Goal: Task Accomplishment & Management: Manage account settings

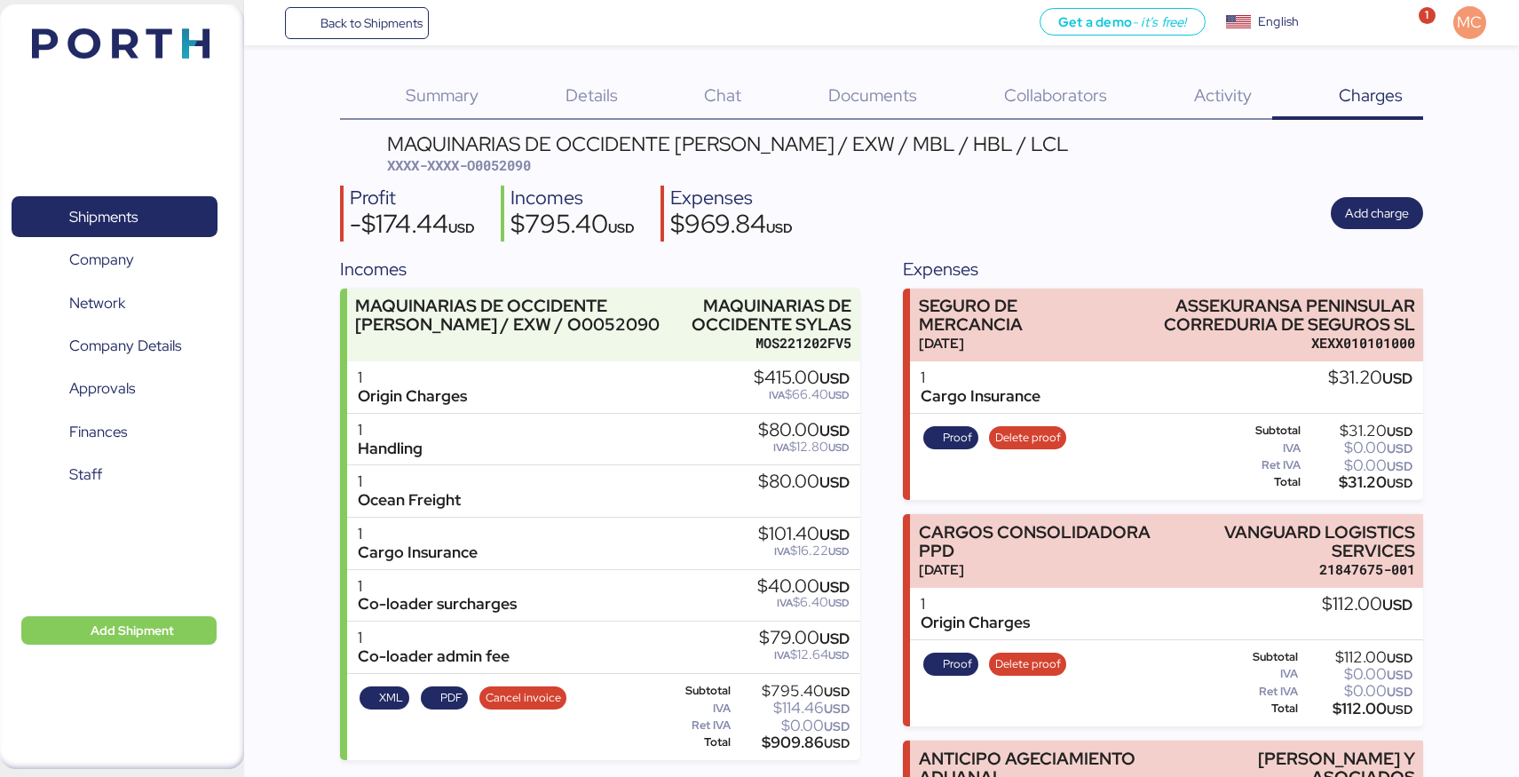
scroll to position [71, 0]
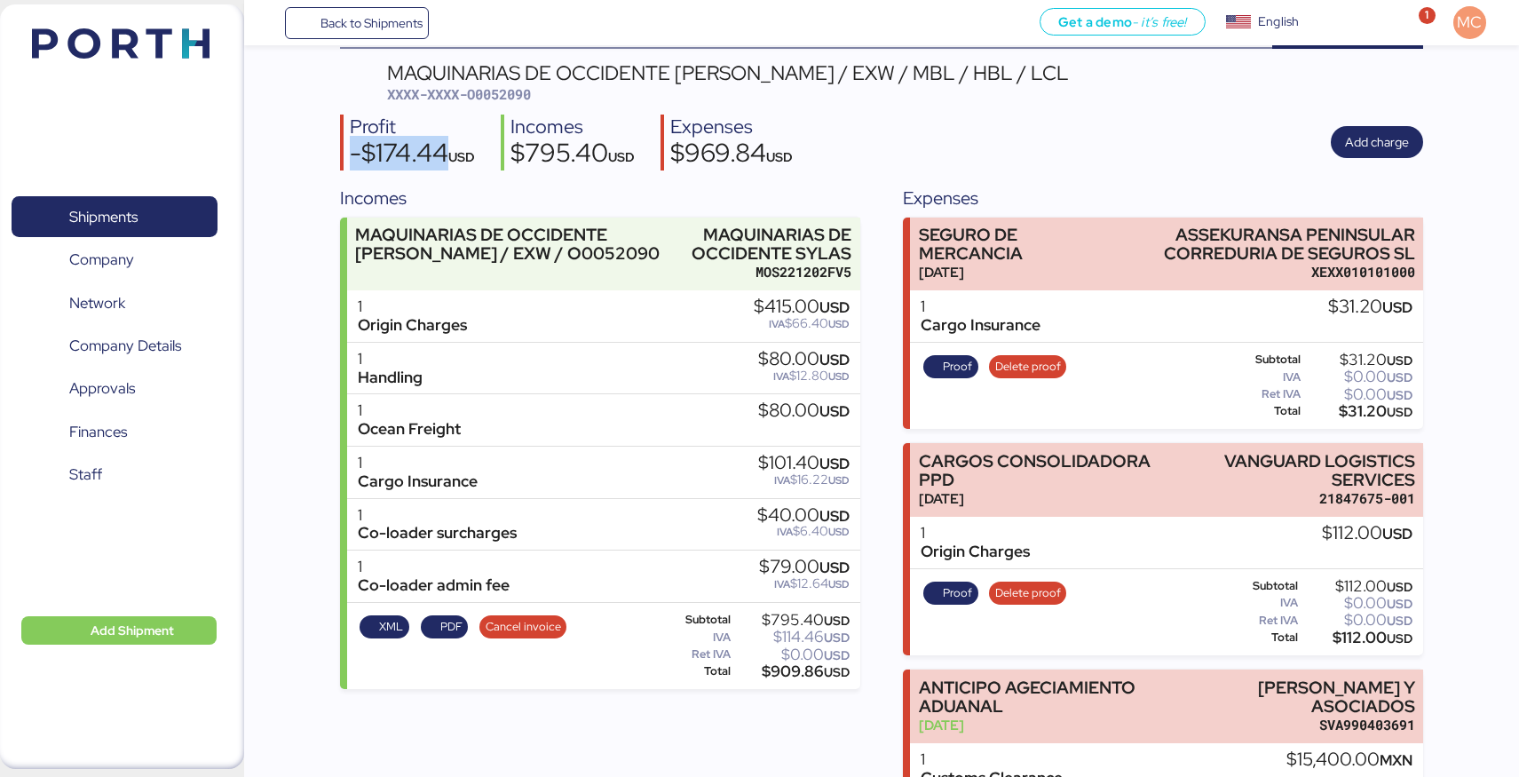
drag, startPoint x: 1075, startPoint y: 75, endPoint x: 390, endPoint y: 66, distance: 685.3
click at [389, 66] on header "MAQUINARIAS DE OCCIDENTE SYLAS - SANTOS / EXW / MBL / HBL / LCL XXXX-XXXX-O0052…" at bounding box center [882, 84] width 1084 height 42
copy div "MAQUINARIAS DE OCCIDENTE SYLAS - SANTOS / EXW / MBL / HBL / LCL"
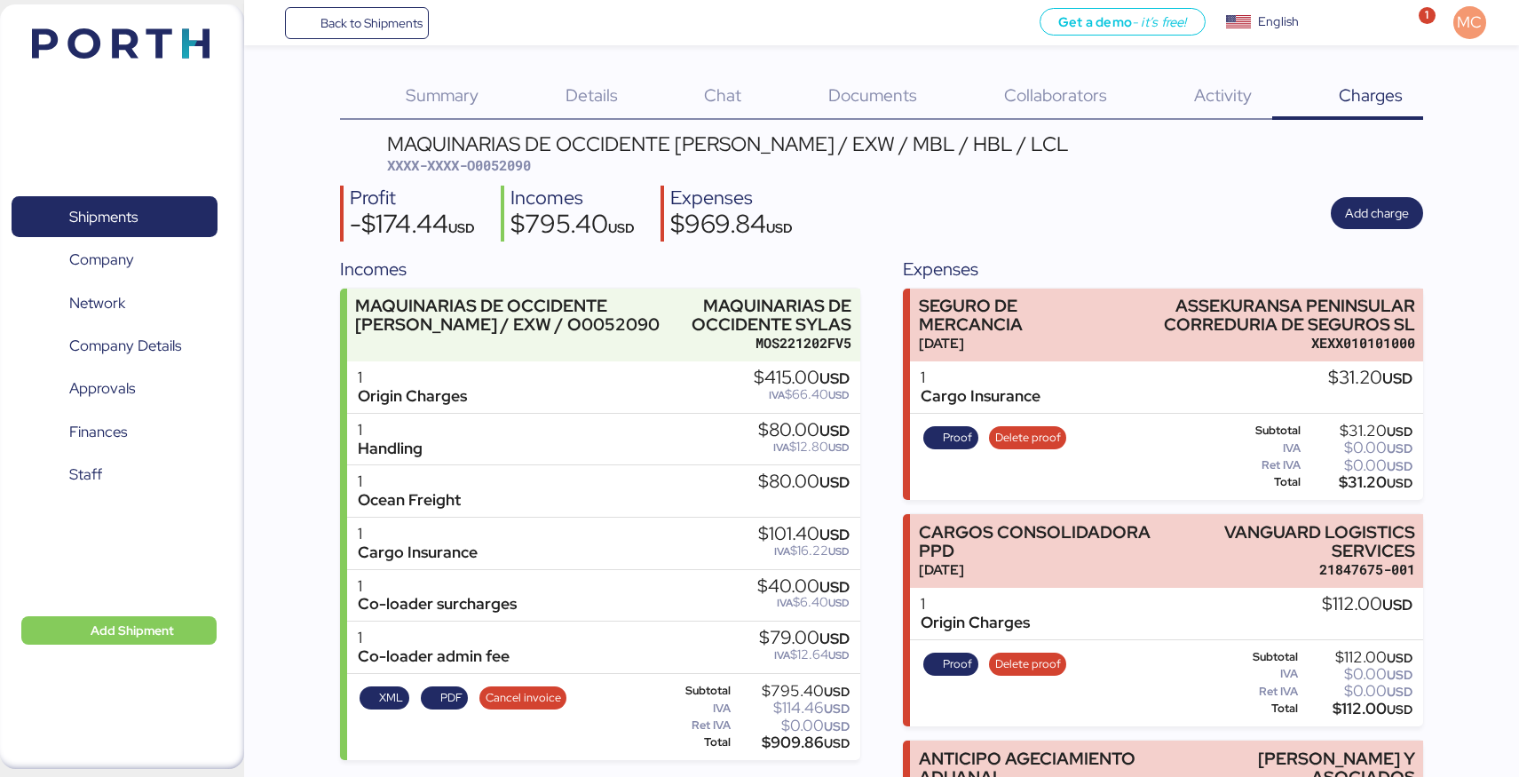
click at [469, 94] on span "Summary" at bounding box center [442, 94] width 73 height 23
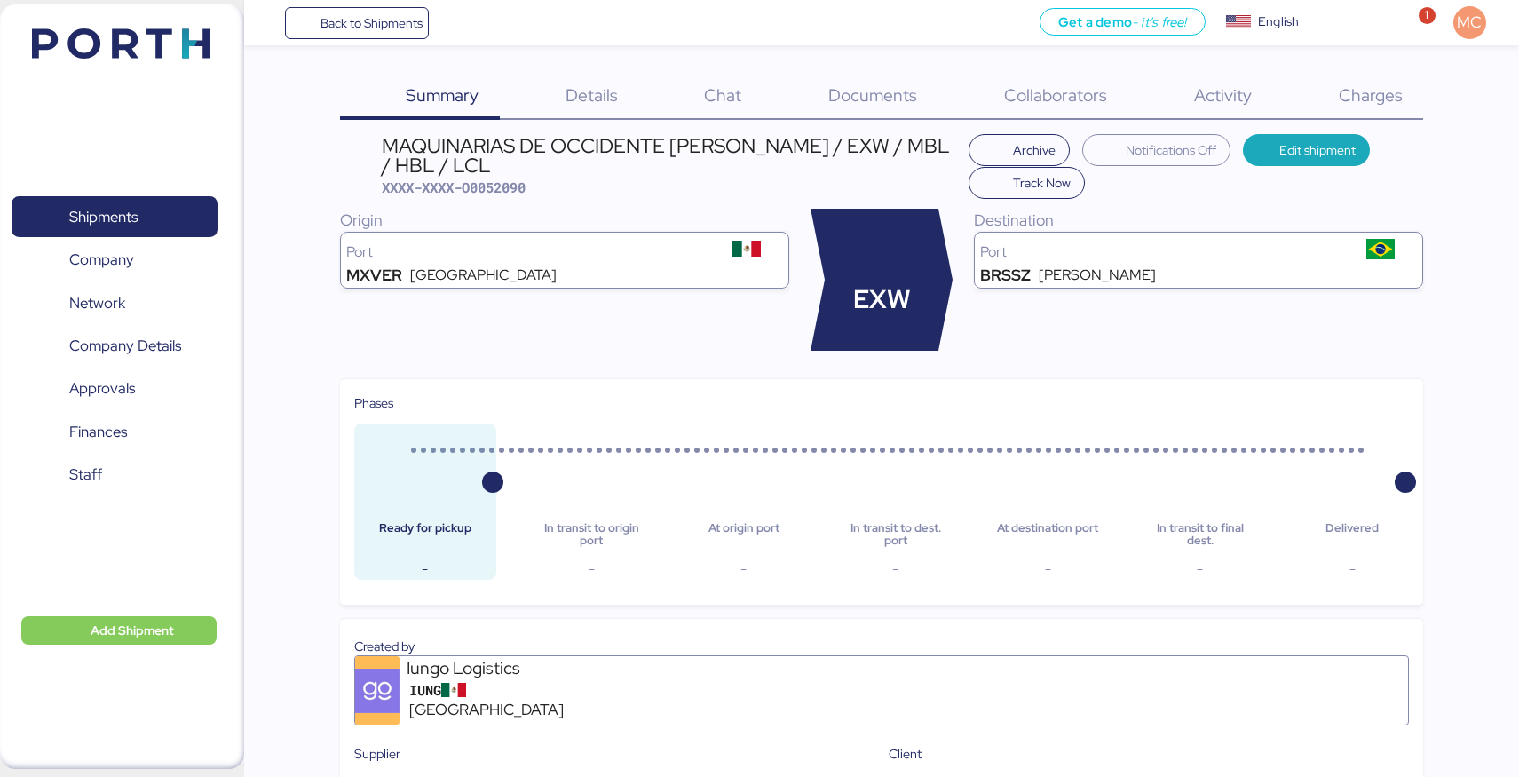
click at [610, 91] on span "Details" at bounding box center [591, 94] width 52 height 23
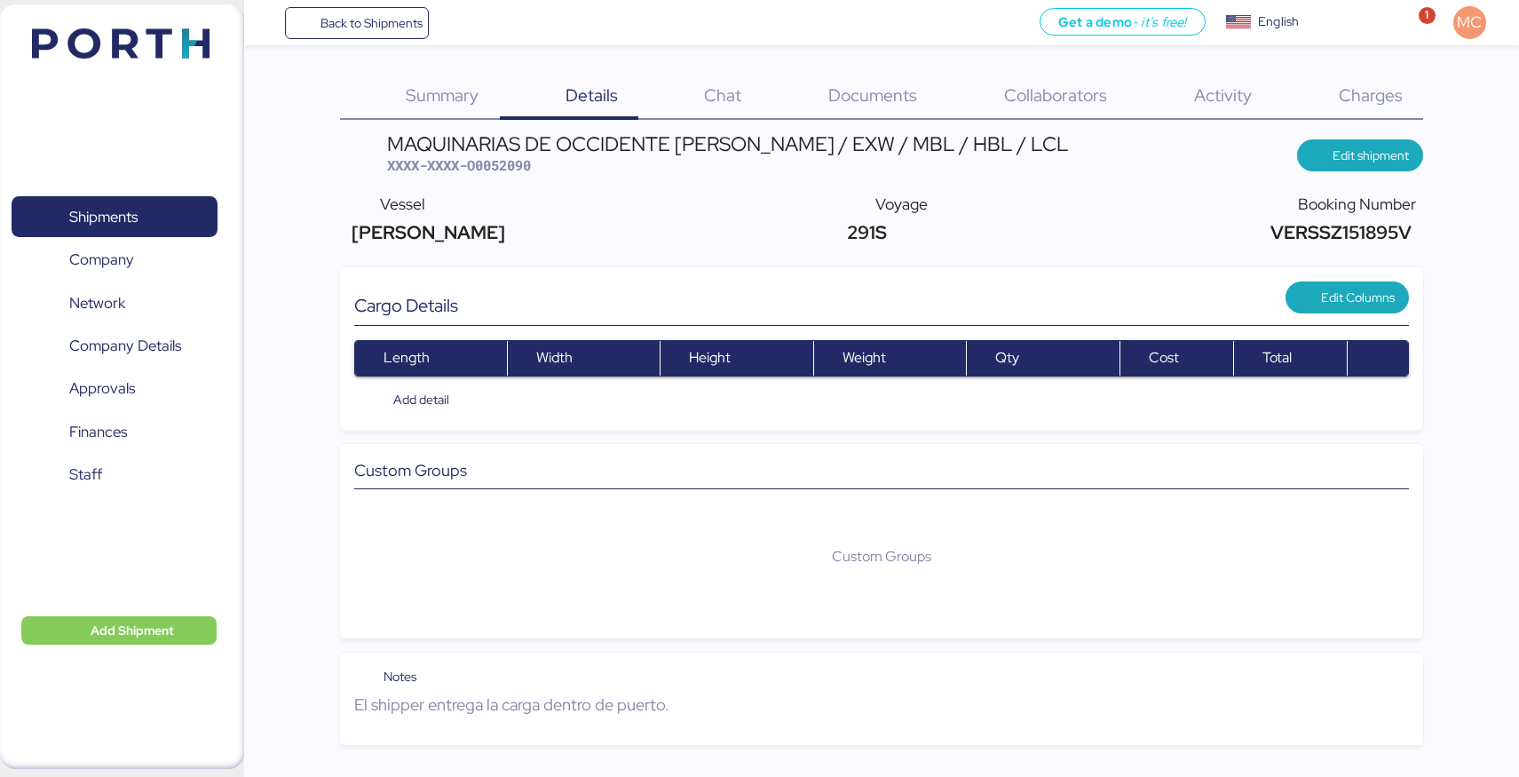
click at [853, 94] on span "Documents" at bounding box center [872, 94] width 89 height 23
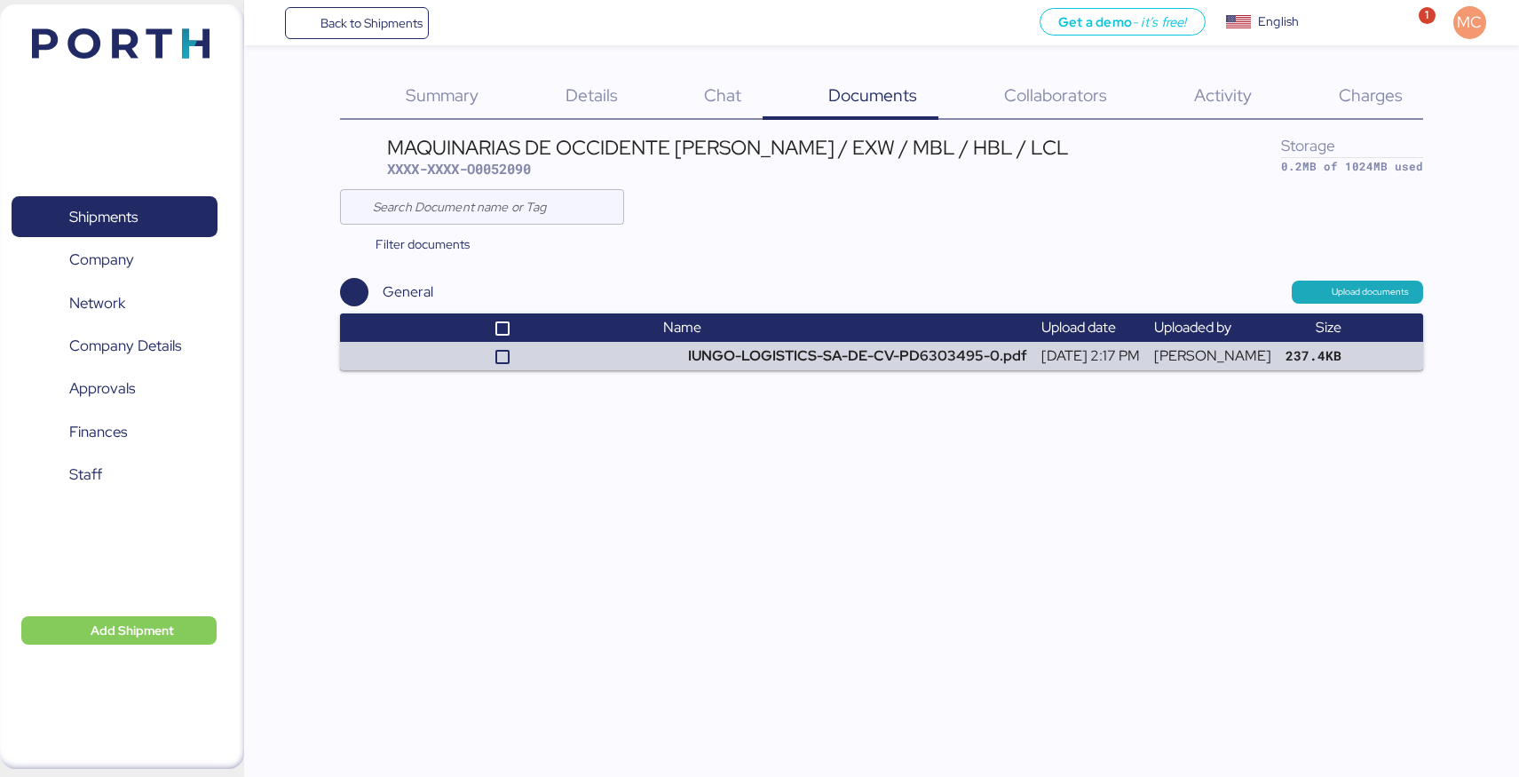
click at [1192, 104] on div "Activity 0" at bounding box center [1200, 97] width 145 height 46
click at [1195, 104] on span "Activity" at bounding box center [1223, 94] width 58 height 23
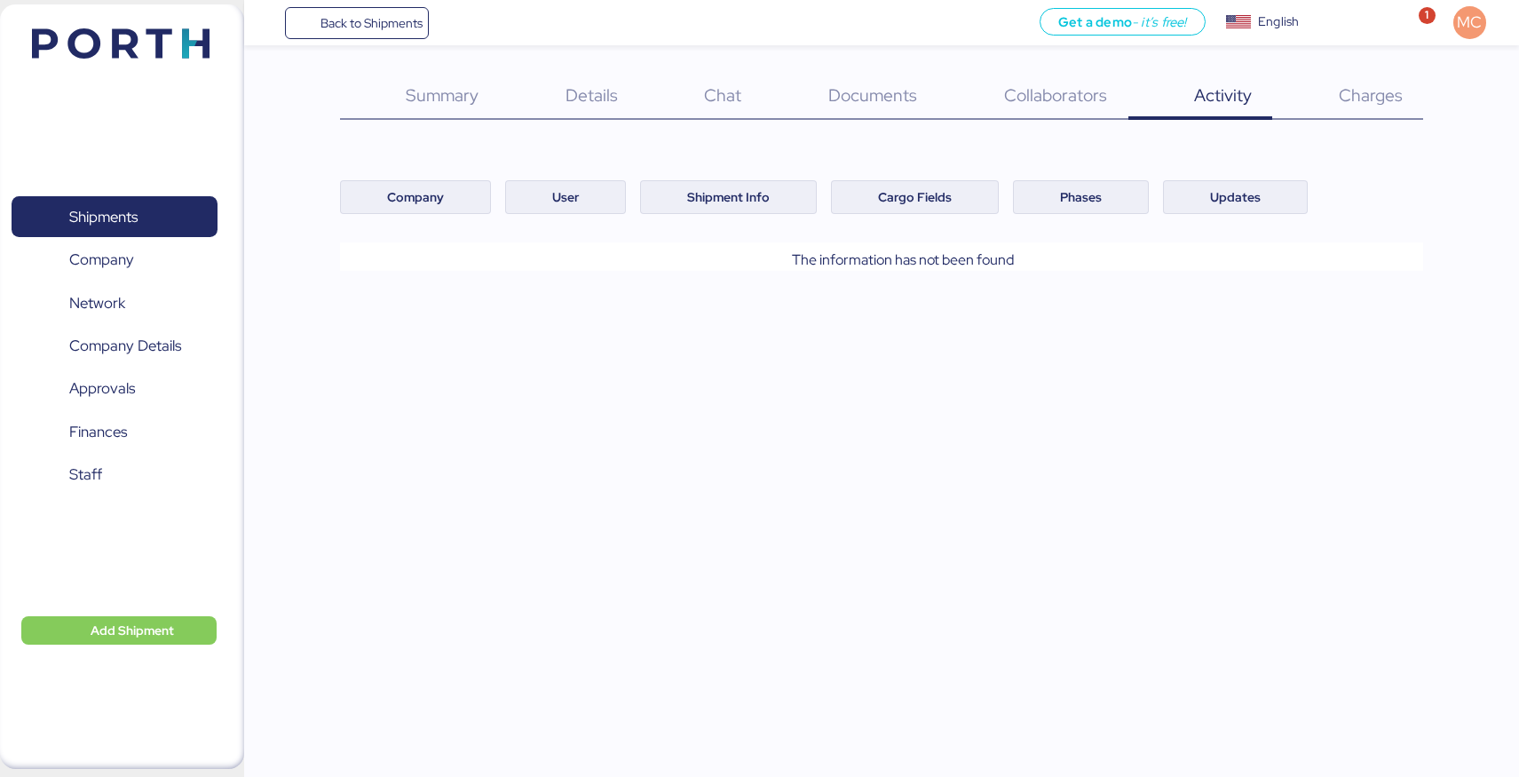
click at [1091, 101] on span "Collaborators" at bounding box center [1055, 94] width 103 height 23
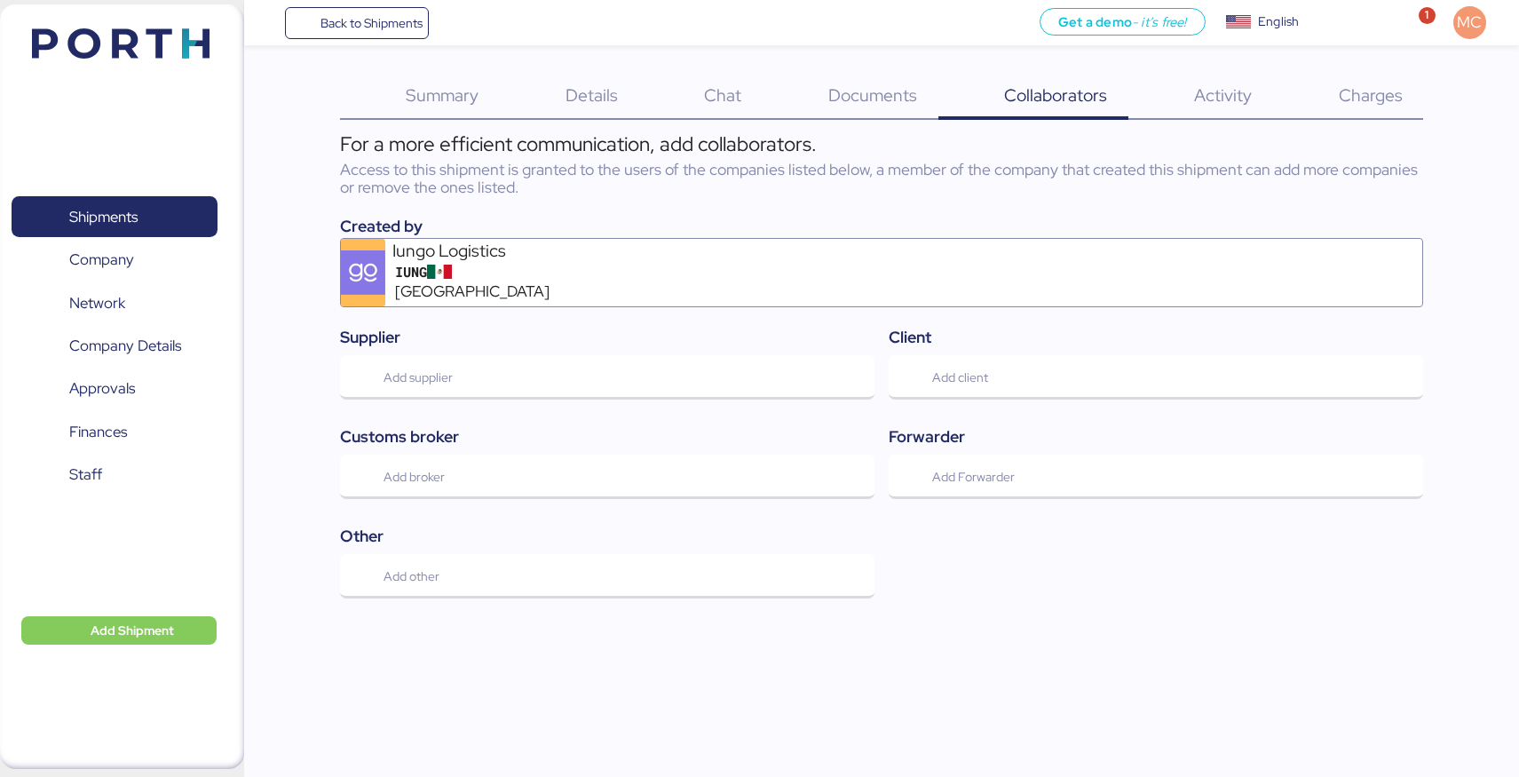
click at [619, 95] on div "Details 0" at bounding box center [569, 97] width 139 height 46
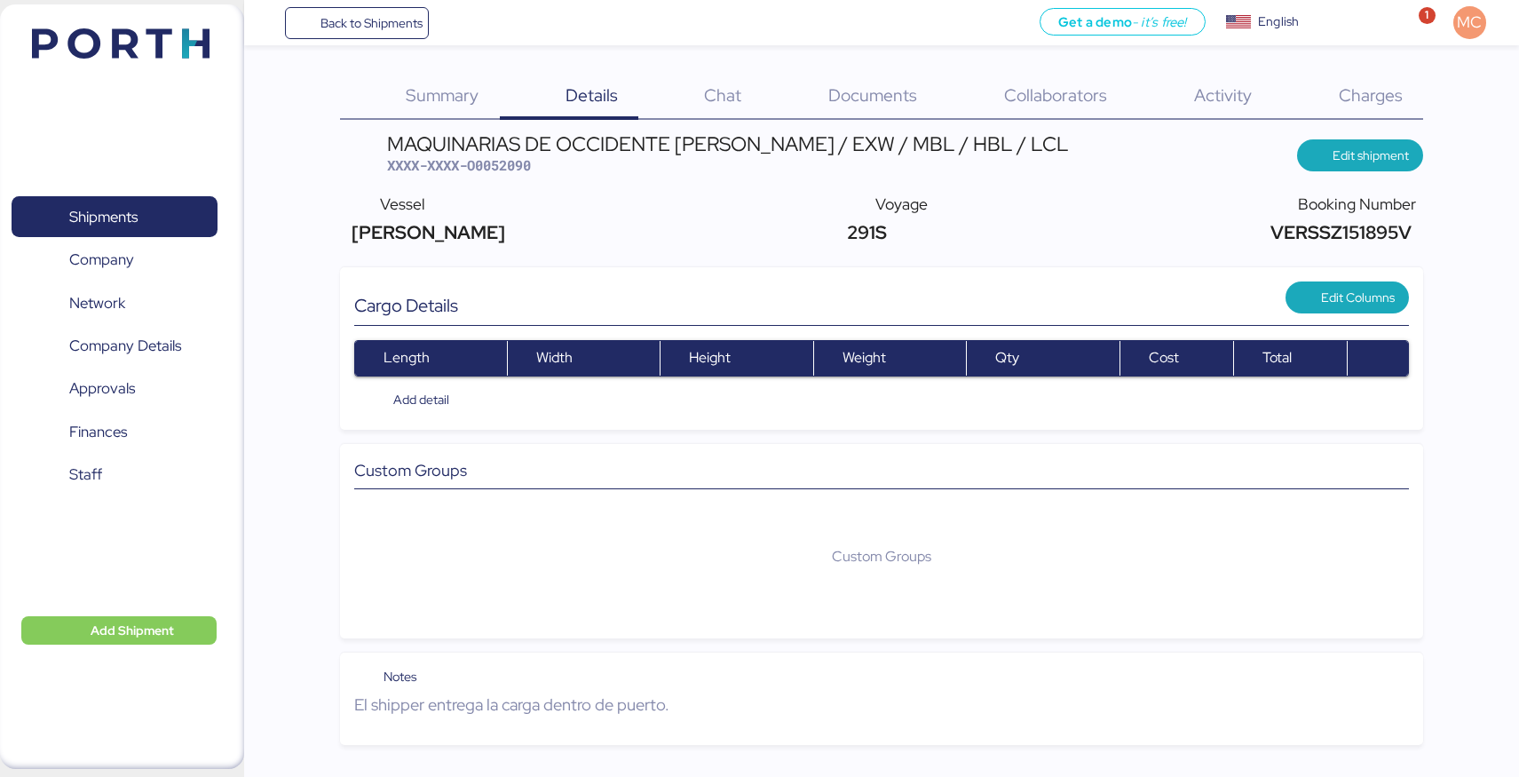
click at [462, 101] on span "Summary" at bounding box center [442, 94] width 73 height 23
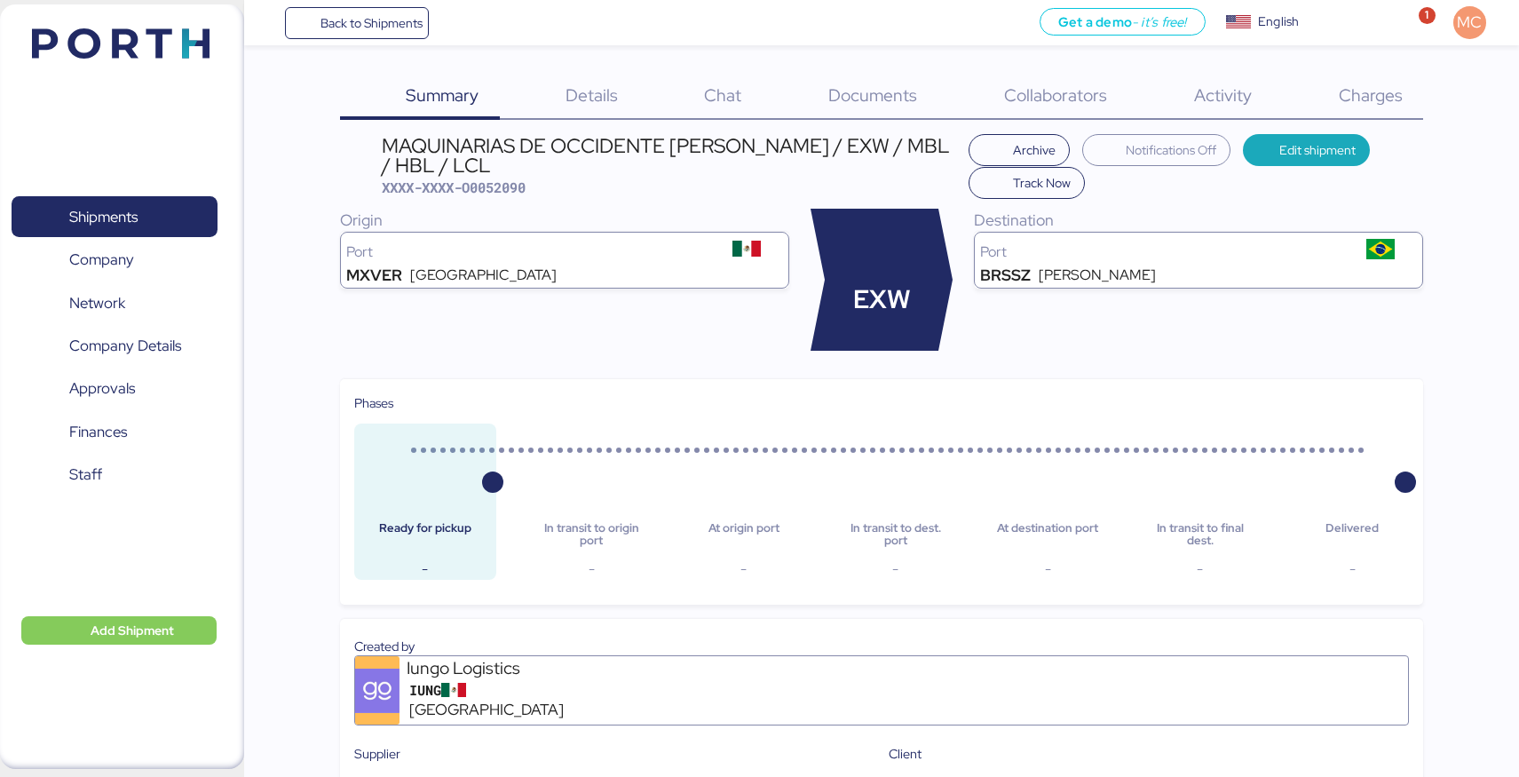
click at [620, 98] on div "Details 0" at bounding box center [569, 97] width 139 height 46
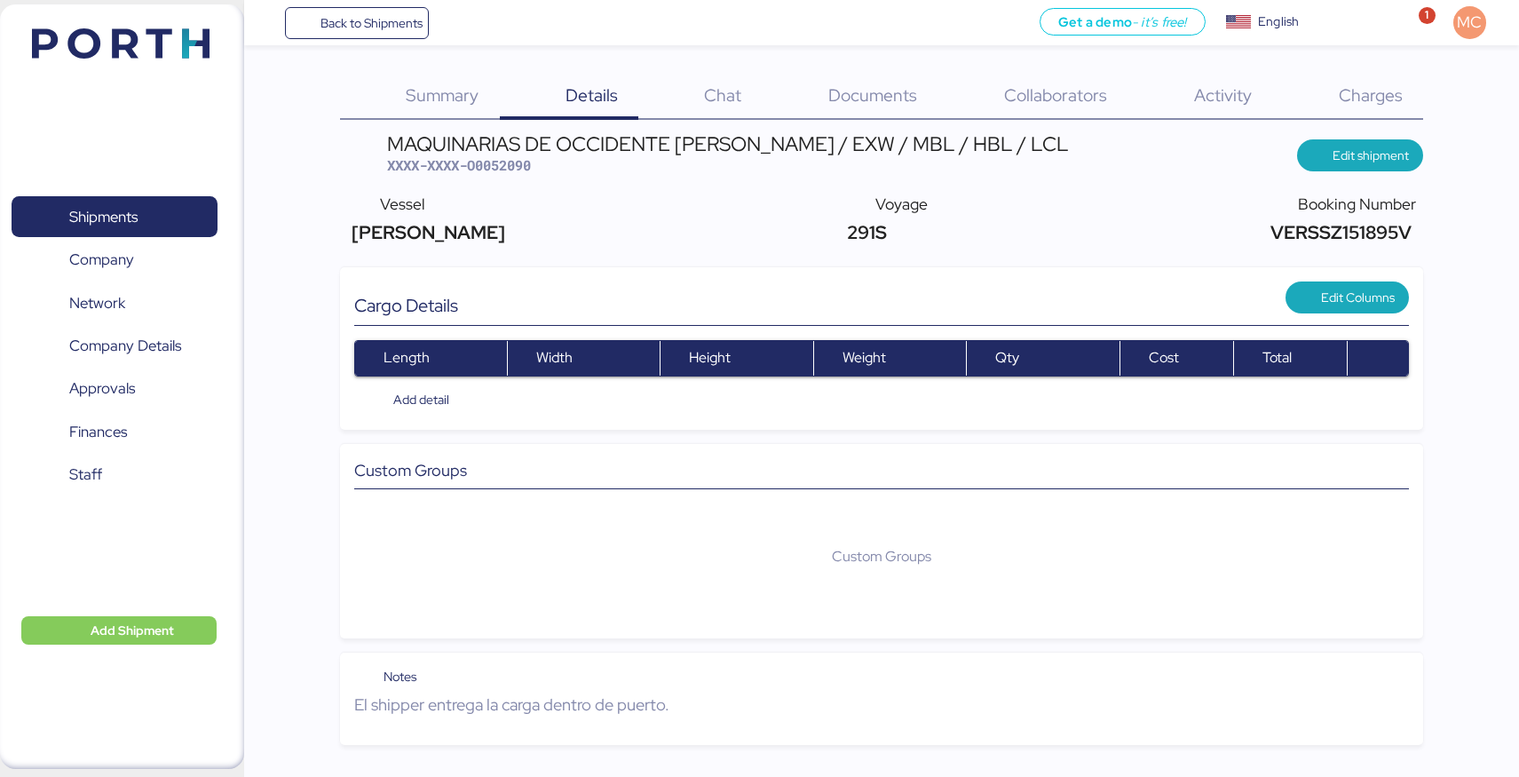
click at [744, 93] on div "Chat 0" at bounding box center [700, 97] width 124 height 46
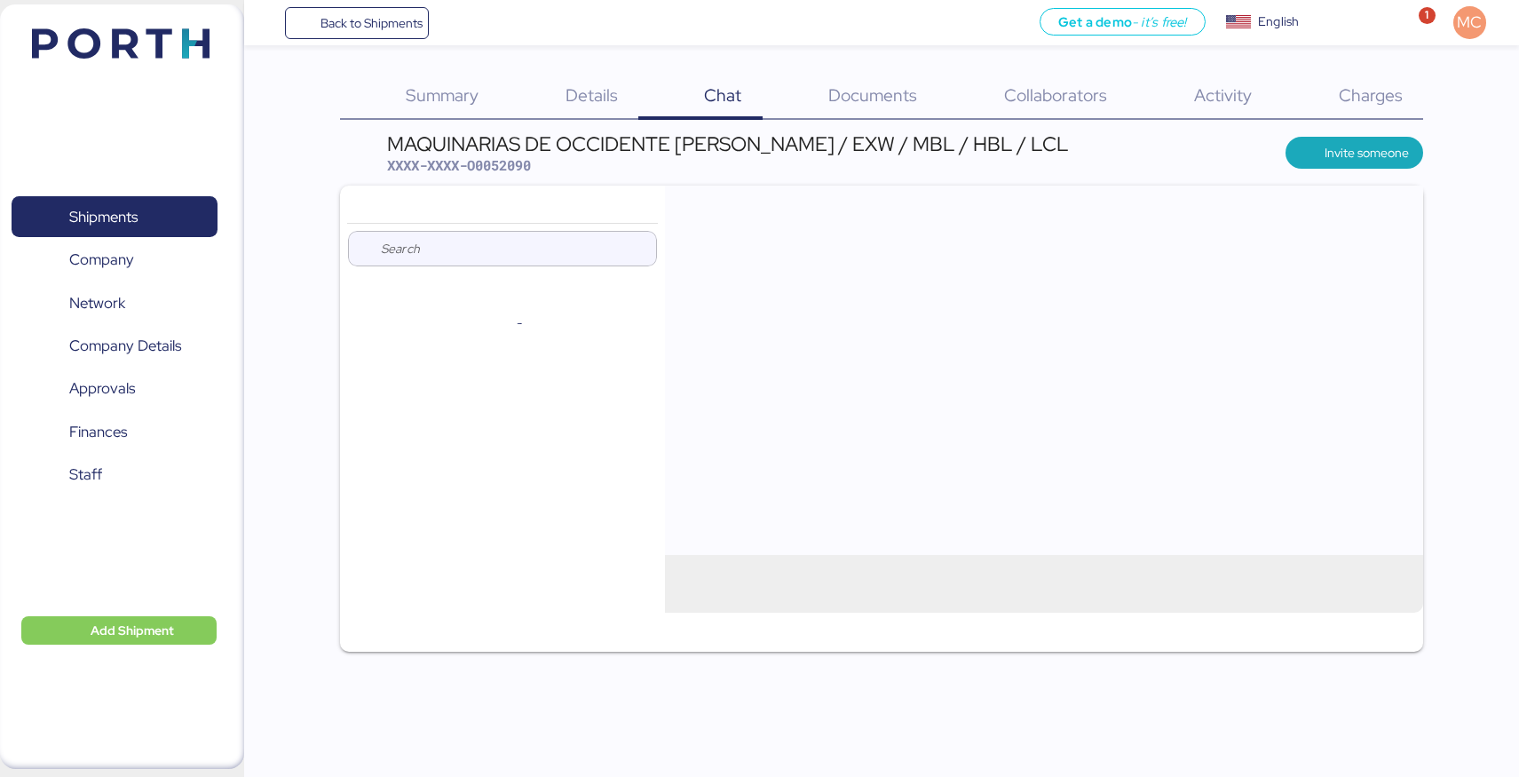
click at [475, 86] on span "Summary" at bounding box center [442, 94] width 73 height 23
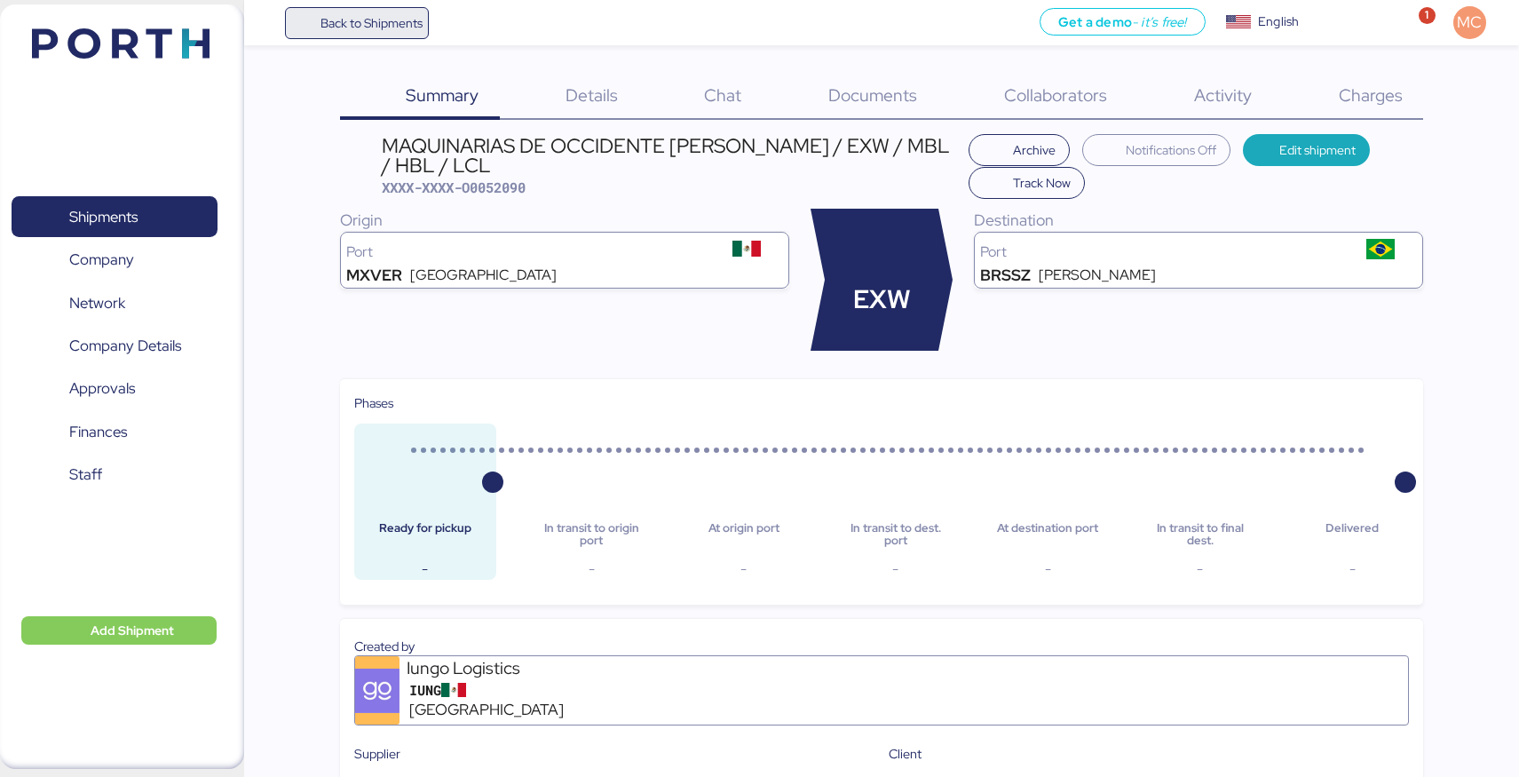
click at [393, 28] on span "Back to Shipments" at bounding box center [371, 22] width 102 height 21
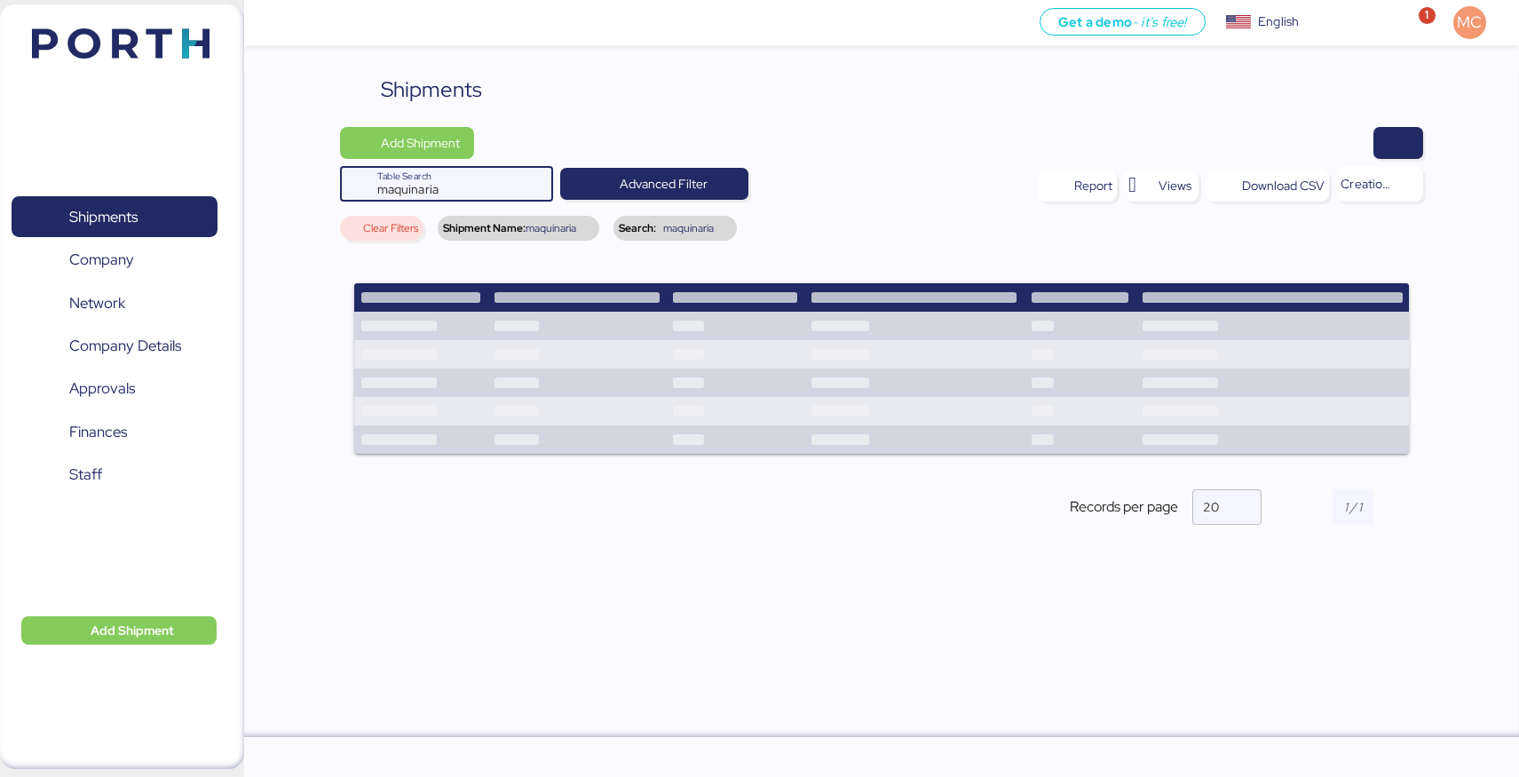
click at [523, 176] on div at bounding box center [529, 184] width 27 height 36
click at [480, 189] on input "maquinaria" at bounding box center [446, 184] width 138 height 36
click at [1397, 138] on span "button" at bounding box center [1397, 142] width 21 height 25
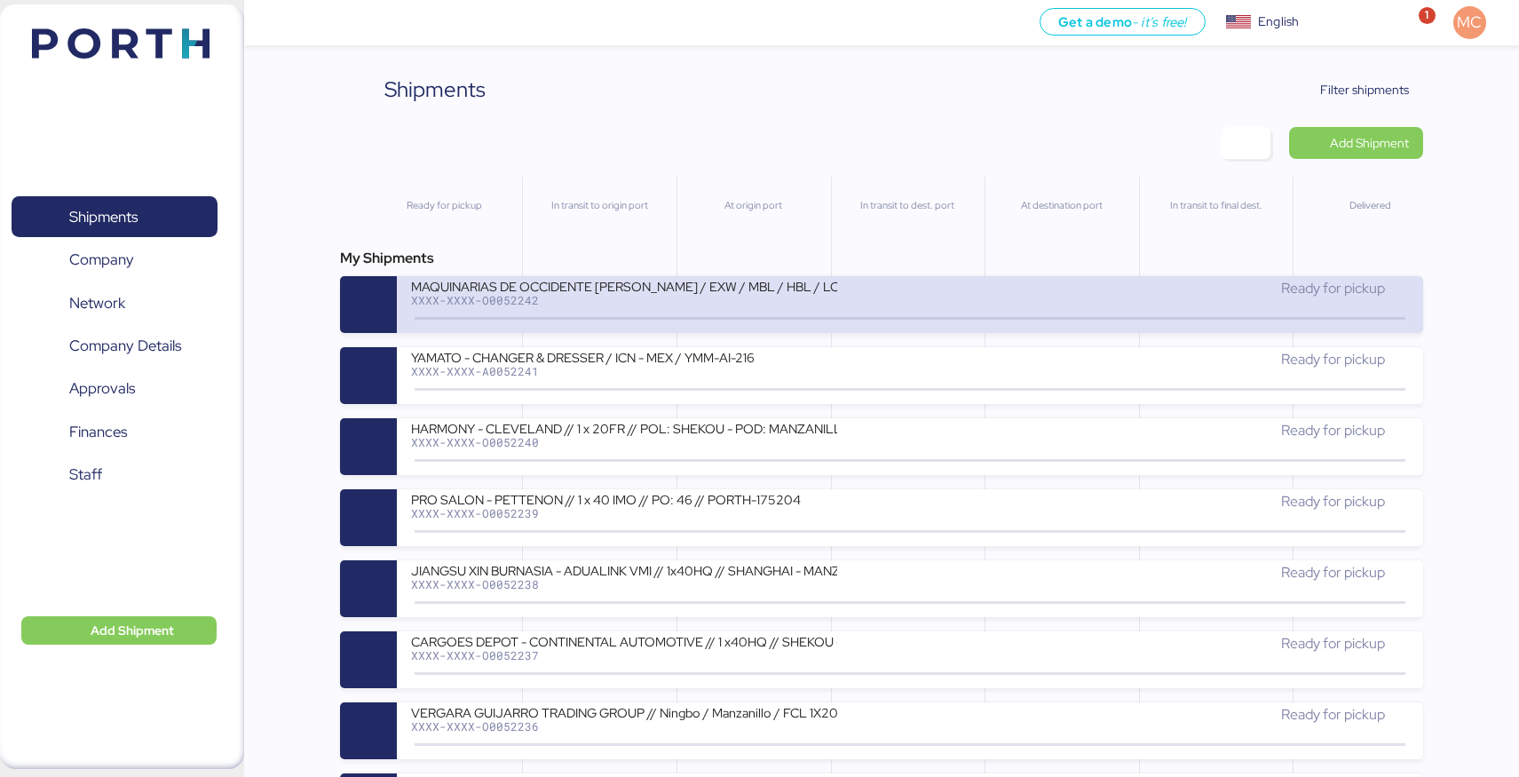
click at [825, 300] on div "XXXX-XXXX-O0052242" at bounding box center [624, 300] width 426 height 12
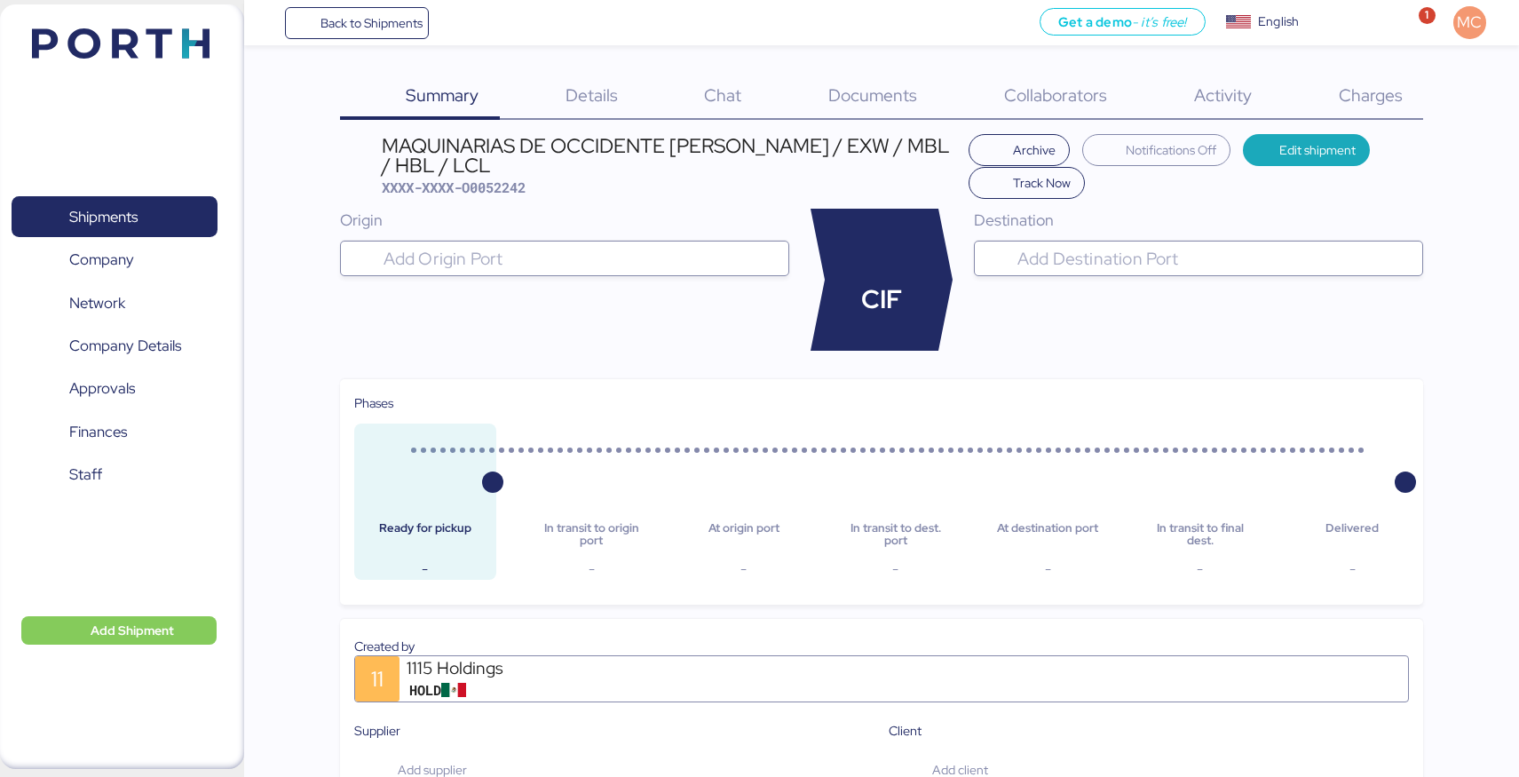
click at [1356, 107] on div "Charges 0" at bounding box center [1347, 97] width 151 height 46
click at [359, 28] on span "Back to Shipments" at bounding box center [371, 22] width 102 height 21
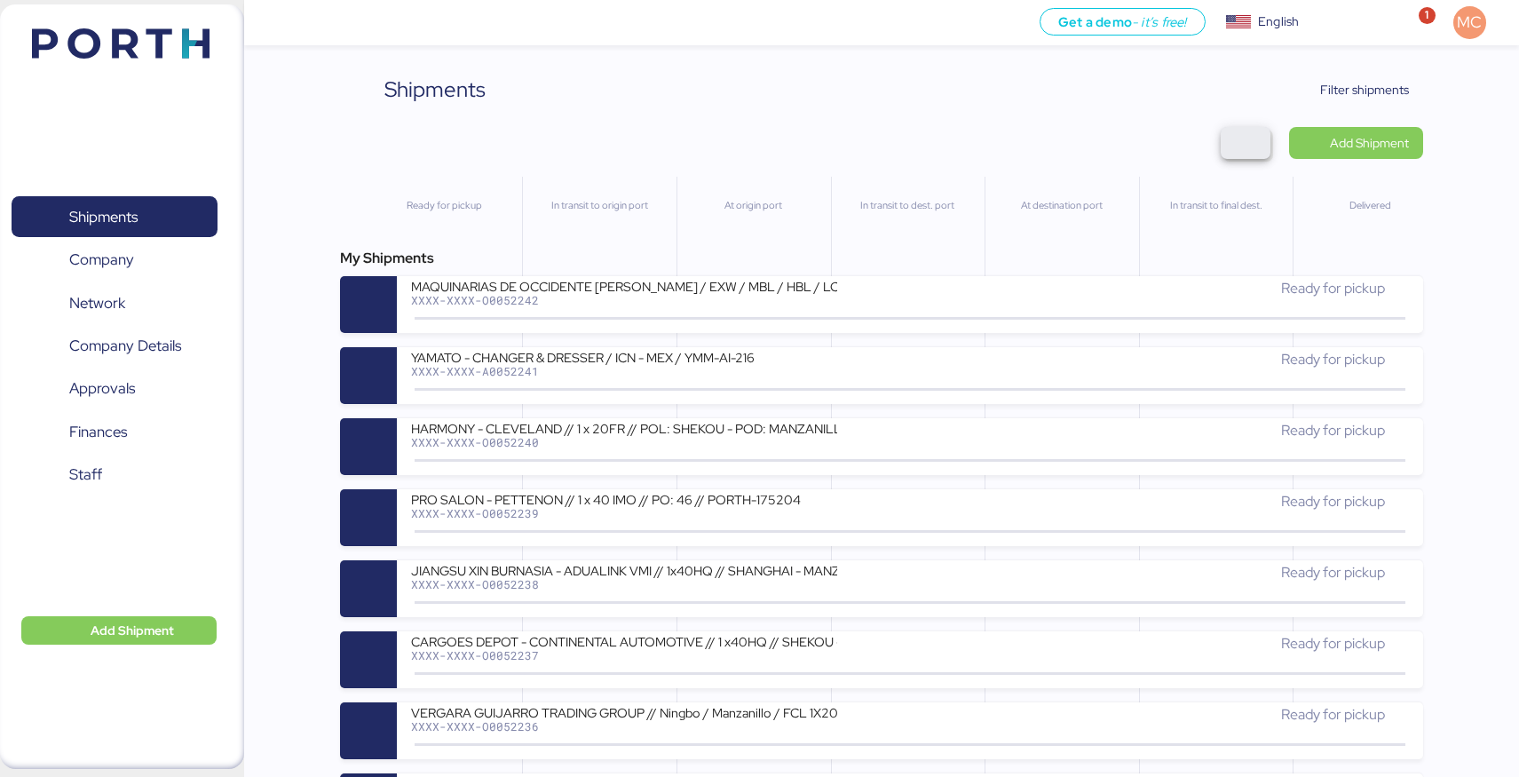
click at [1253, 140] on span "button" at bounding box center [1245, 142] width 21 height 25
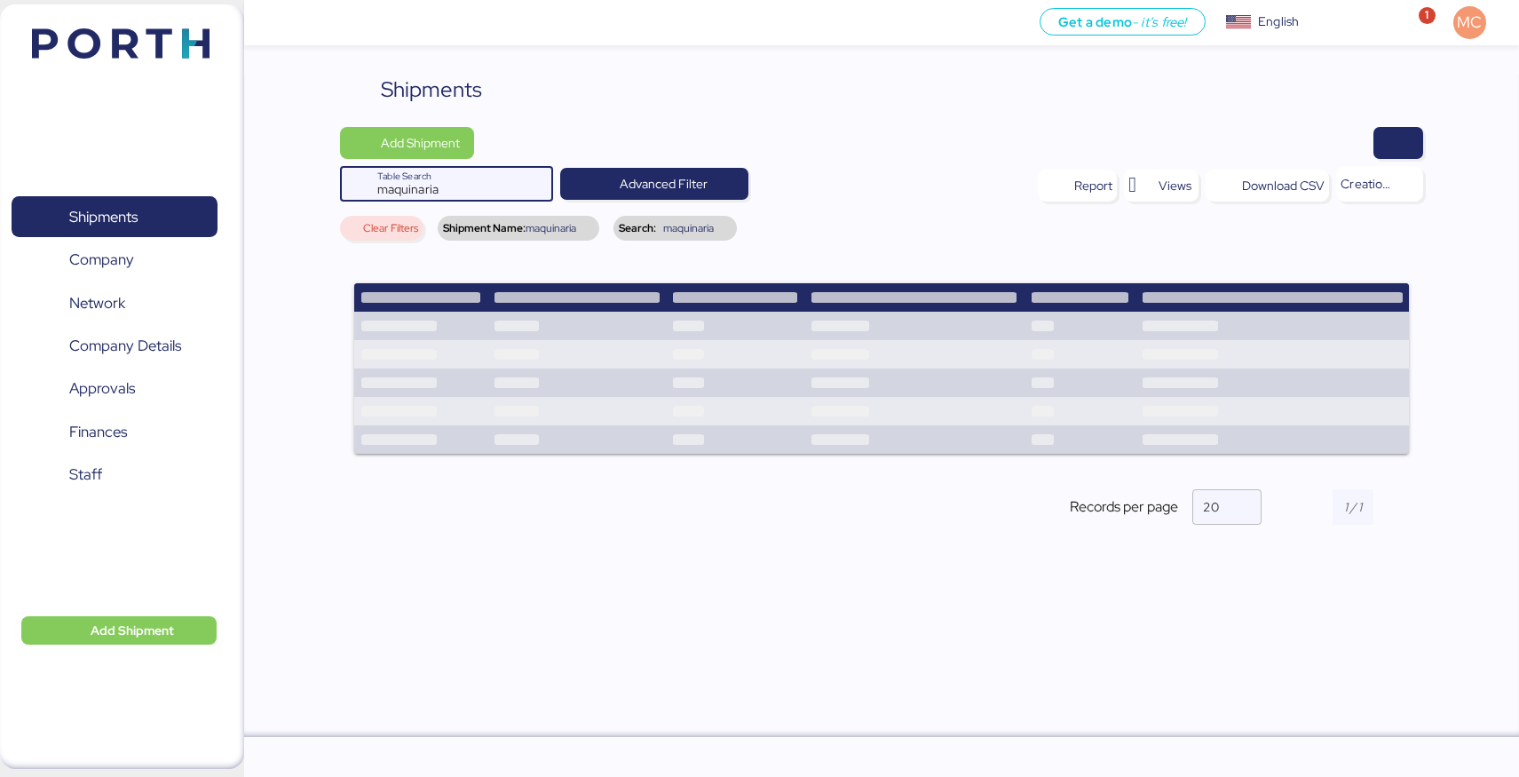
click at [478, 193] on input "maquinaria" at bounding box center [446, 184] width 138 height 36
click at [604, 184] on span "Advanced Filter" at bounding box center [654, 183] width 160 height 25
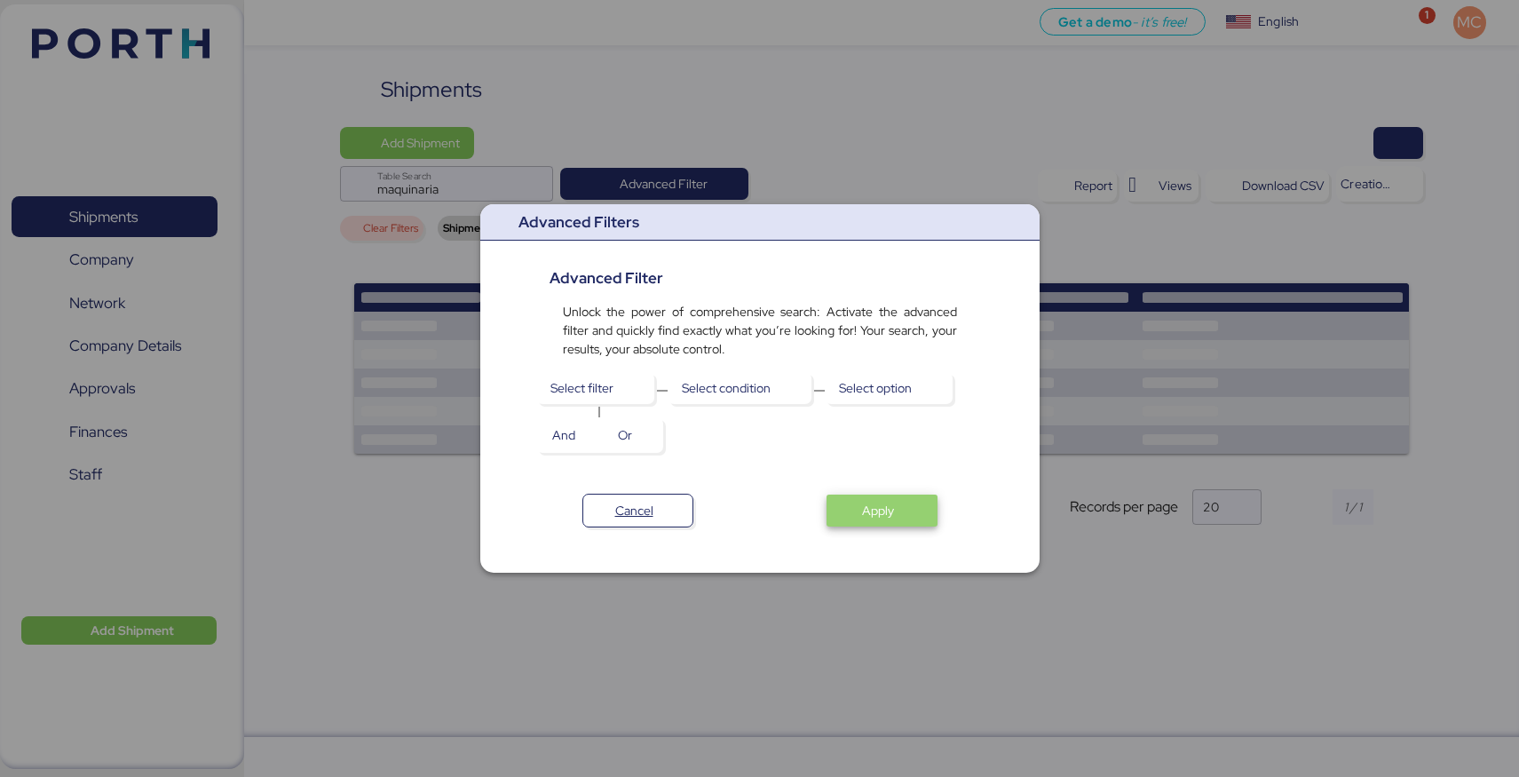
click at [849, 506] on span "Apply" at bounding box center [882, 510] width 83 height 25
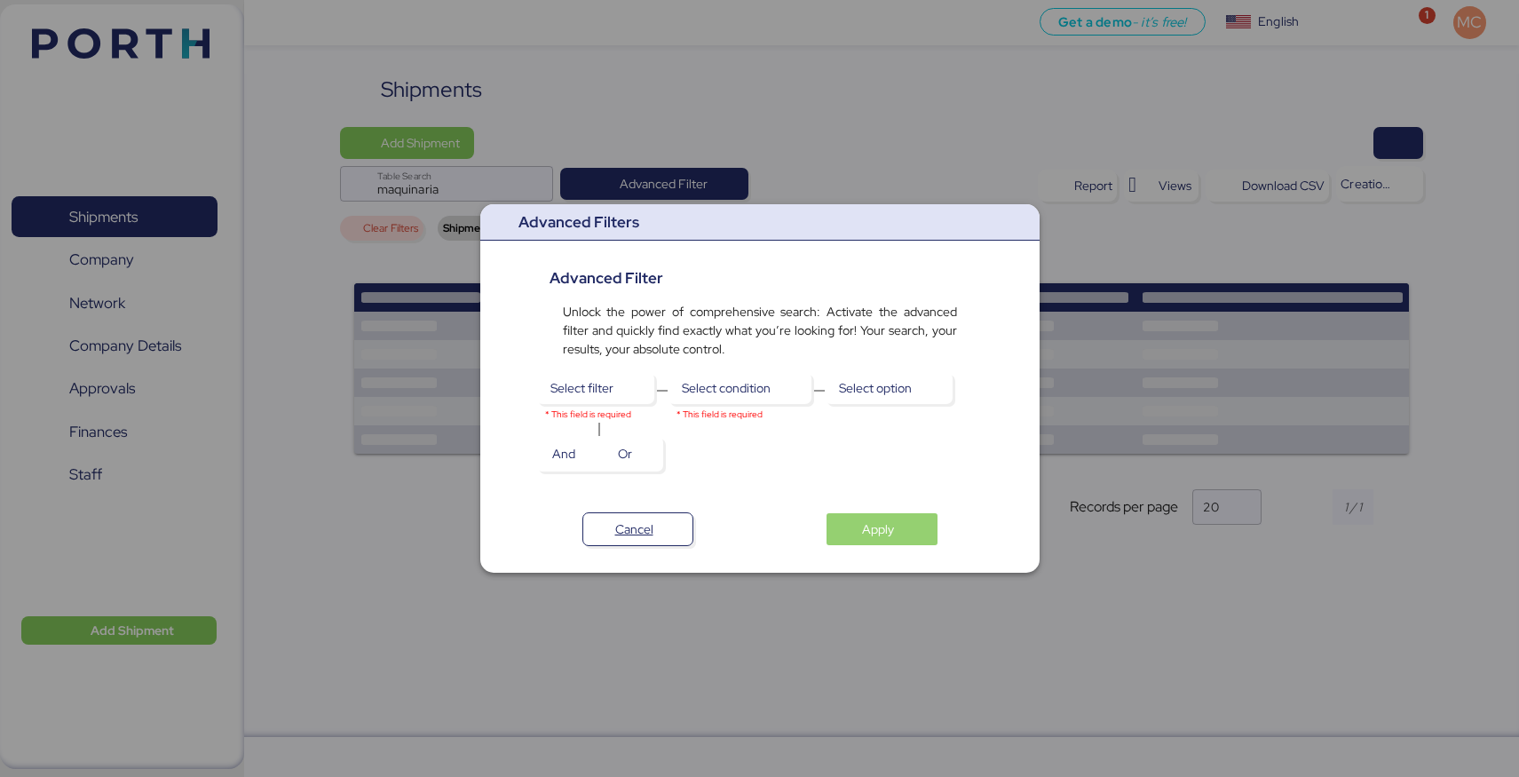
click at [873, 528] on span "Apply" at bounding box center [878, 528] width 32 height 21
click at [603, 390] on span "Select filter" at bounding box center [581, 387] width 63 height 21
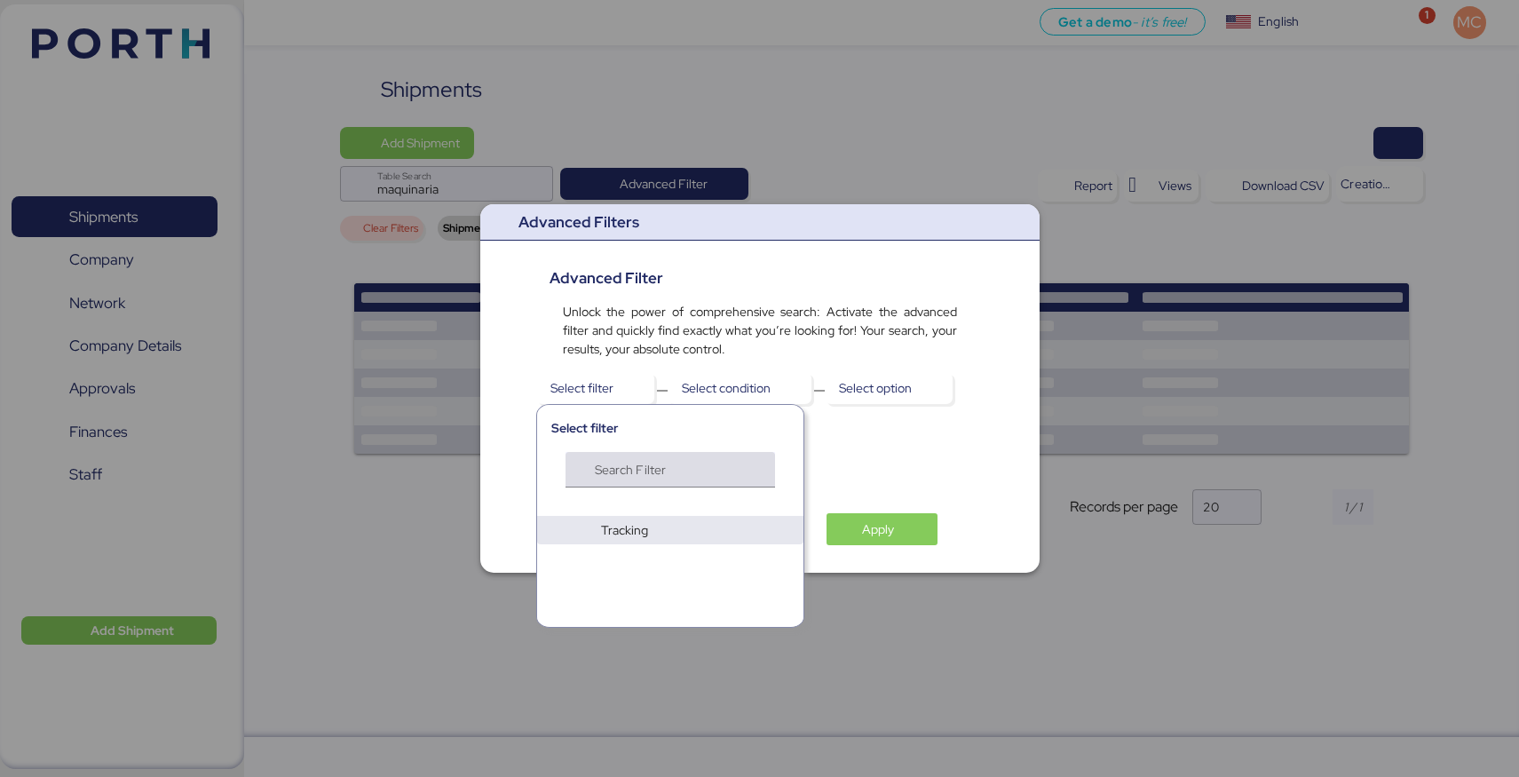
click at [614, 466] on input "Search Filter" at bounding box center [664, 474] width 138 height 21
type input "maquinaria"
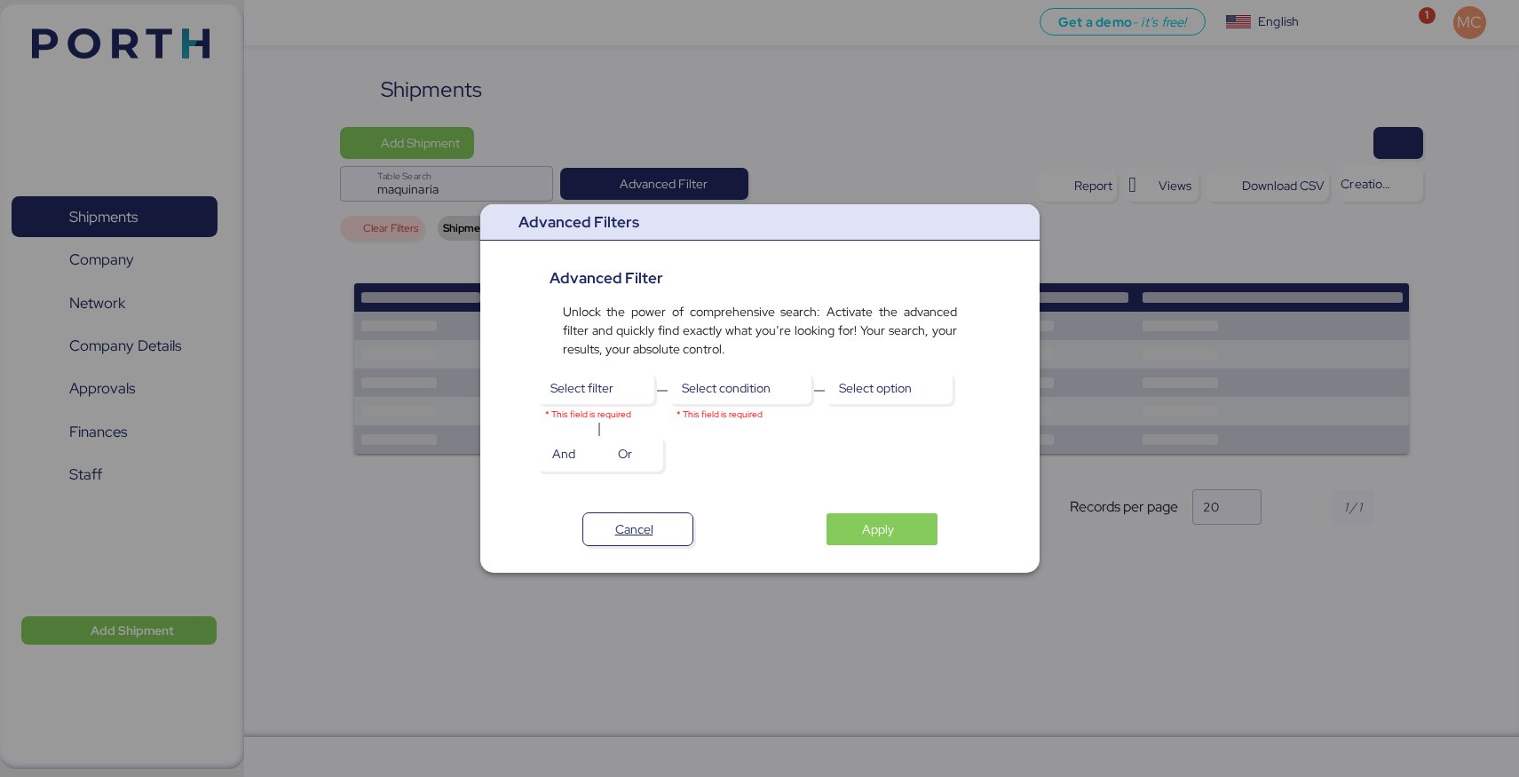
click at [825, 472] on div "Advanced Filters Advanced Filter Unlock the power of comprehensive search: Acti…" at bounding box center [759, 388] width 559 height 368
click at [865, 526] on span "Apply" at bounding box center [878, 528] width 32 height 21
click at [642, 517] on span "Cancel" at bounding box center [637, 529] width 81 height 25
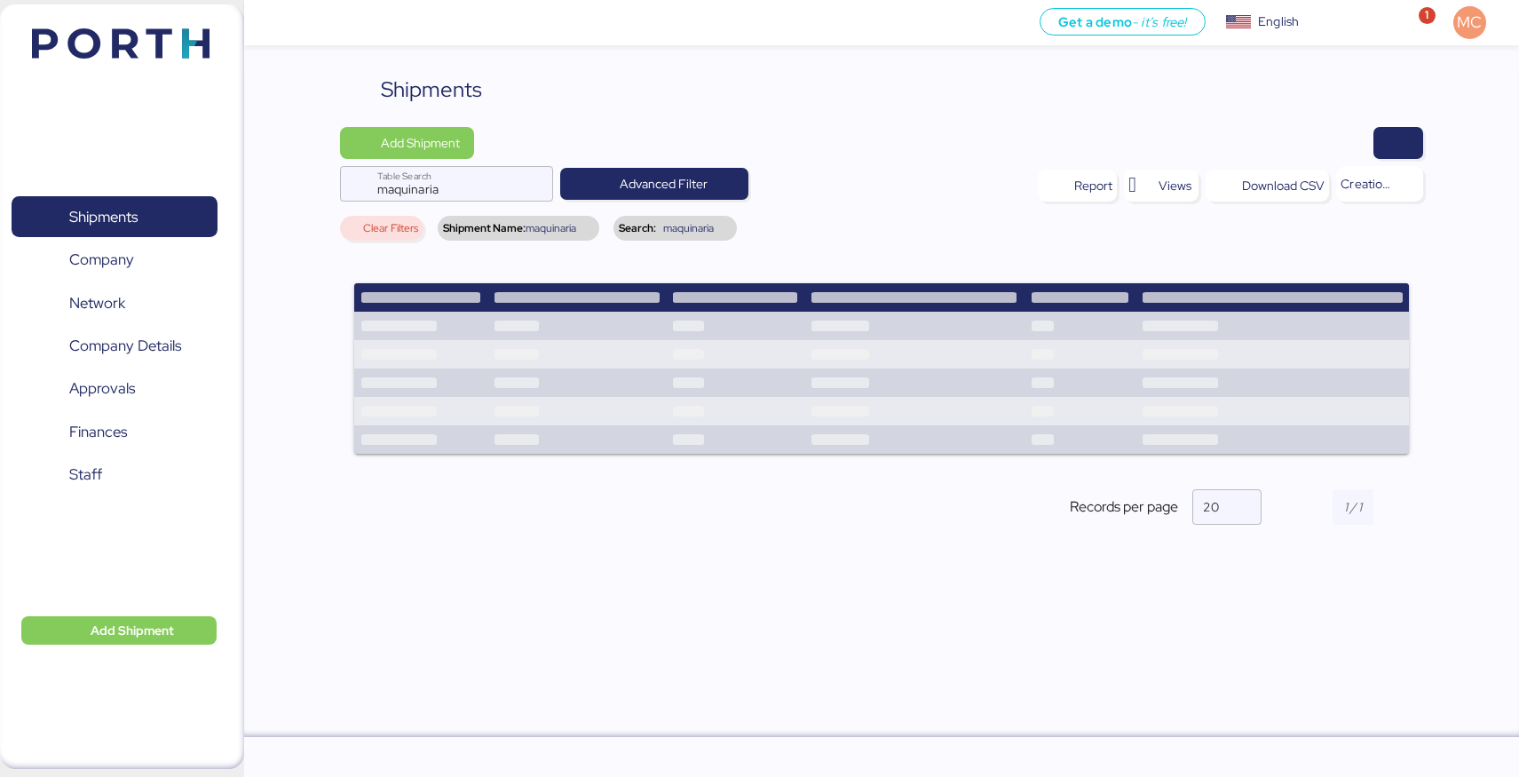
click at [560, 227] on span "maquinaria" at bounding box center [550, 228] width 51 height 11
click at [367, 223] on span "Clear Filters" at bounding box center [390, 228] width 55 height 11
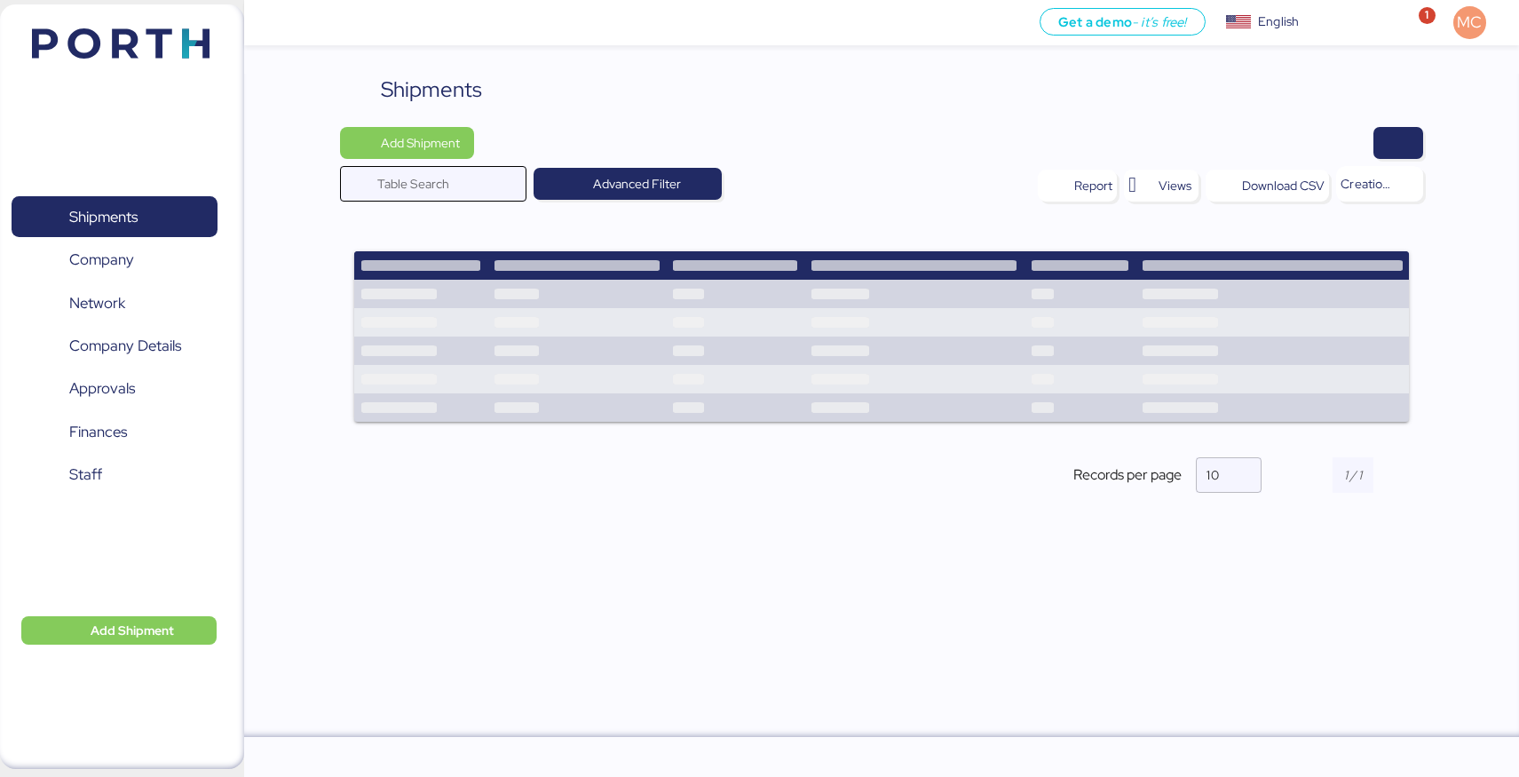
click at [459, 187] on input "Table Search" at bounding box center [446, 184] width 138 height 36
type input "a"
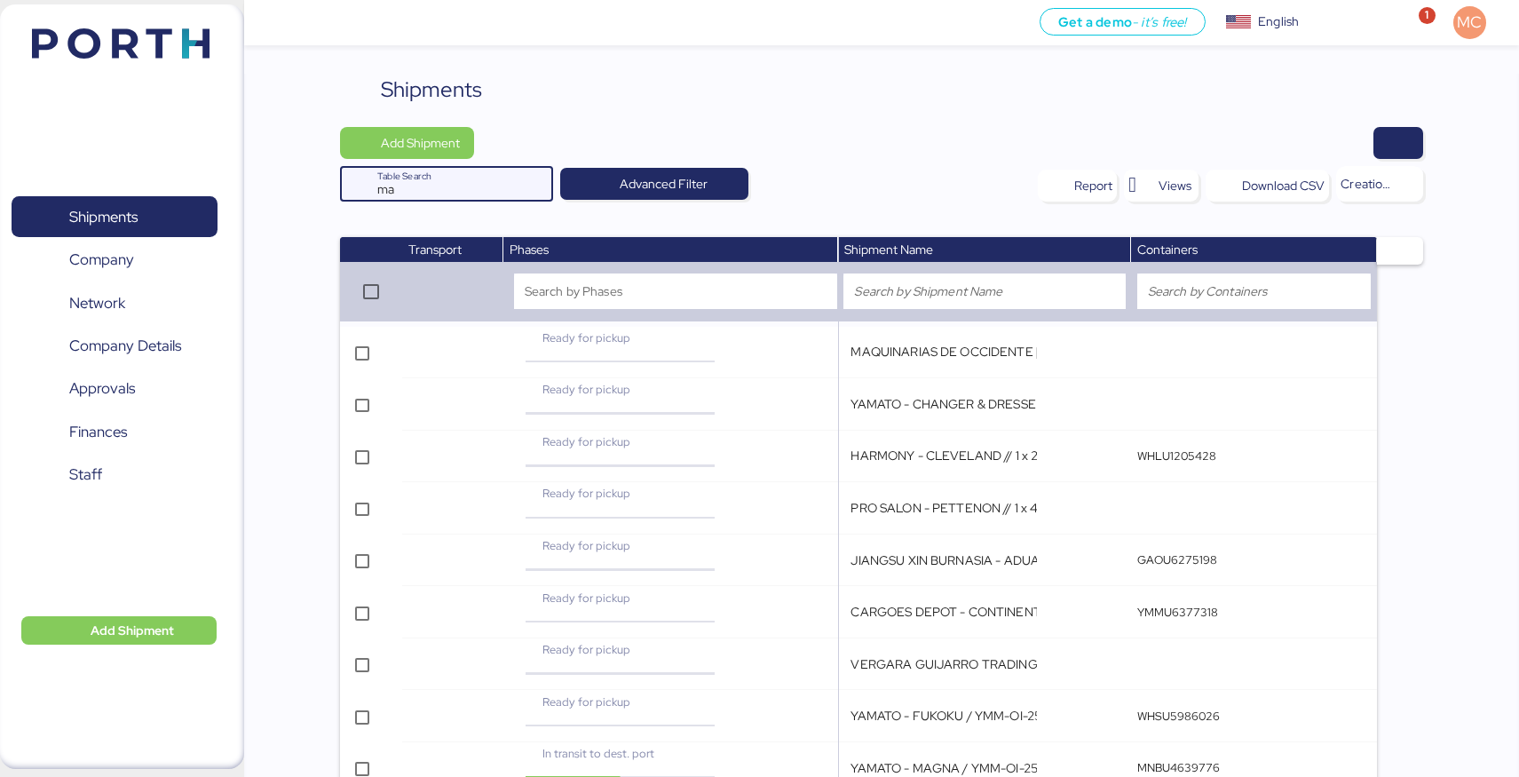
type input "maquinaria"
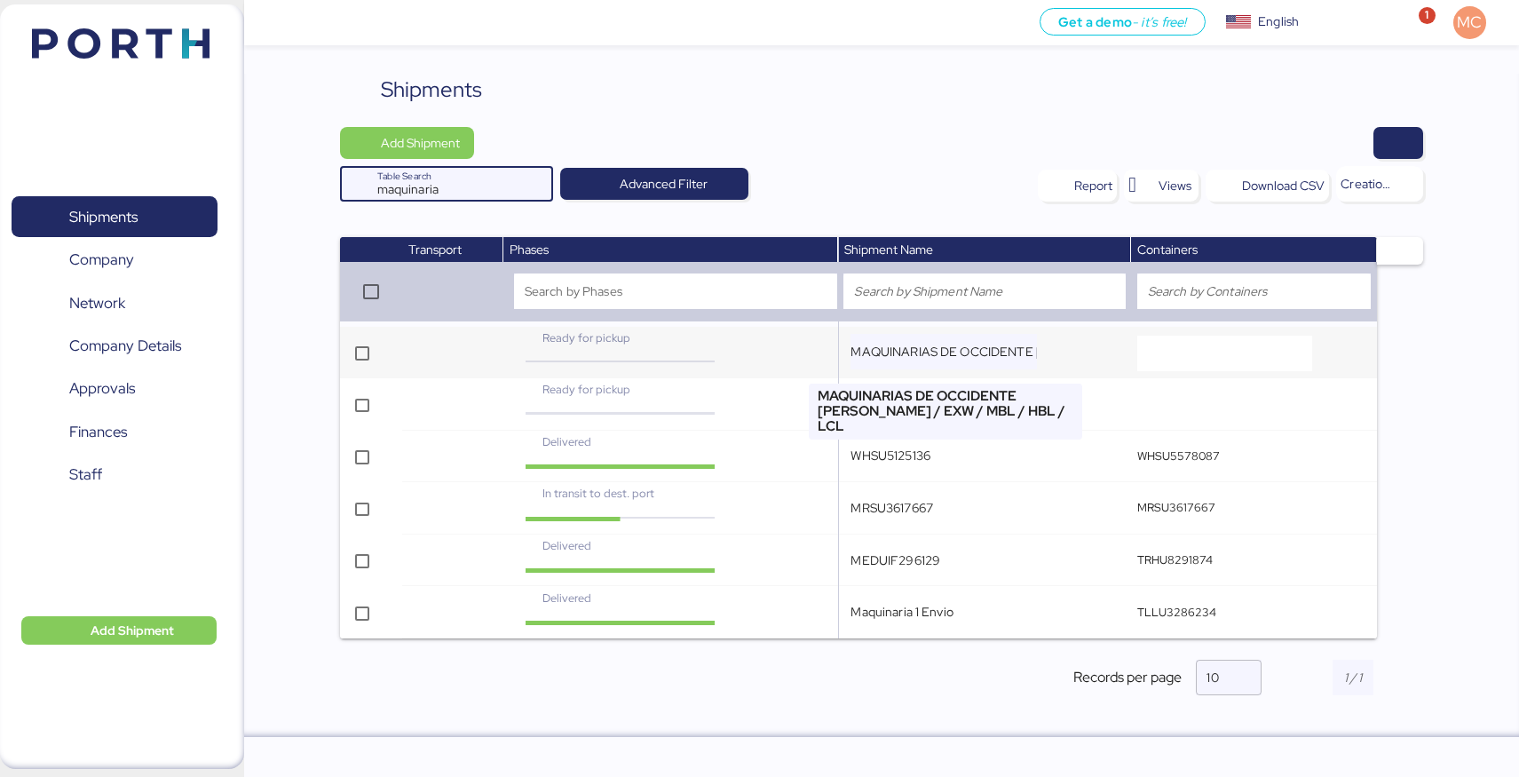
click at [964, 351] on input "MAQUINARIAS DE OCCIDENTE [PERSON_NAME] / EXW / MBL / HBL / LCL" at bounding box center [943, 352] width 186 height 36
click at [956, 350] on input "MAQUINARIAS DE OCCIDENTE [PERSON_NAME] / EXW / MBL / HBL / LCL" at bounding box center [943, 352] width 186 height 36
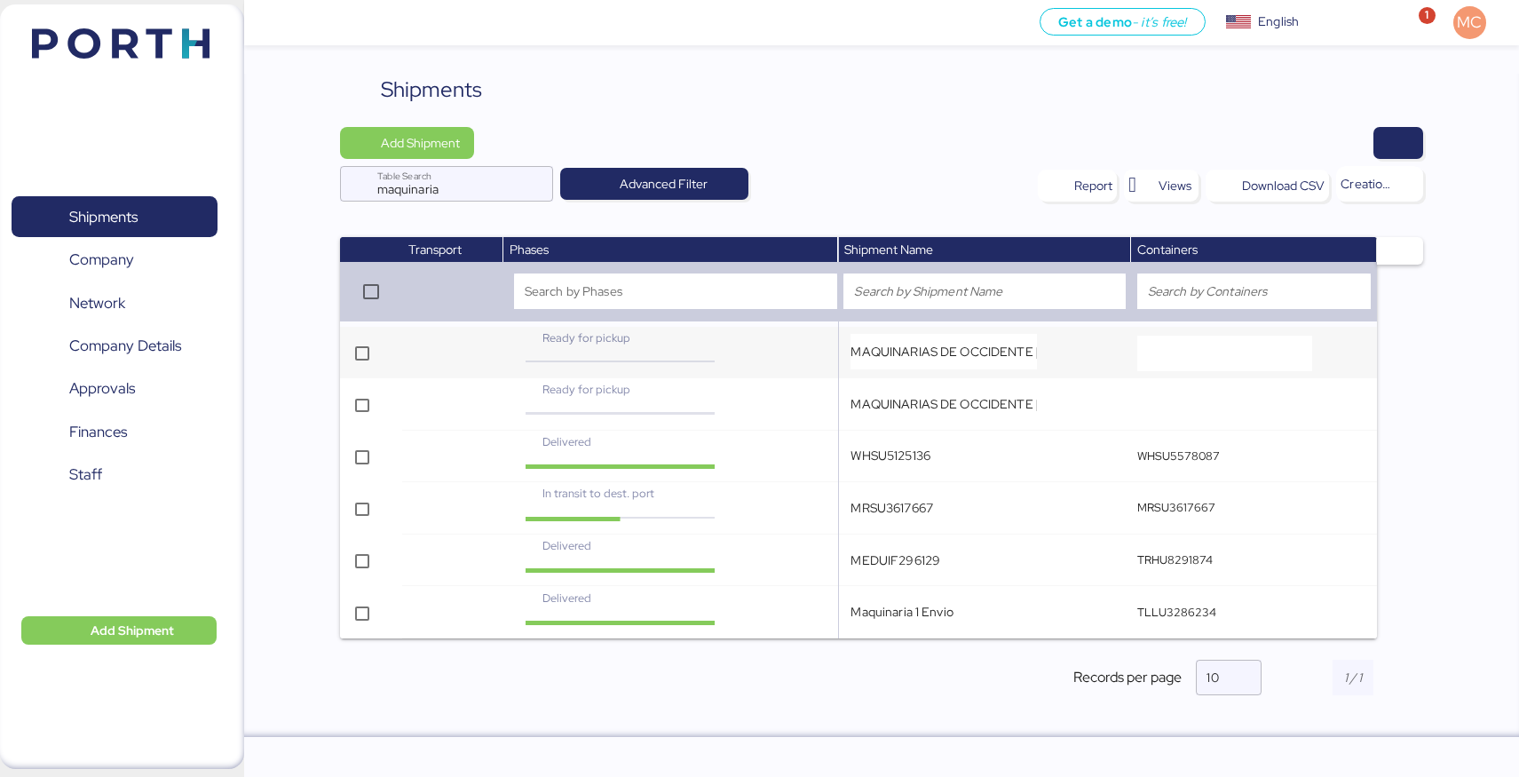
click at [1046, 369] on td "MAQUINARIAS DE OCCIDENTE [PERSON_NAME] / EXW / MBL / HBL / LCL" at bounding box center [984, 353] width 293 height 52
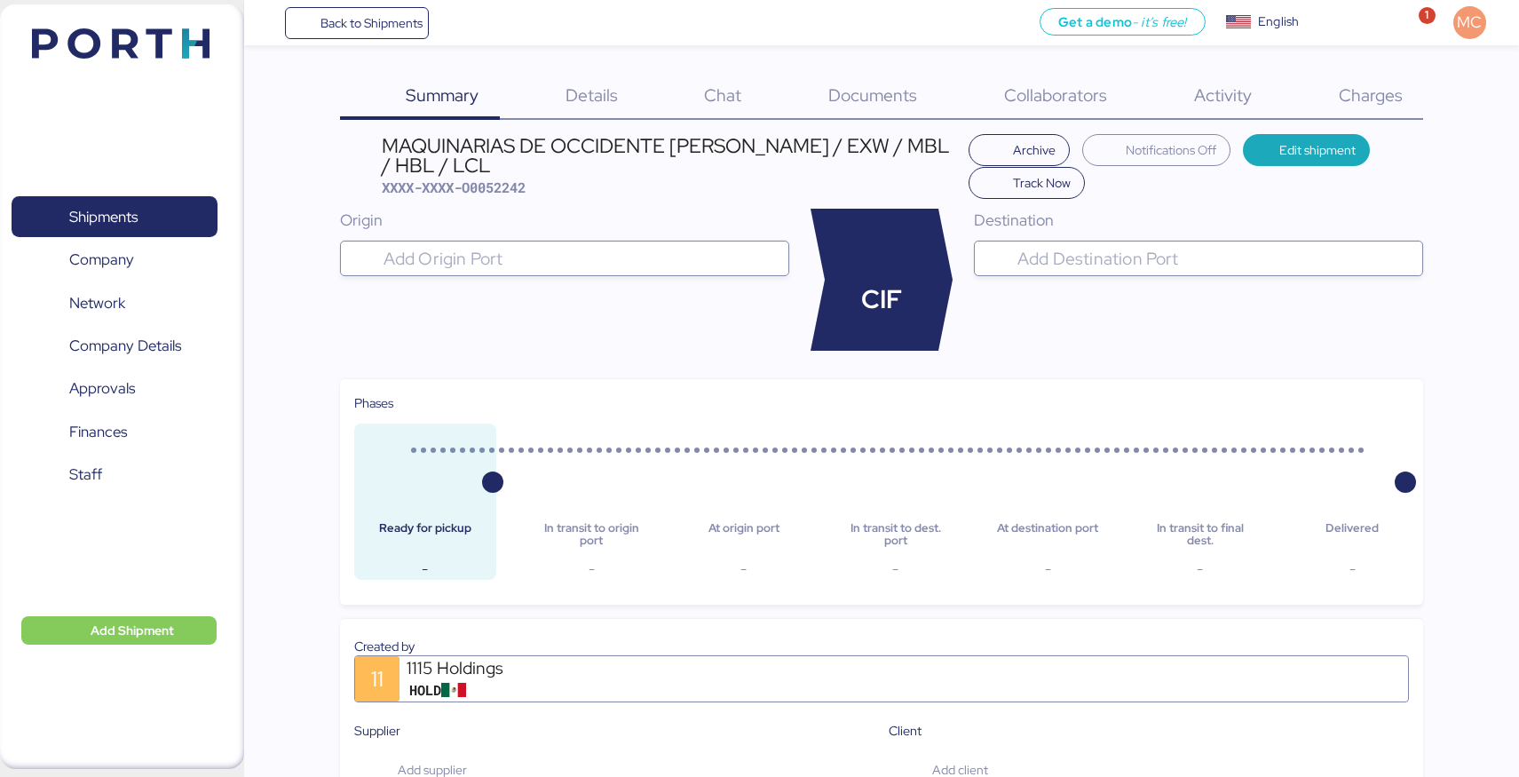
click at [673, 164] on div "MAQUINARIAS DE OCCIDENTE [PERSON_NAME] / EXW / MBL / HBL / LCL" at bounding box center [671, 156] width 578 height 40
click at [540, 150] on div "MAQUINARIAS DE OCCIDENTE [PERSON_NAME] / EXW / MBL / HBL / LCL" at bounding box center [671, 156] width 578 height 40
click at [1287, 153] on span "Edit shipment" at bounding box center [1317, 149] width 76 height 21
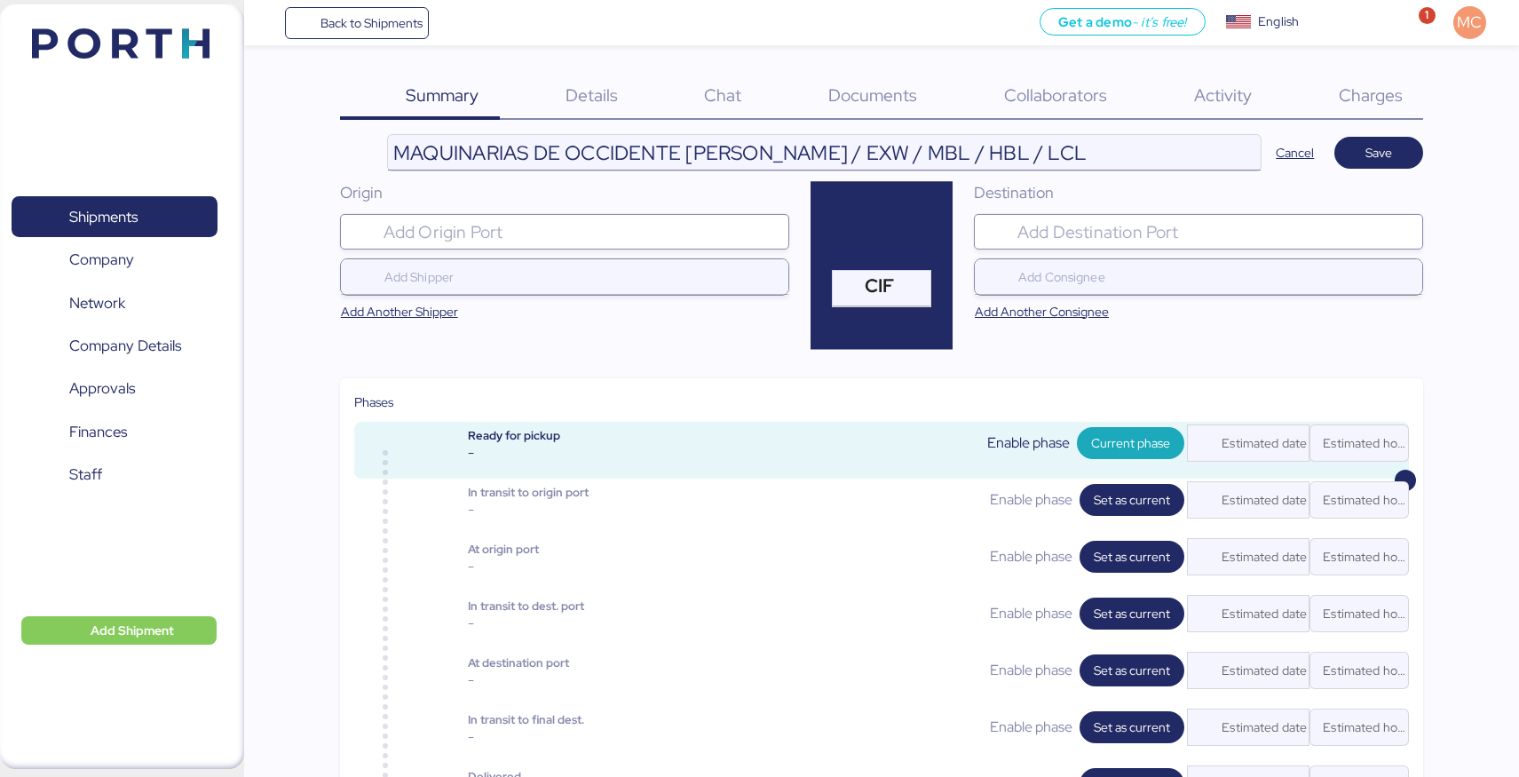
click at [754, 154] on input "MAQUINARIAS DE OCCIDENTE [PERSON_NAME] / EXW / MBL / HBL / LCL" at bounding box center [824, 153] width 873 height 36
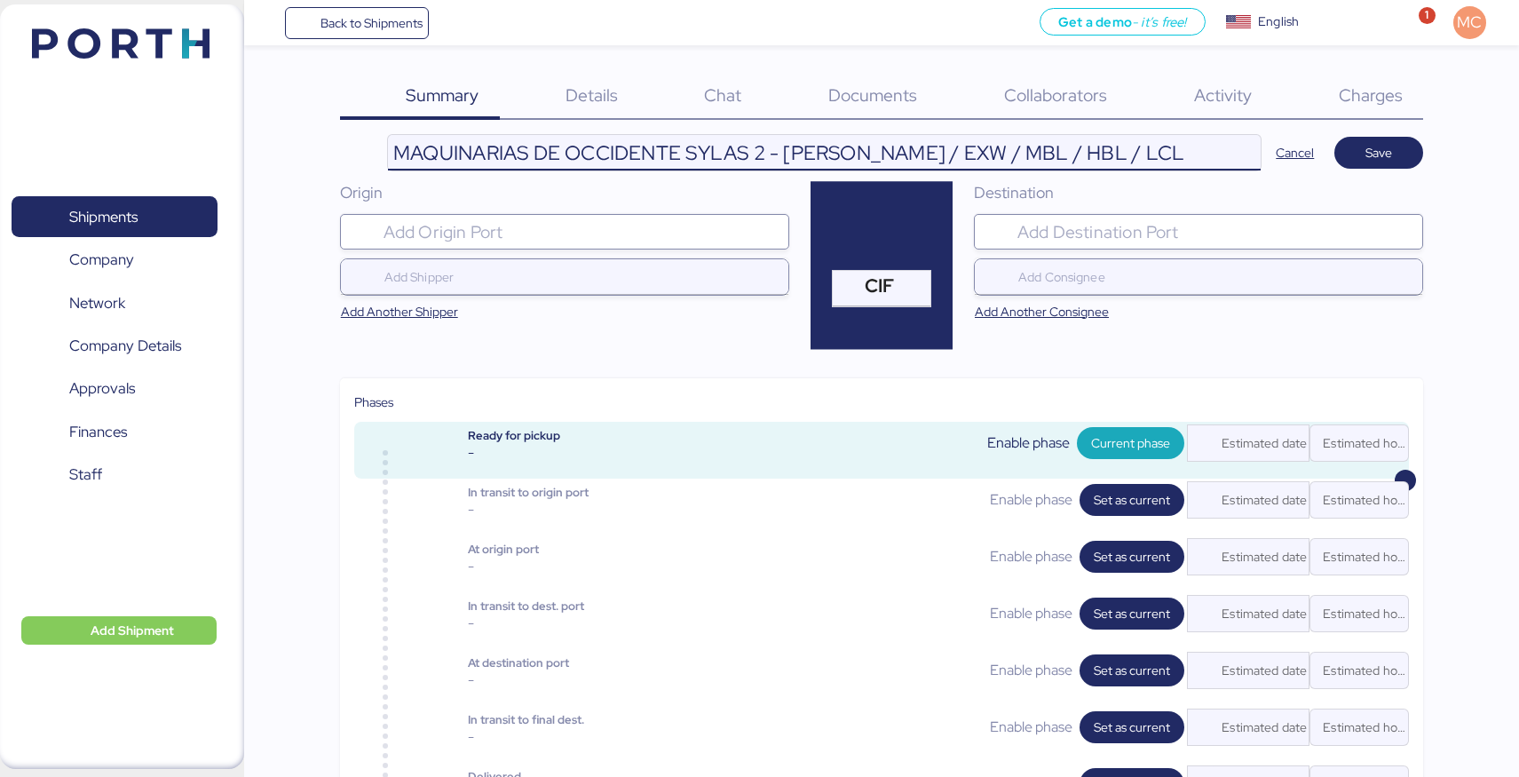
type input "MAQUINARIAS DE OCCIDENTE SYLAS 2 - [PERSON_NAME] / EXW / MBL / HBL / LCL"
click at [580, 232] on input "search" at bounding box center [580, 231] width 401 height 21
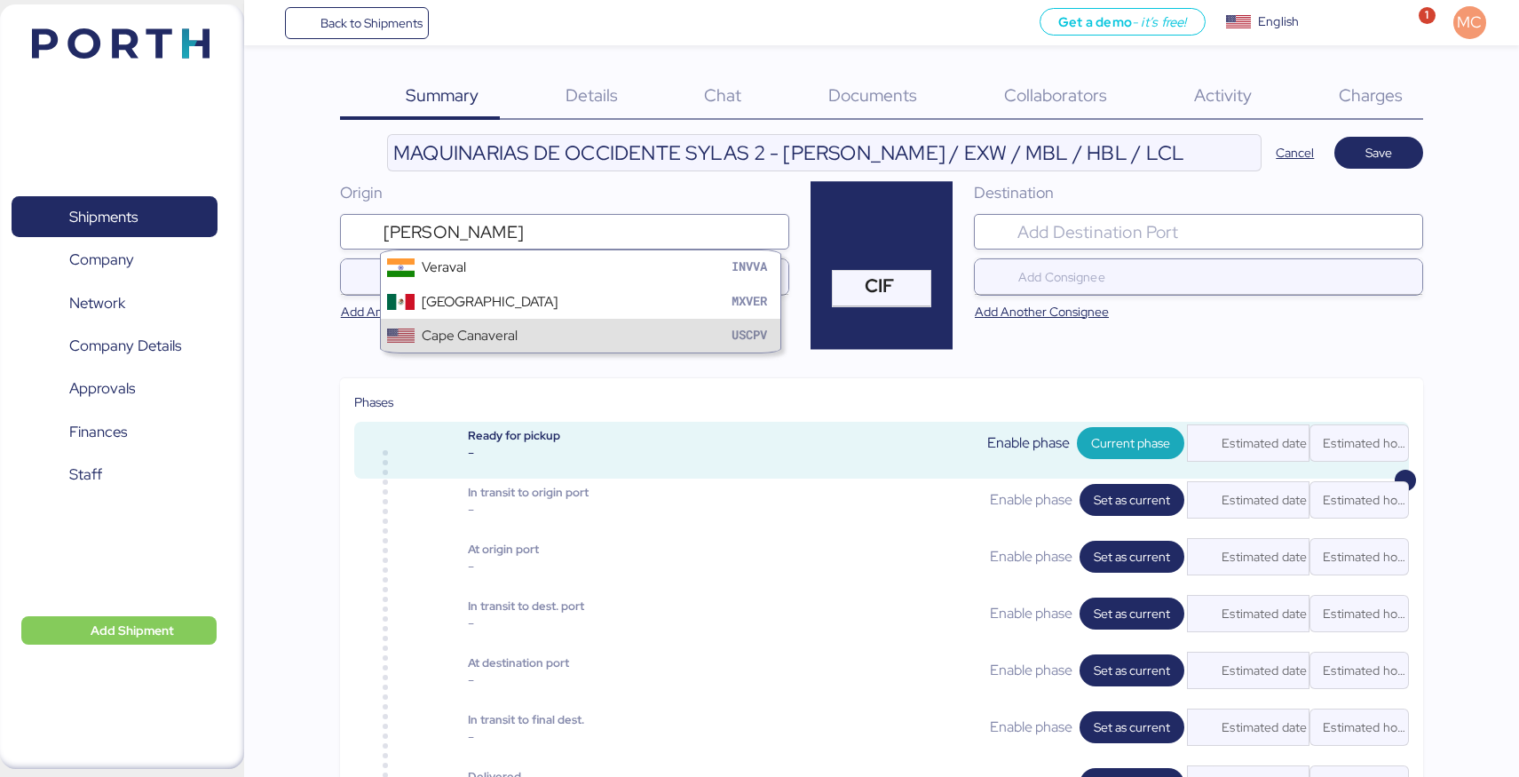
type input "vera"
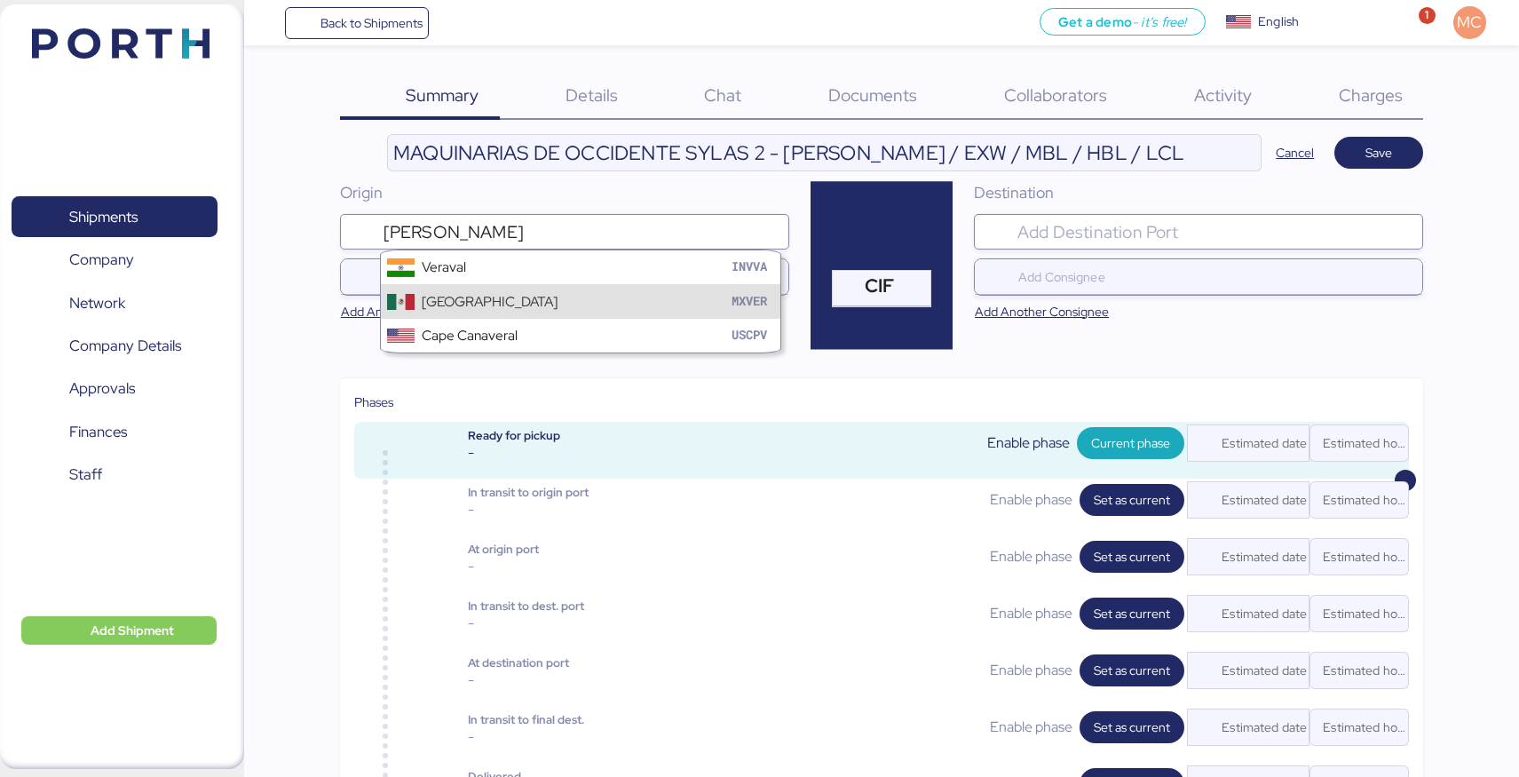
click at [502, 304] on div "Veracruz MXVER" at bounding box center [580, 301] width 399 height 34
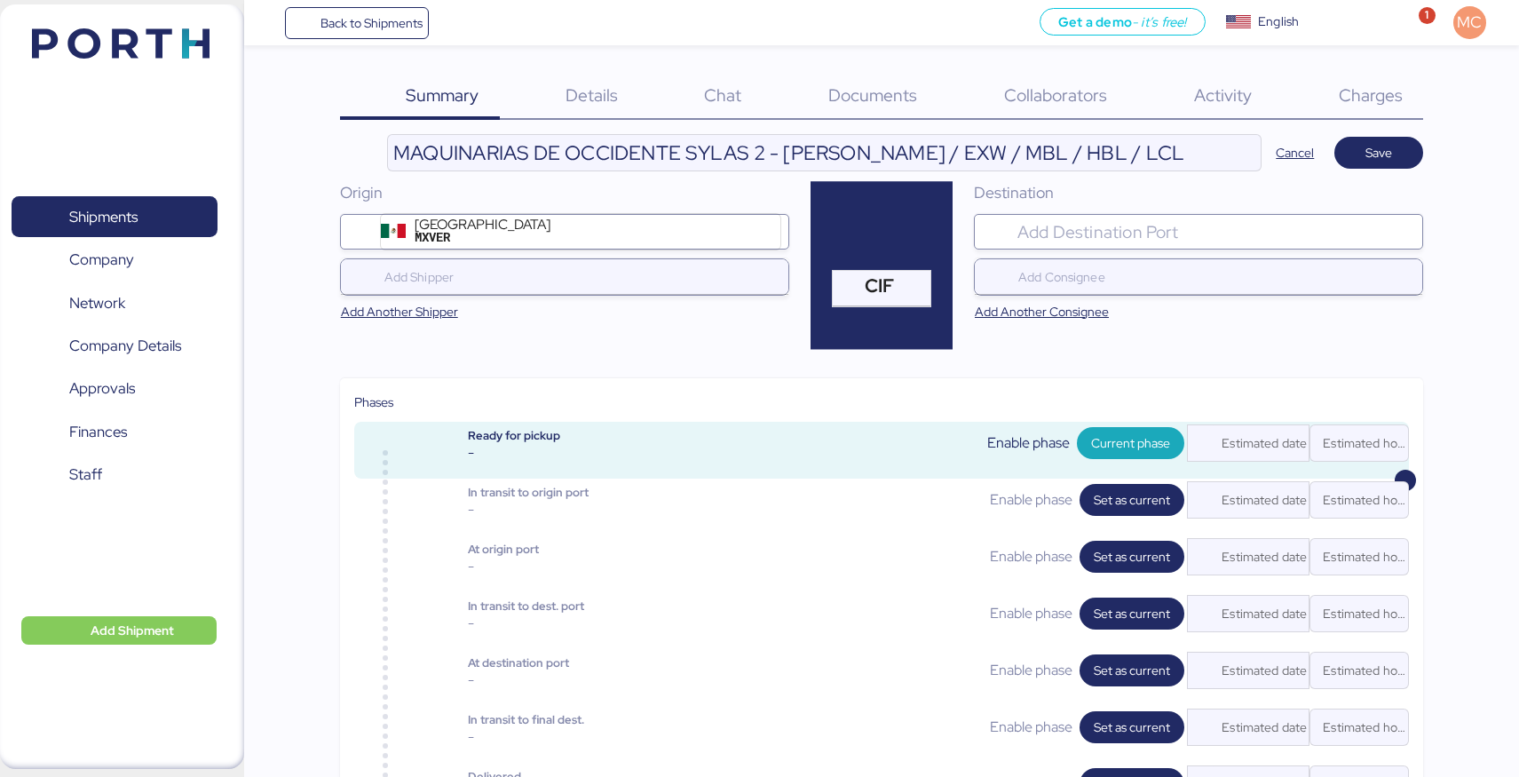
click at [1041, 224] on input "search" at bounding box center [1214, 231] width 401 height 21
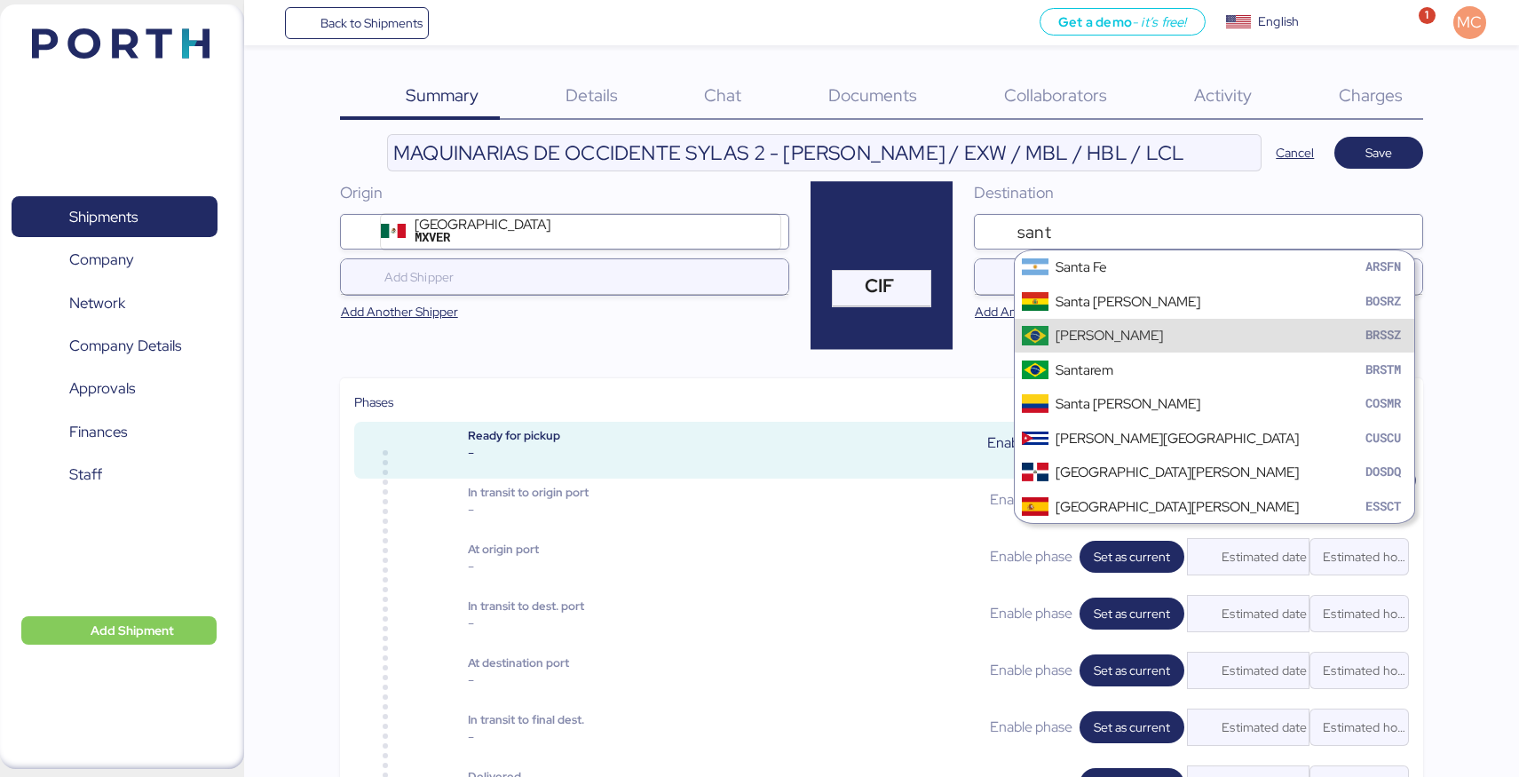
type input "sant"
click at [1047, 325] on div "Santos BRSSZ" at bounding box center [1214, 336] width 399 height 34
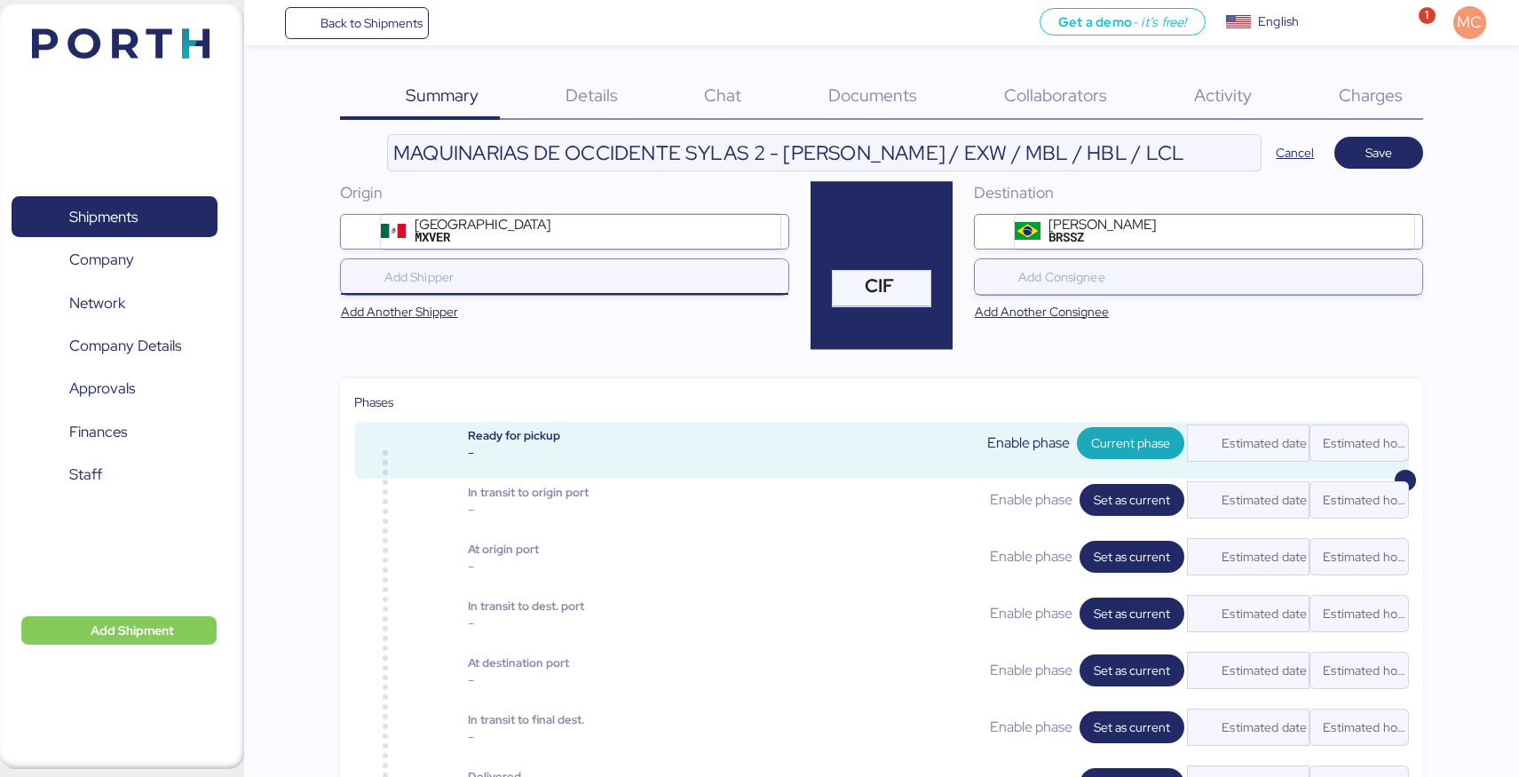
click at [630, 280] on input "search" at bounding box center [568, 276] width 375 height 21
type input "v"
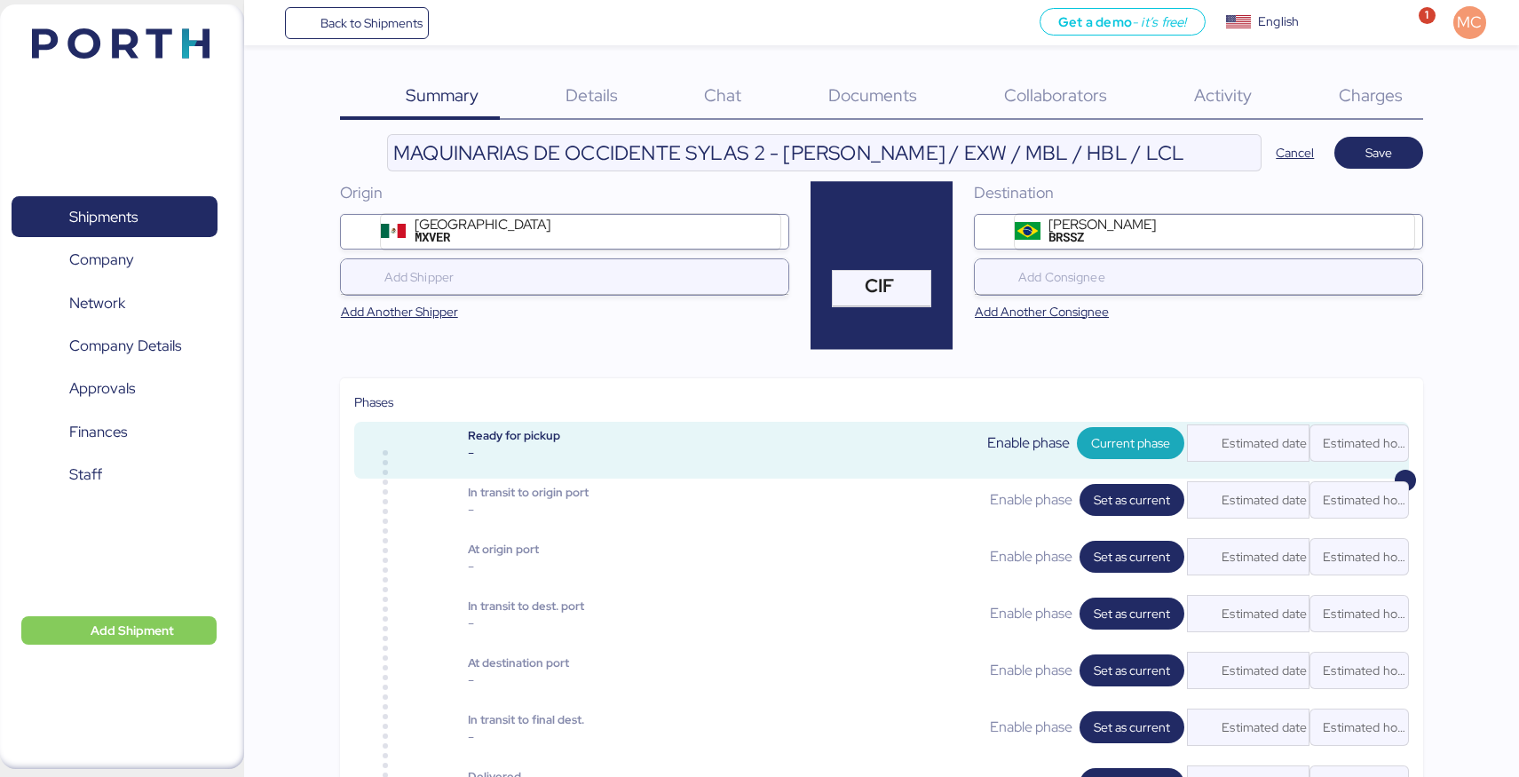
click at [608, 98] on span "Details" at bounding box center [591, 94] width 52 height 23
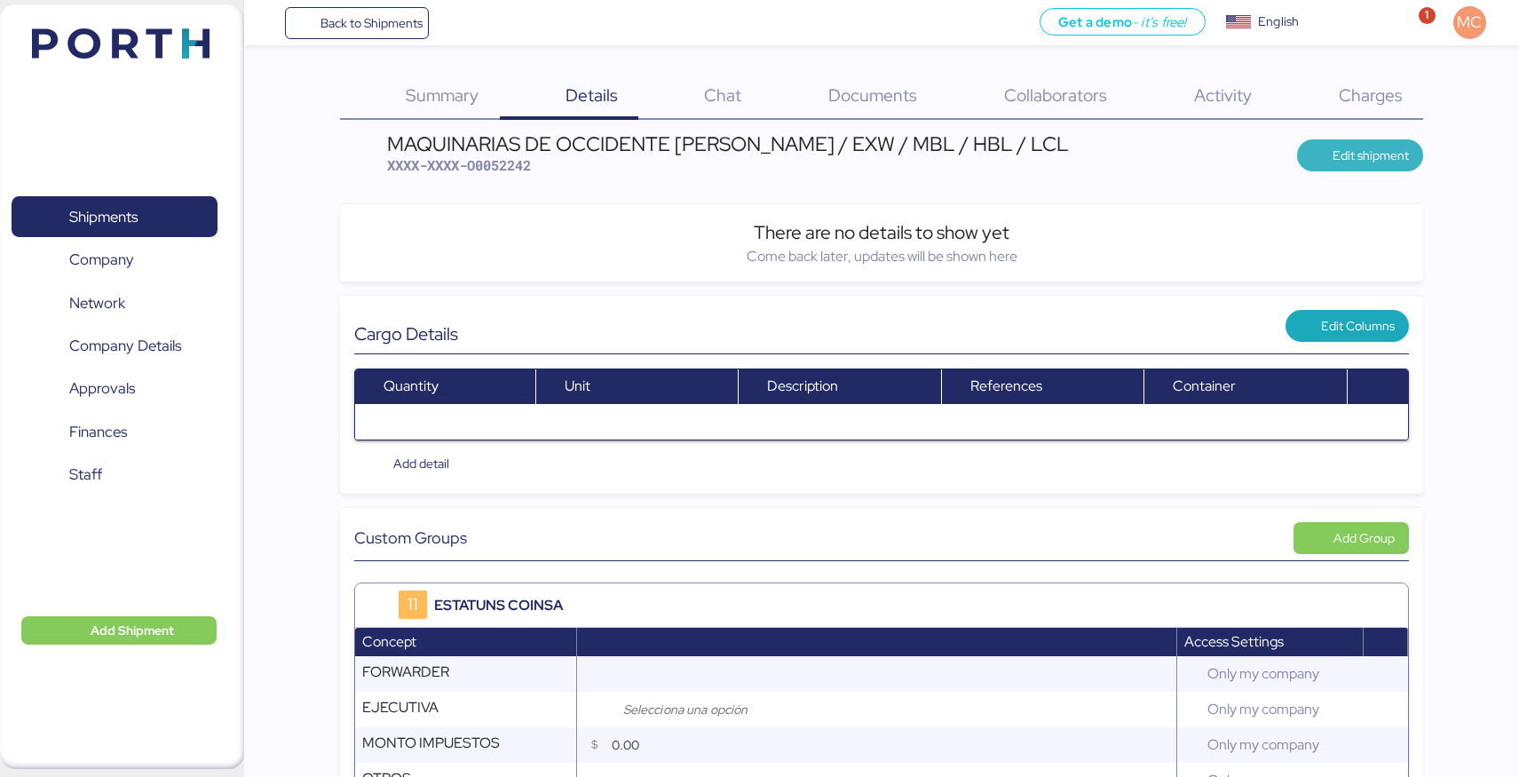
click at [1355, 155] on span "Edit shipment" at bounding box center [1370, 155] width 76 height 21
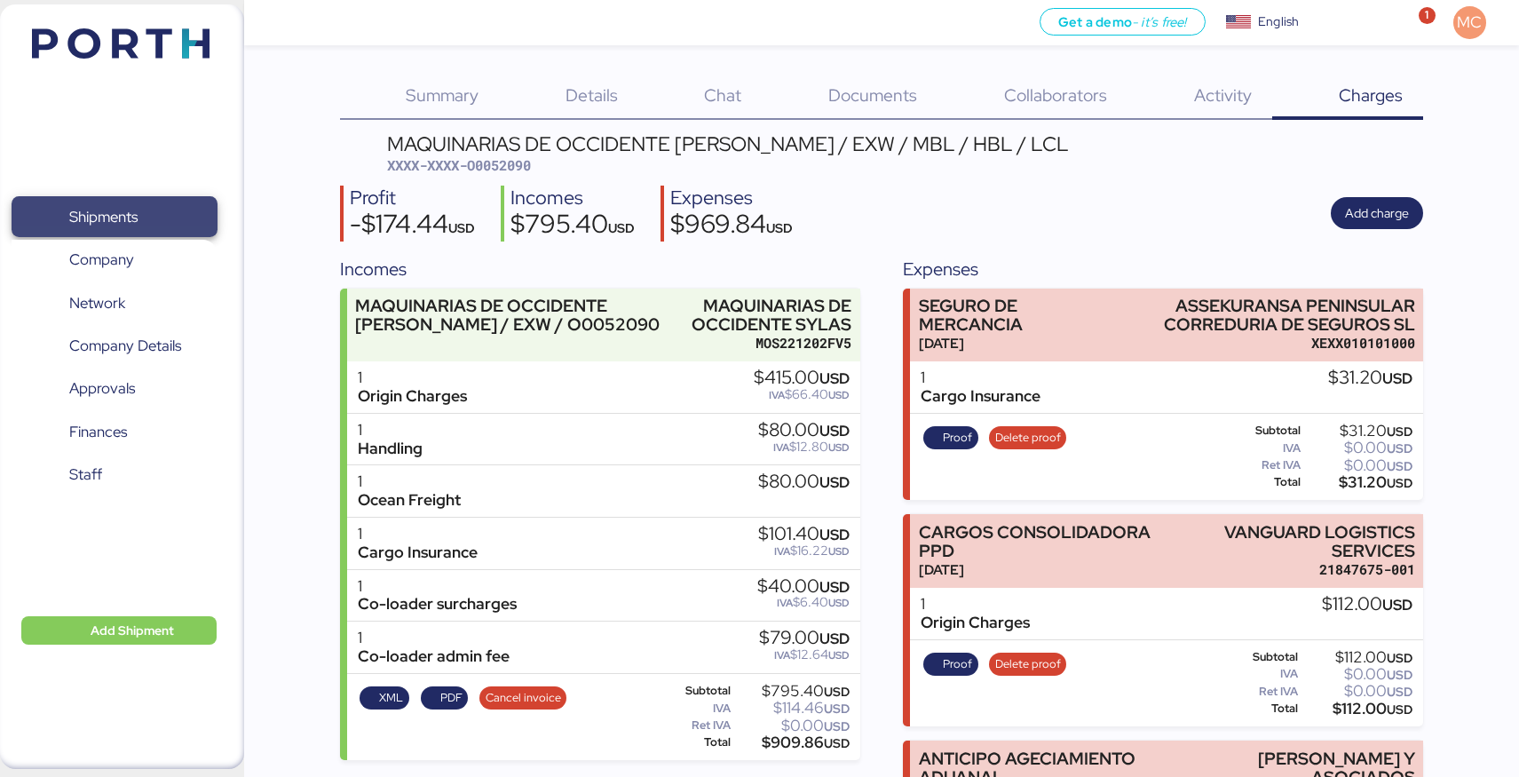
click at [109, 217] on span "Shipments" at bounding box center [103, 217] width 68 height 26
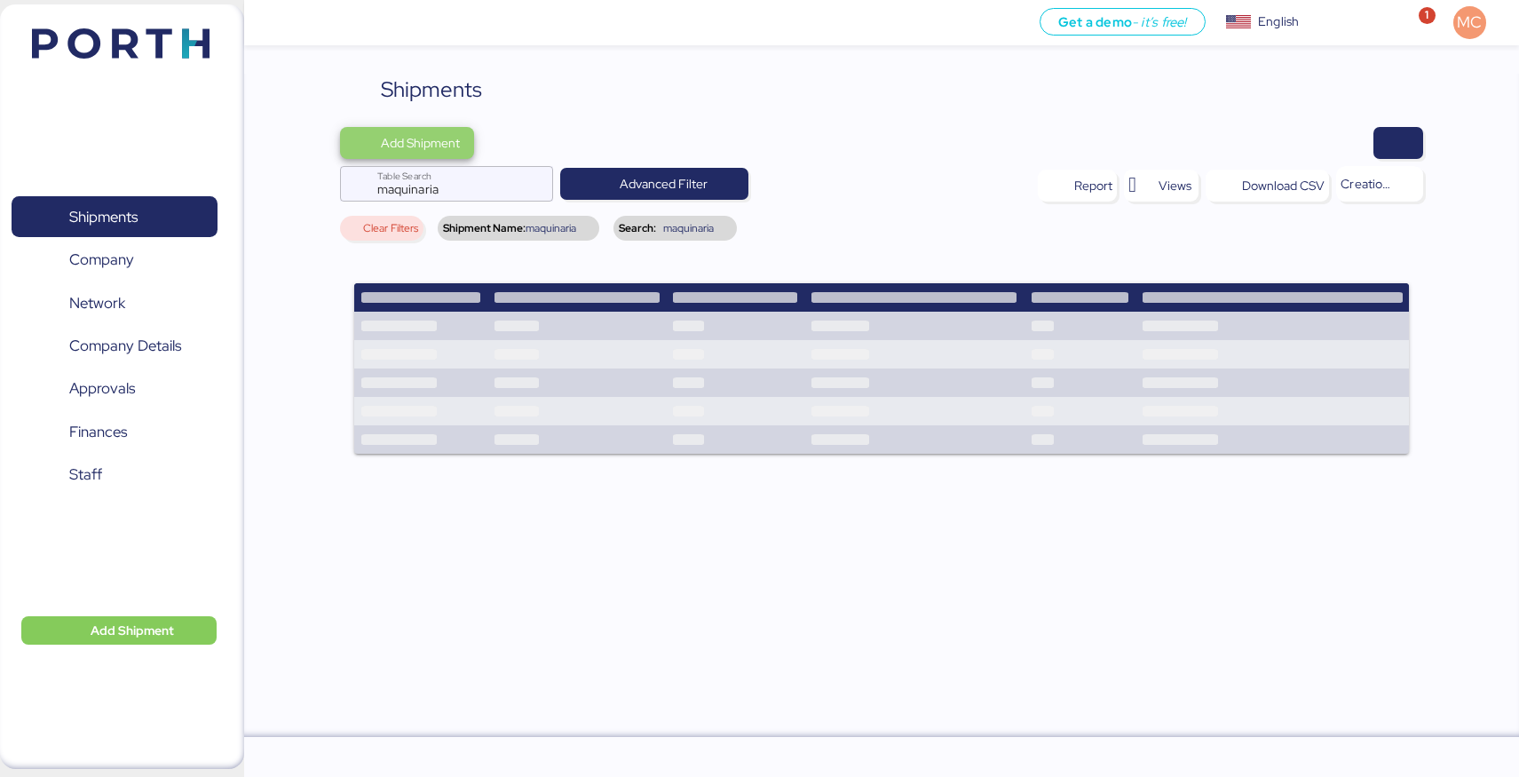
click at [431, 141] on span "Add Shipment" at bounding box center [420, 142] width 79 height 21
click at [415, 171] on div "Add Shipment Manually" at bounding box center [424, 174] width 138 height 25
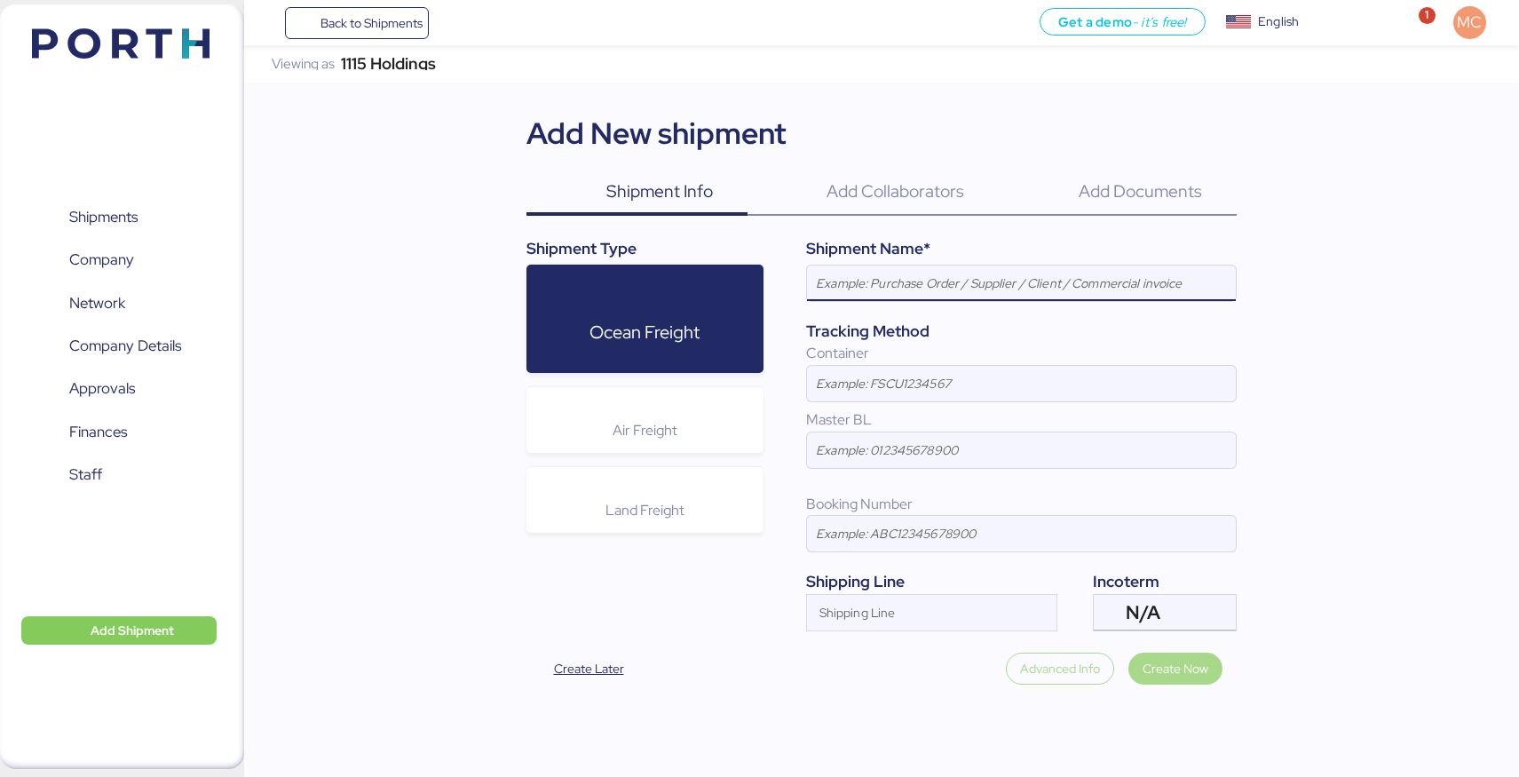
click at [859, 280] on input at bounding box center [1021, 283] width 429 height 36
paste input "MAQUINARIAS DE OCCIDENTE [PERSON_NAME] / EXW / MBL / HBL / LCL"
click at [1018, 282] on input "MAQUINARIAS DE OCCIDENTE [PERSON_NAME] / EXW / MBL / HBL / LCL" at bounding box center [1021, 283] width 429 height 36
type input "MAQUINARIAS DE OCCIDENTE [PERSON_NAME] / EXW / MBL / HBL / LCL"
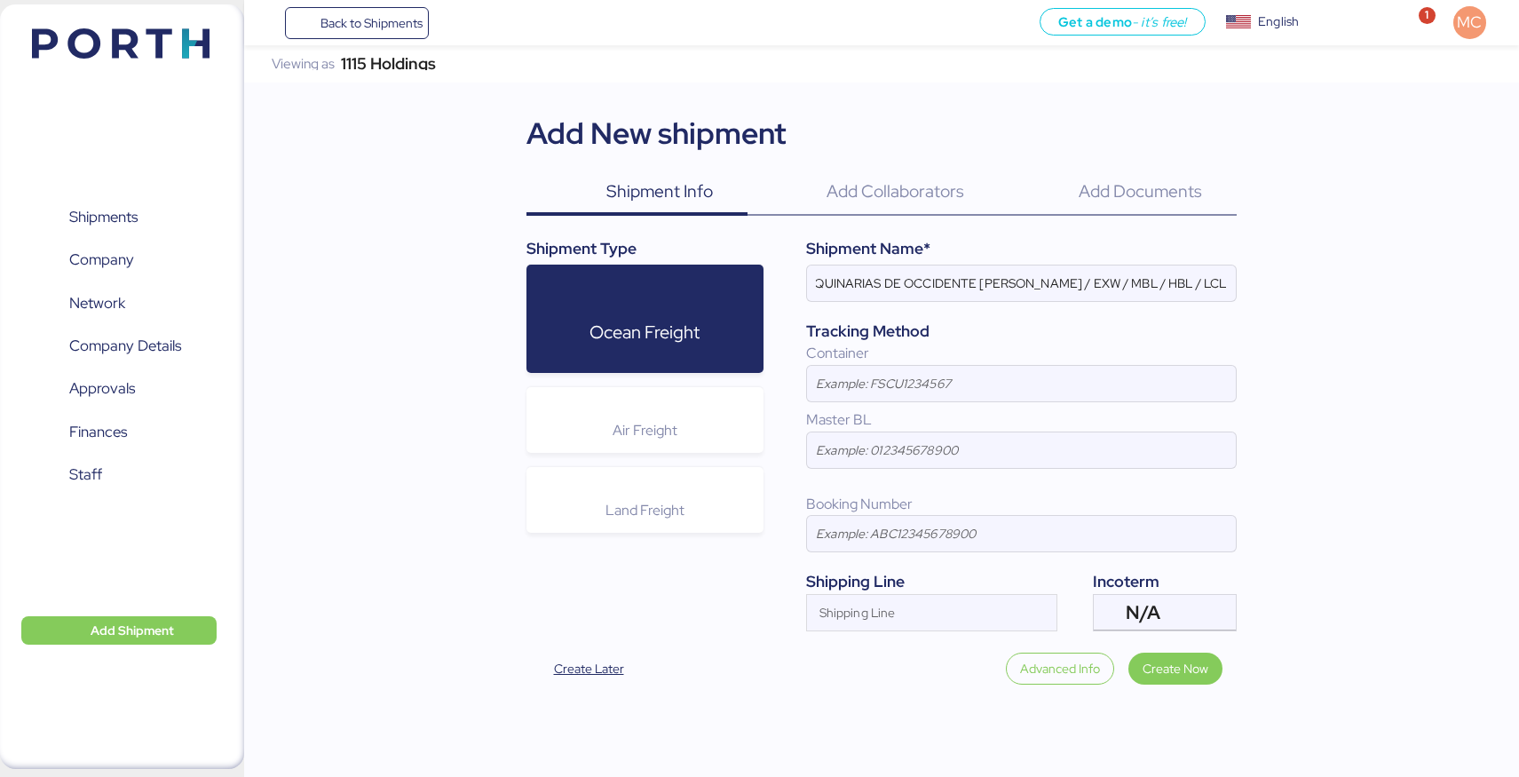
scroll to position [0, 0]
click at [920, 614] on input "Shipping Line" at bounding box center [915, 617] width 217 height 21
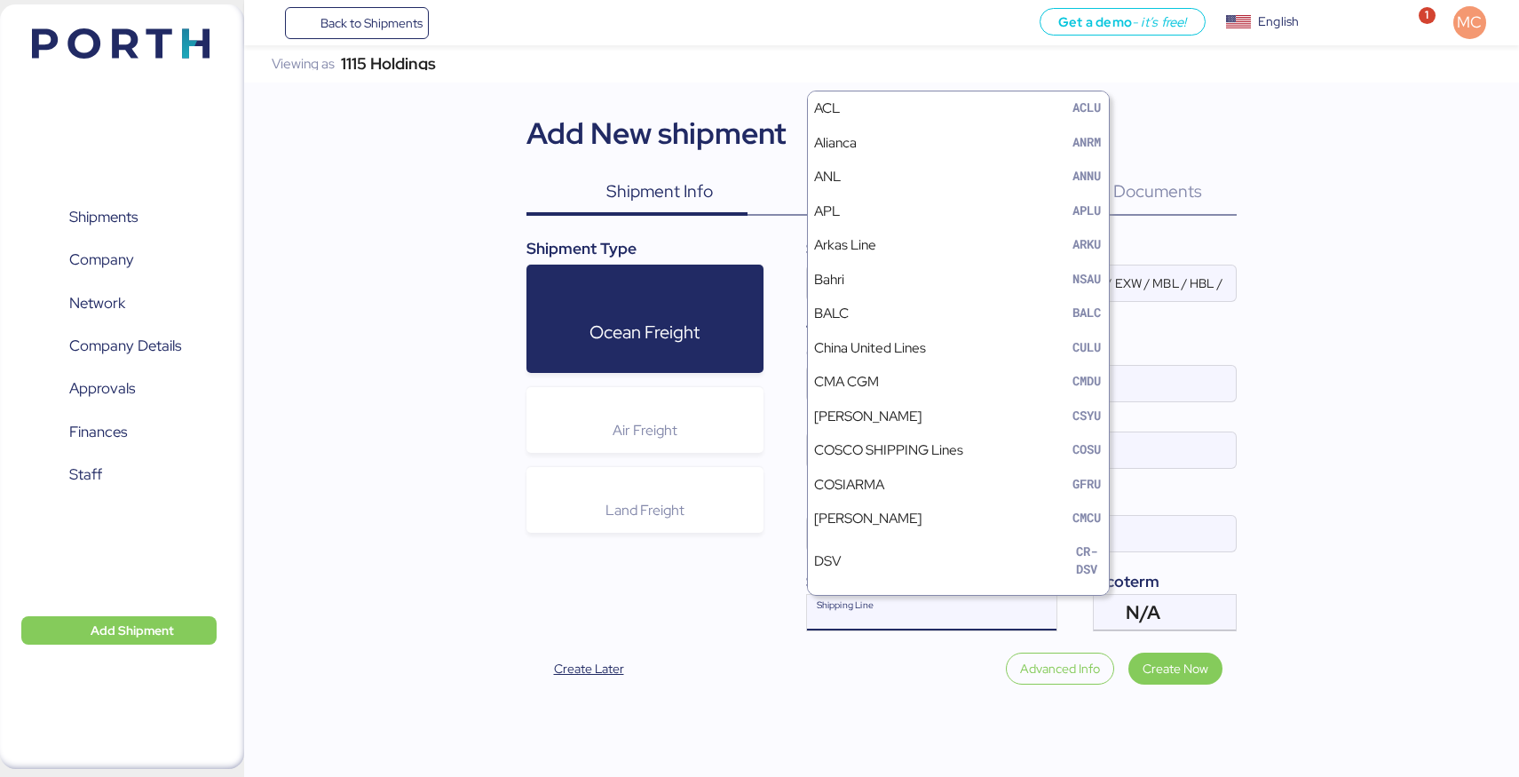
type input "C"
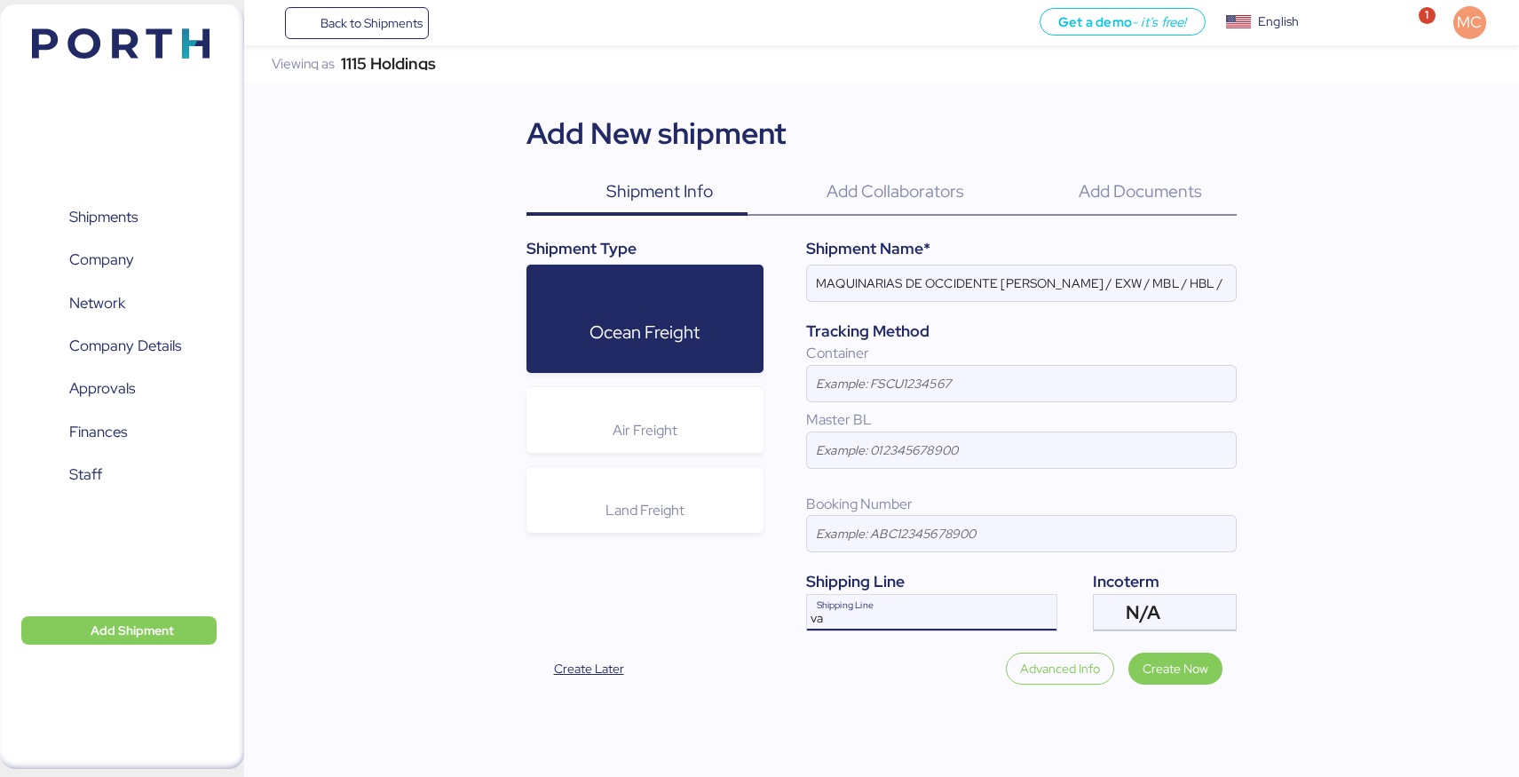
type input "v"
click at [930, 189] on span "Add Collaborators" at bounding box center [895, 190] width 138 height 23
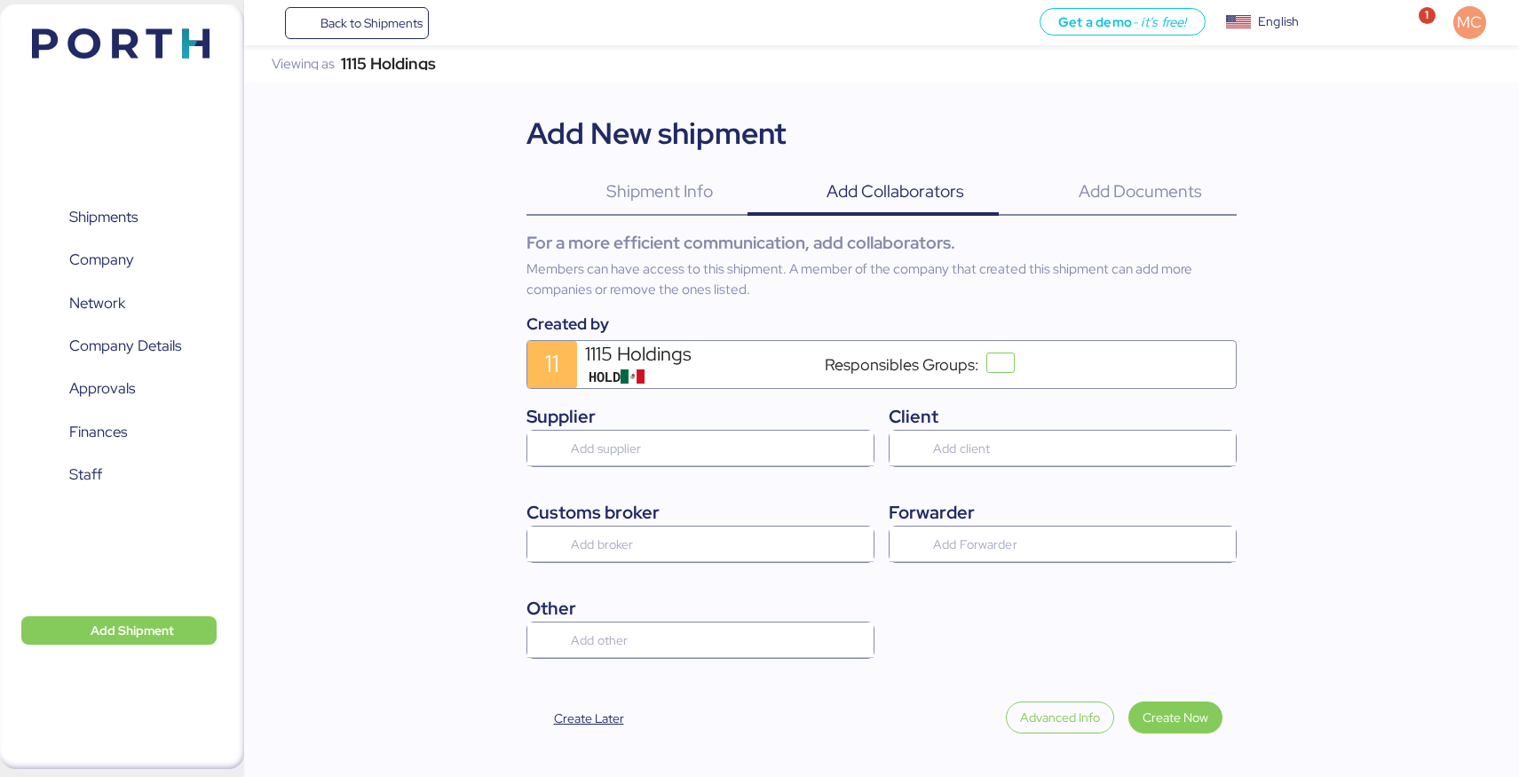
click at [1121, 194] on span "Add Documents" at bounding box center [1139, 190] width 123 height 23
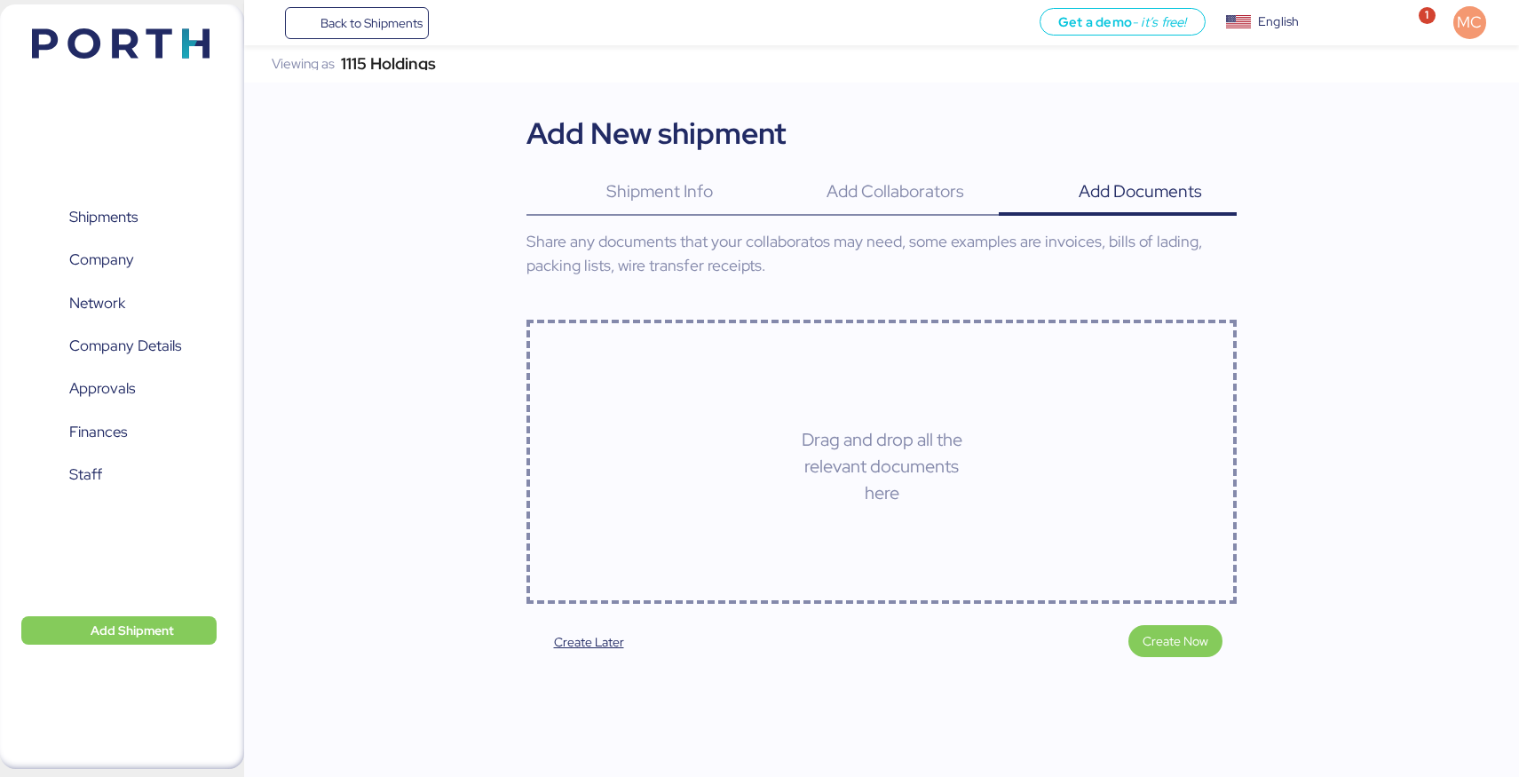
click at [721, 192] on div "Shipment Info 0" at bounding box center [636, 193] width 221 height 46
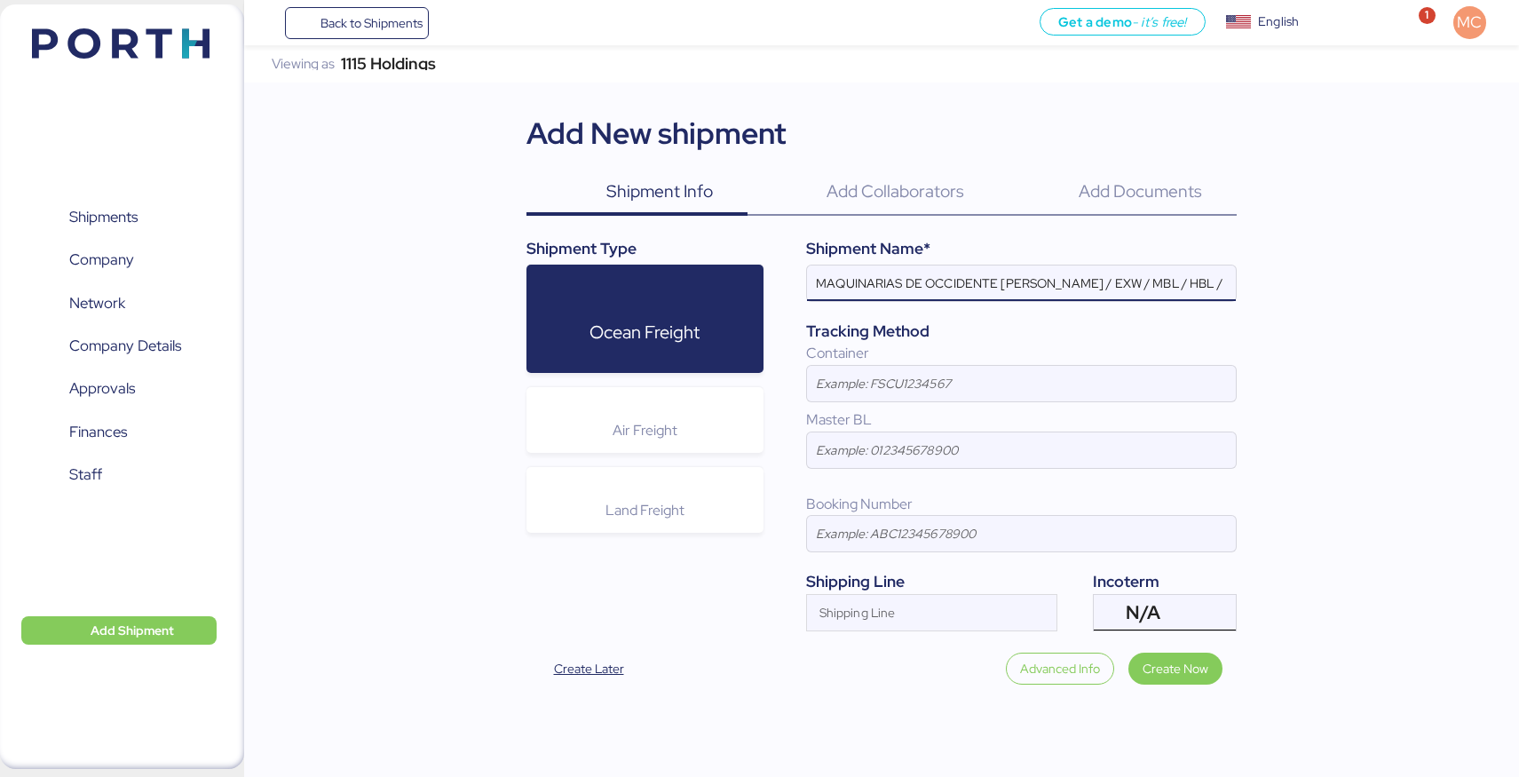
click at [1165, 610] on div "N/A" at bounding box center [1163, 613] width 74 height 36
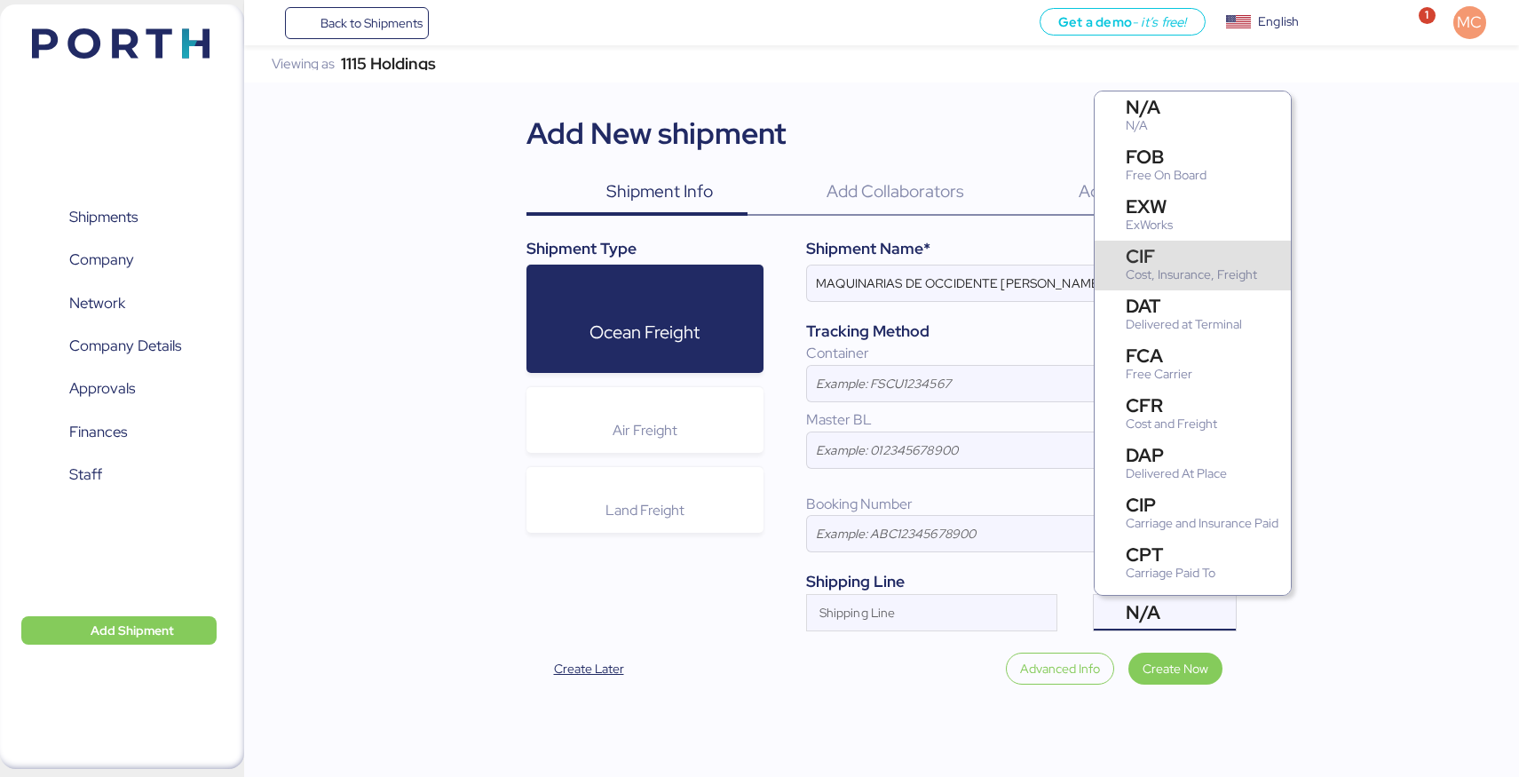
click at [1179, 267] on div "Cost, Insurance, Freight" at bounding box center [1191, 274] width 131 height 19
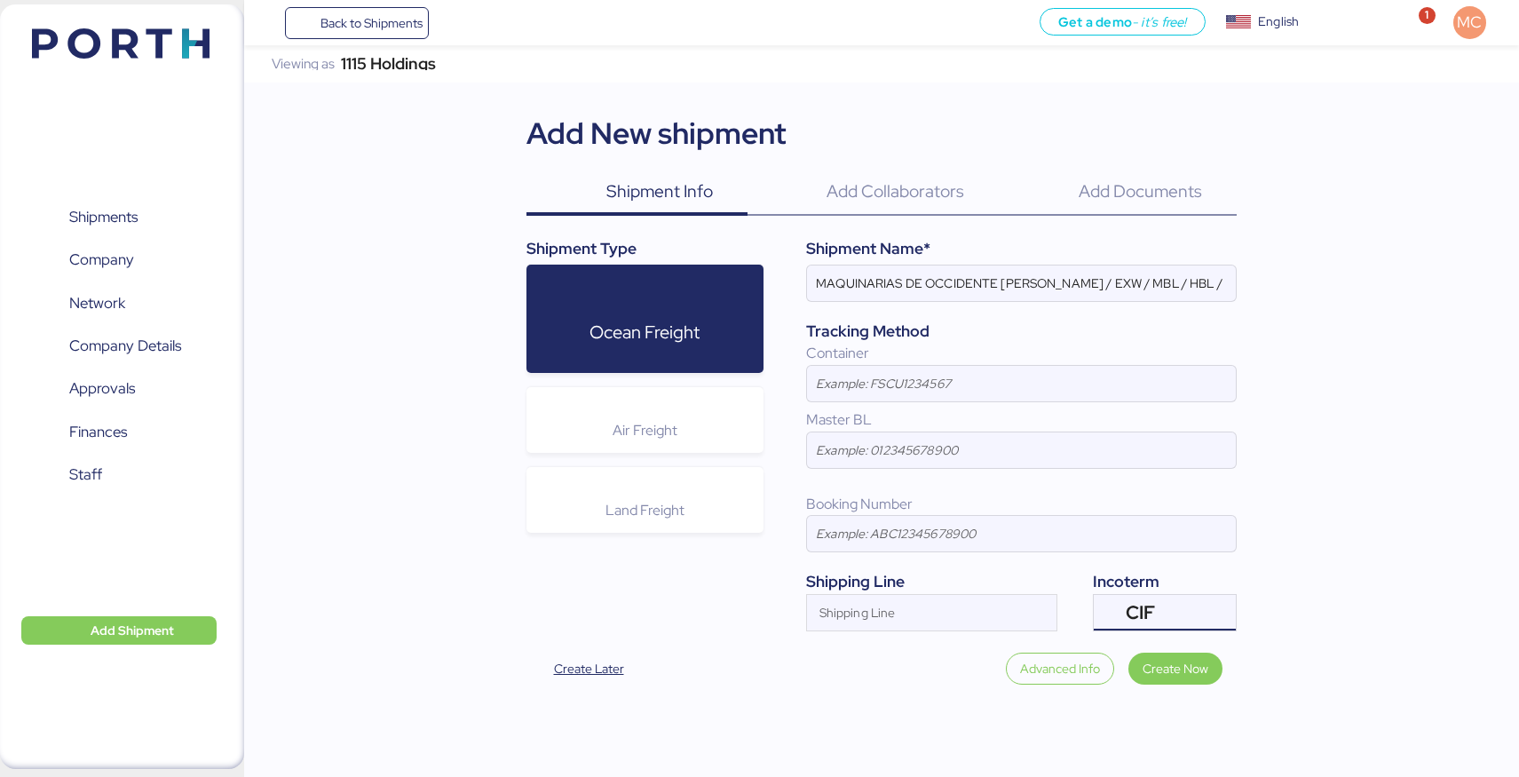
click at [1141, 609] on span "CIF" at bounding box center [1140, 612] width 29 height 16
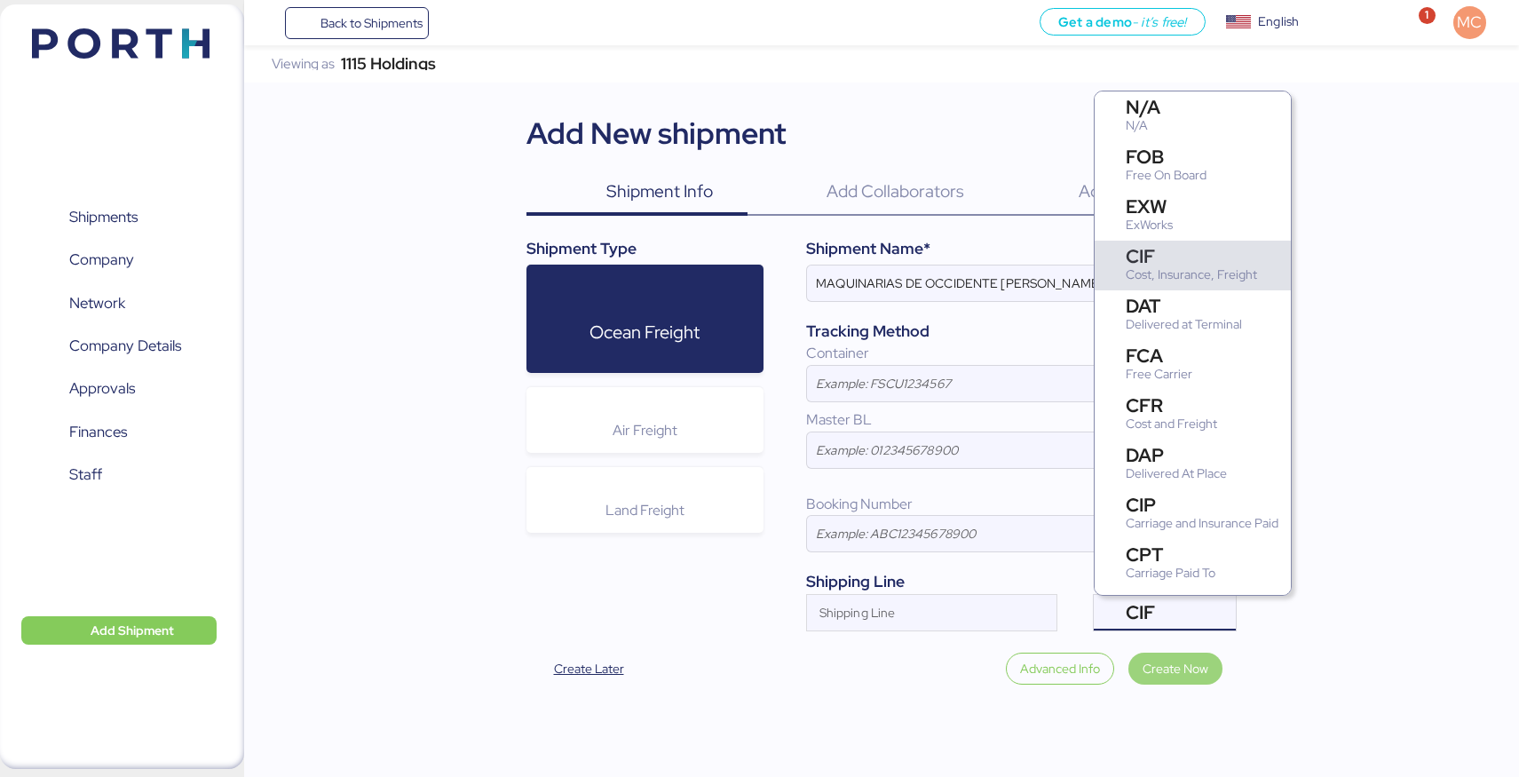
click at [1153, 676] on span "Create Now" at bounding box center [1175, 668] width 66 height 21
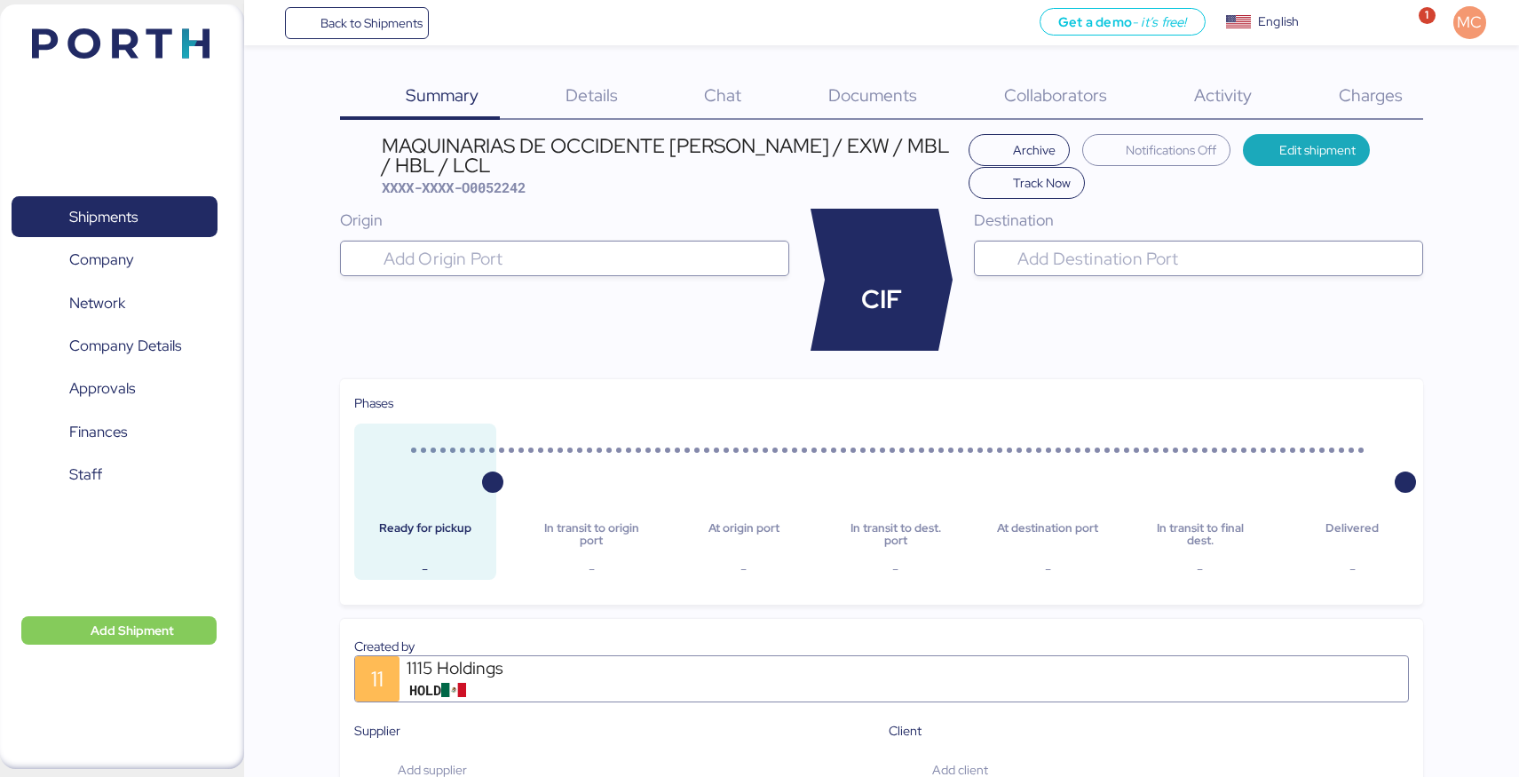
click at [593, 98] on span "Details" at bounding box center [591, 94] width 52 height 23
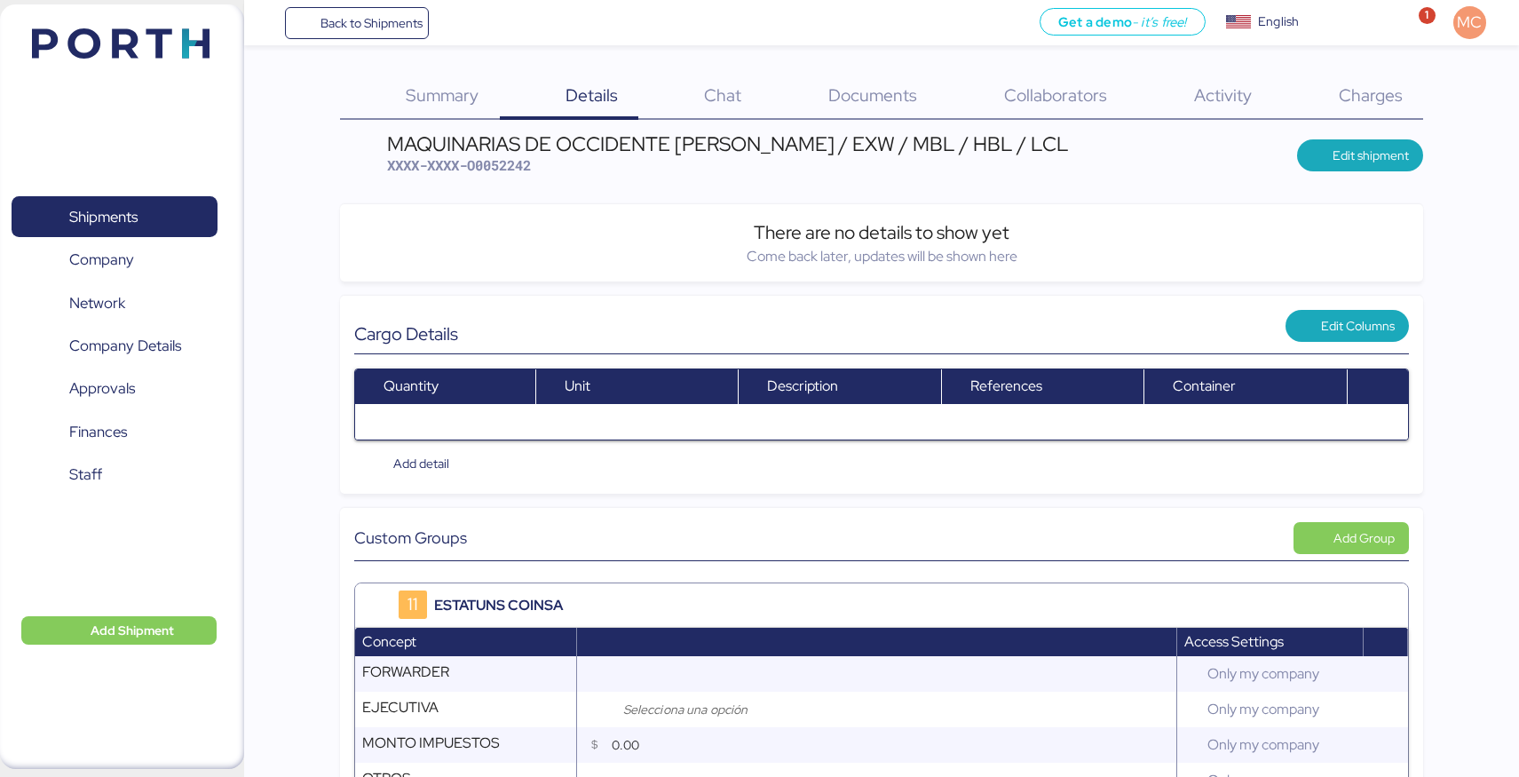
click at [1355, 91] on span "Charges" at bounding box center [1371, 94] width 64 height 23
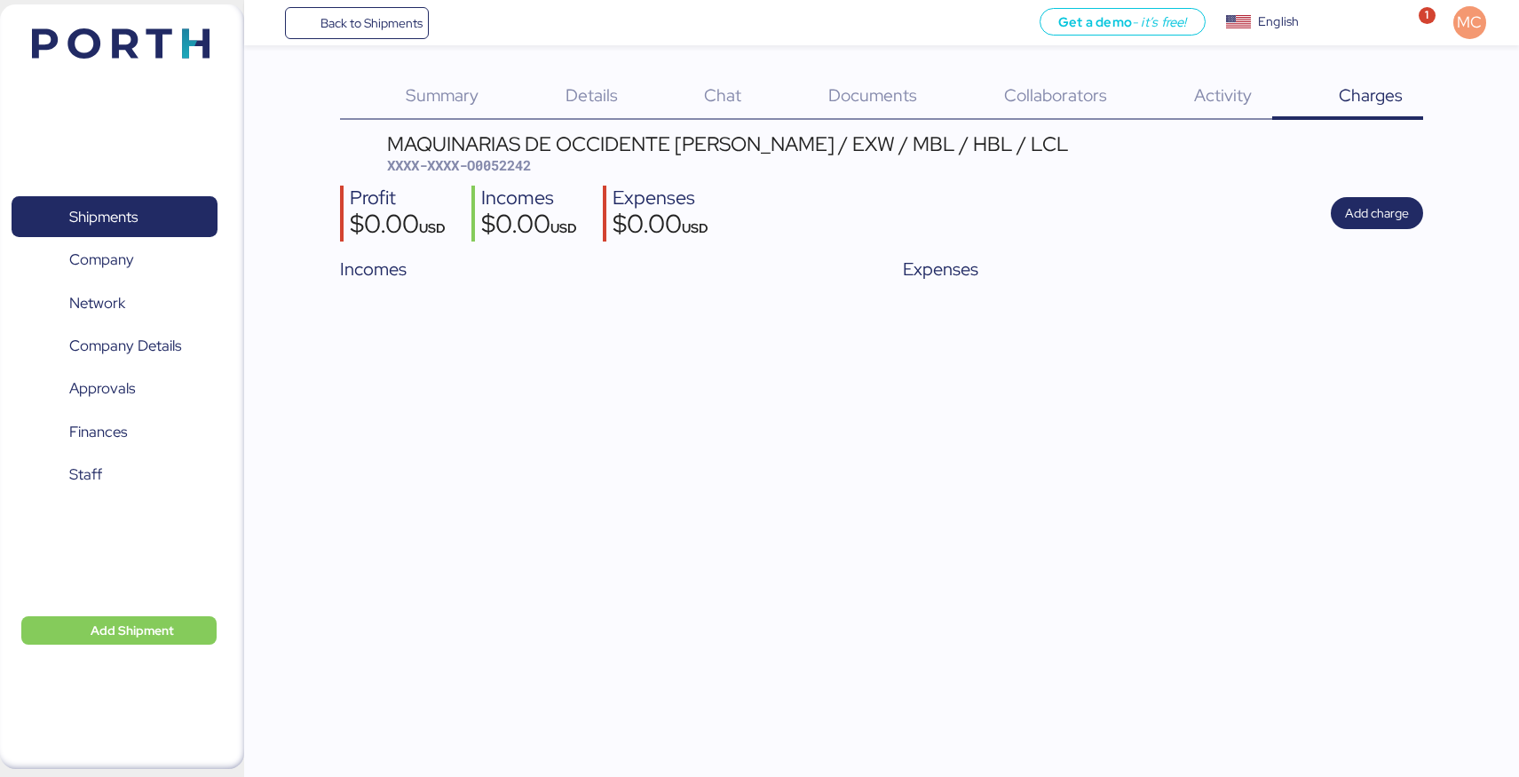
click at [1092, 103] on span "Collaborators" at bounding box center [1055, 94] width 103 height 23
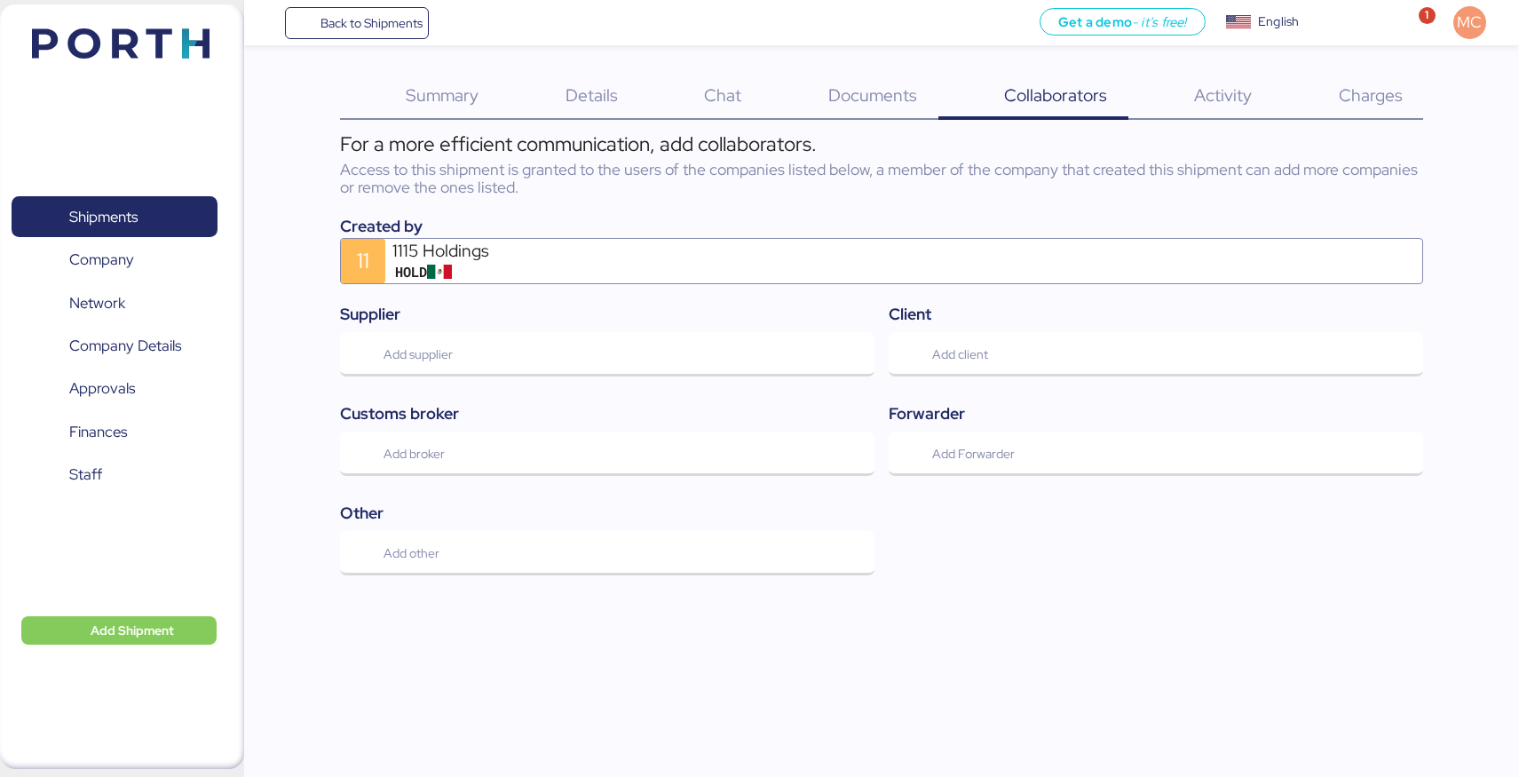
click at [477, 102] on span "Summary" at bounding box center [442, 94] width 73 height 23
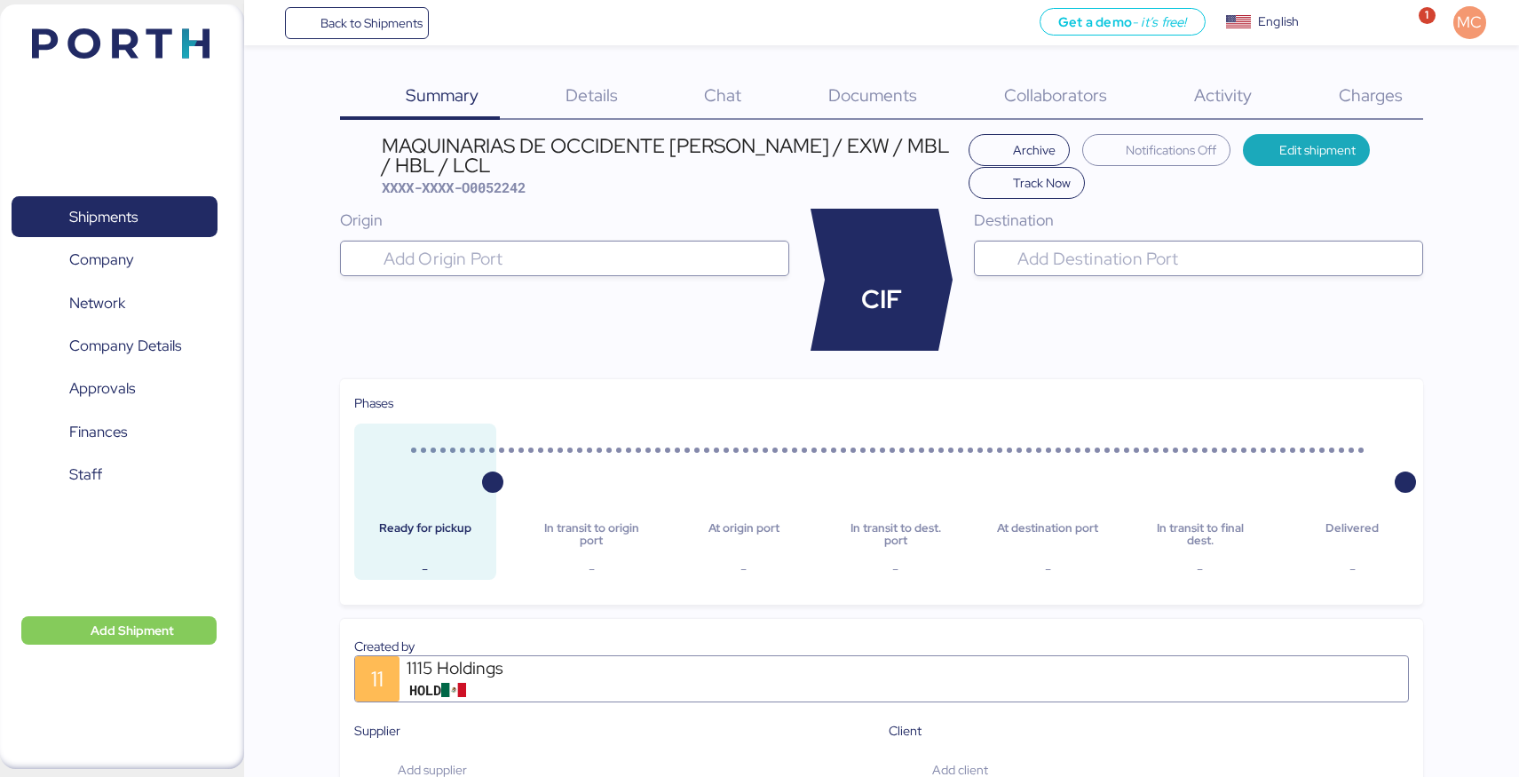
click at [605, 100] on span "Details" at bounding box center [591, 94] width 52 height 23
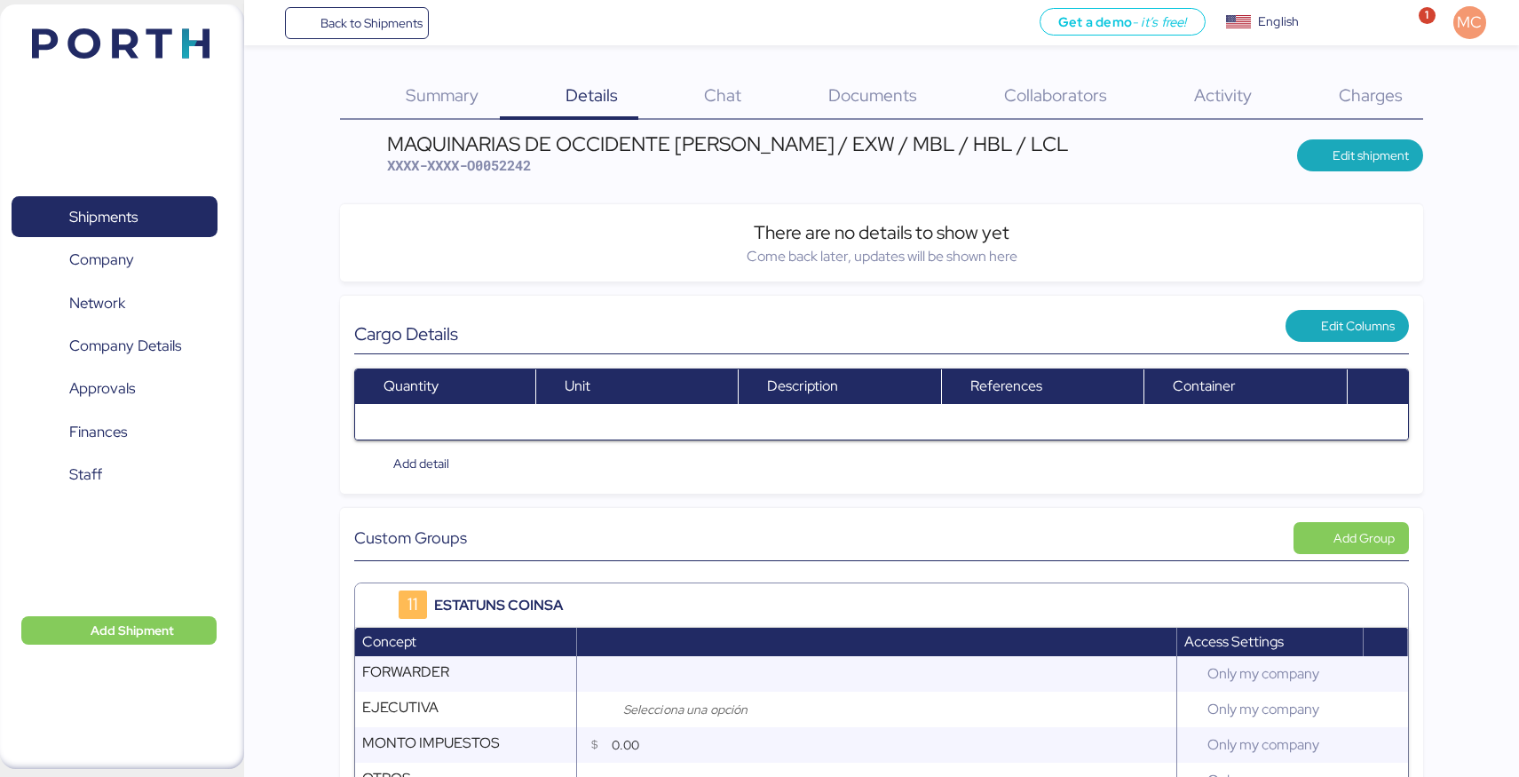
click at [892, 89] on span "Documents" at bounding box center [872, 94] width 89 height 23
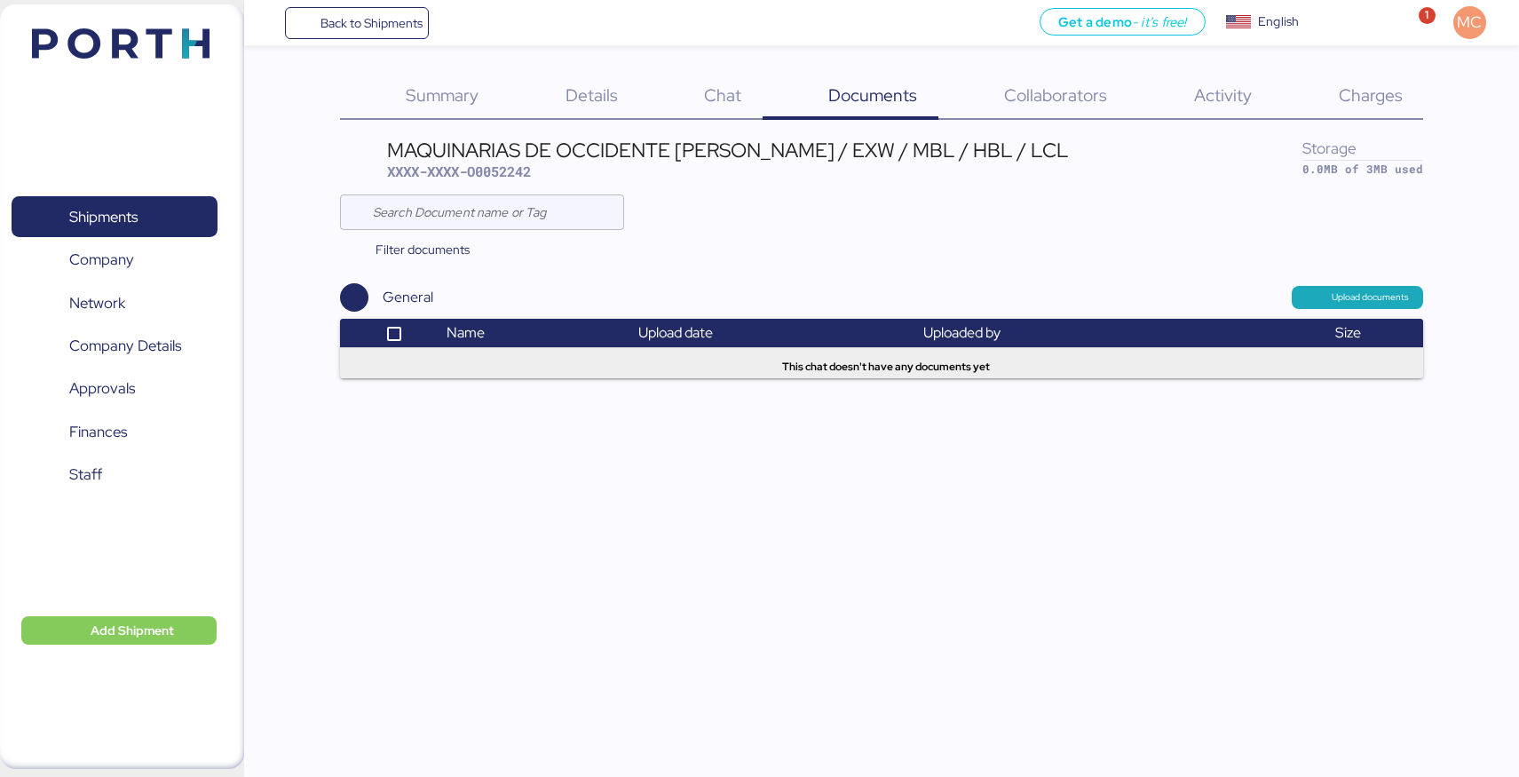
click at [1051, 99] on span "Collaborators" at bounding box center [1055, 94] width 103 height 23
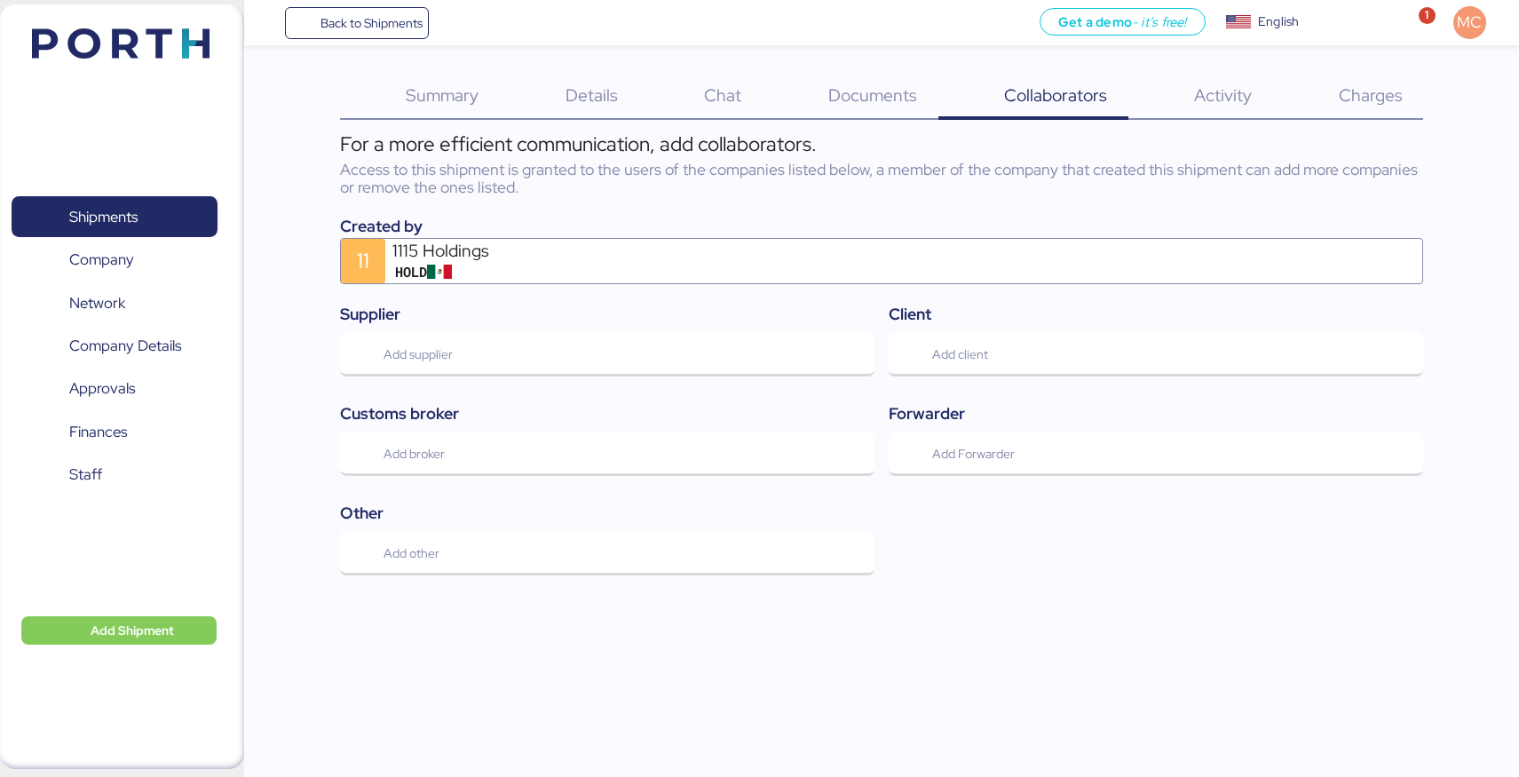
click at [1214, 104] on span "Activity" at bounding box center [1223, 94] width 58 height 23
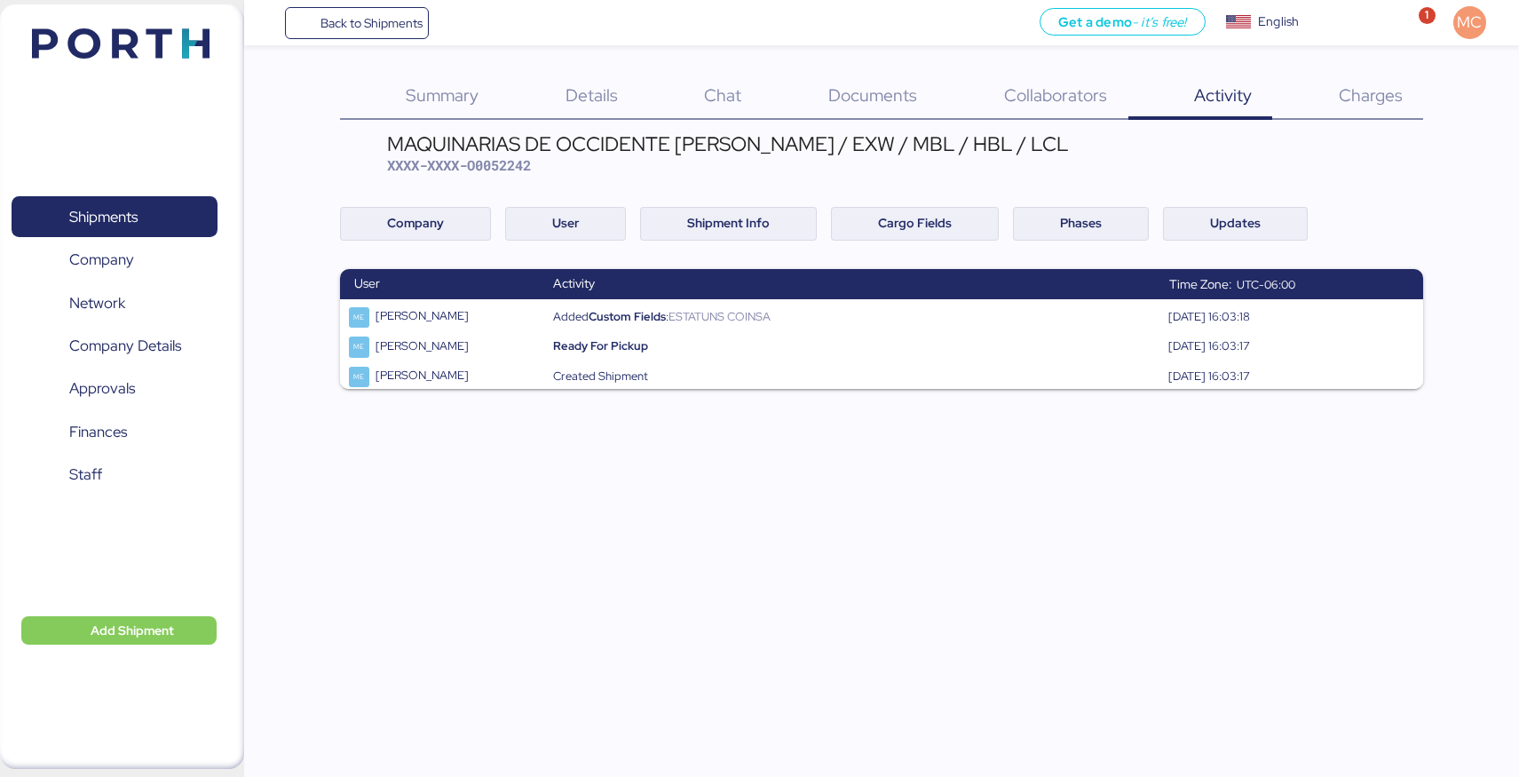
click at [442, 106] on span "Summary" at bounding box center [442, 94] width 73 height 23
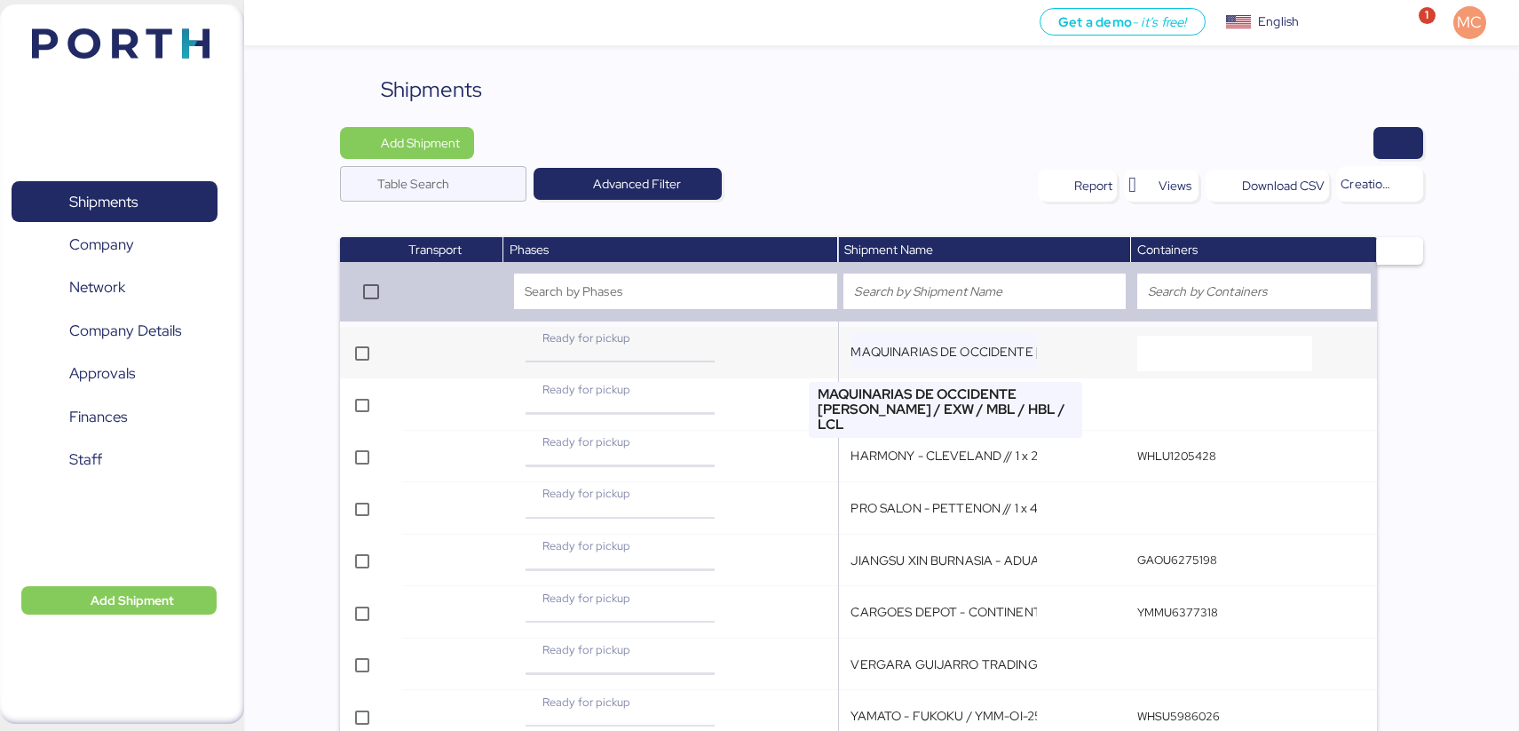
click at [928, 351] on input "MAQUINARIAS DE OCCIDENTE [PERSON_NAME] / EXW / MBL / HBL / LCL" at bounding box center [943, 352] width 186 height 36
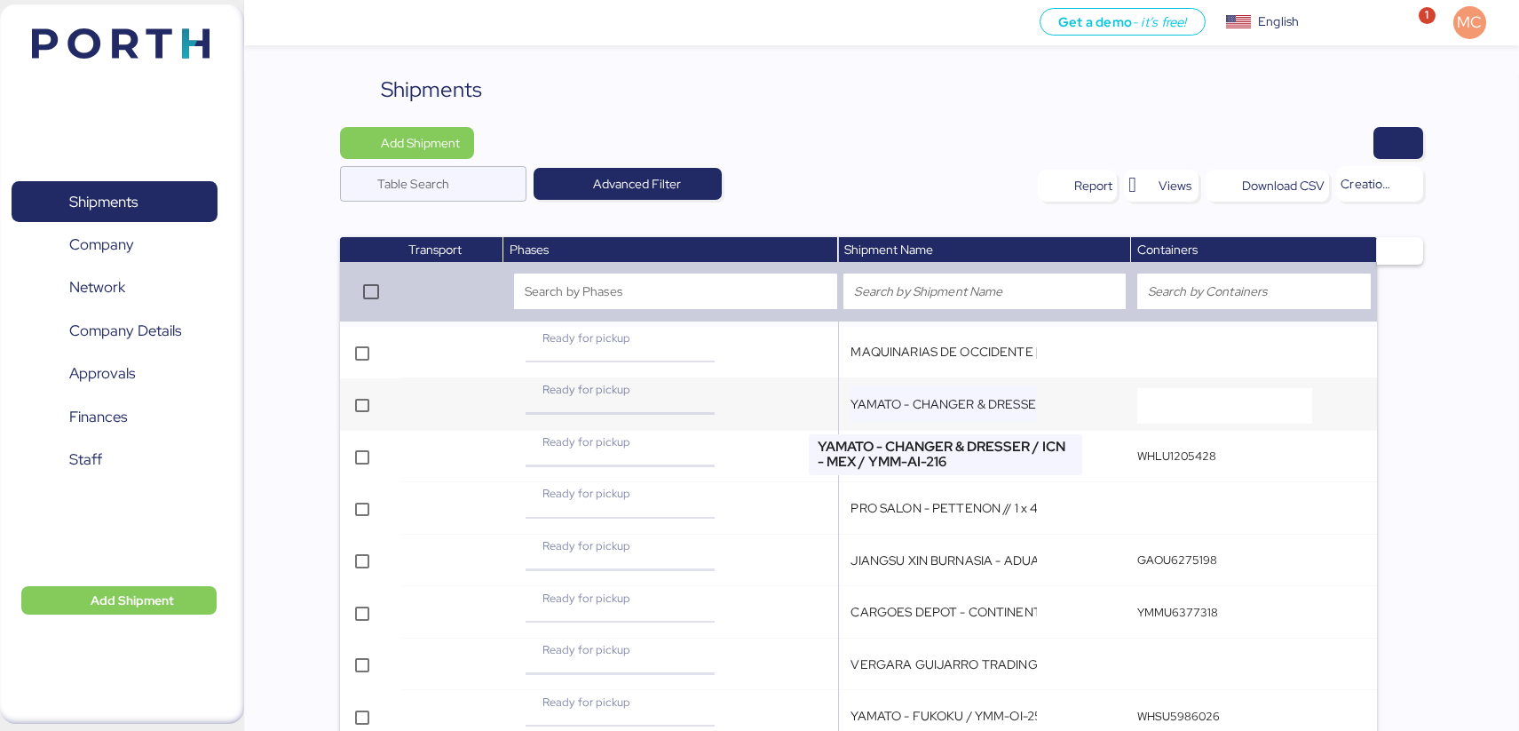
click at [936, 399] on input "YAMATO - CHANGER & DRESSER / ICN - MEX / YMM-AI-216" at bounding box center [943, 404] width 186 height 36
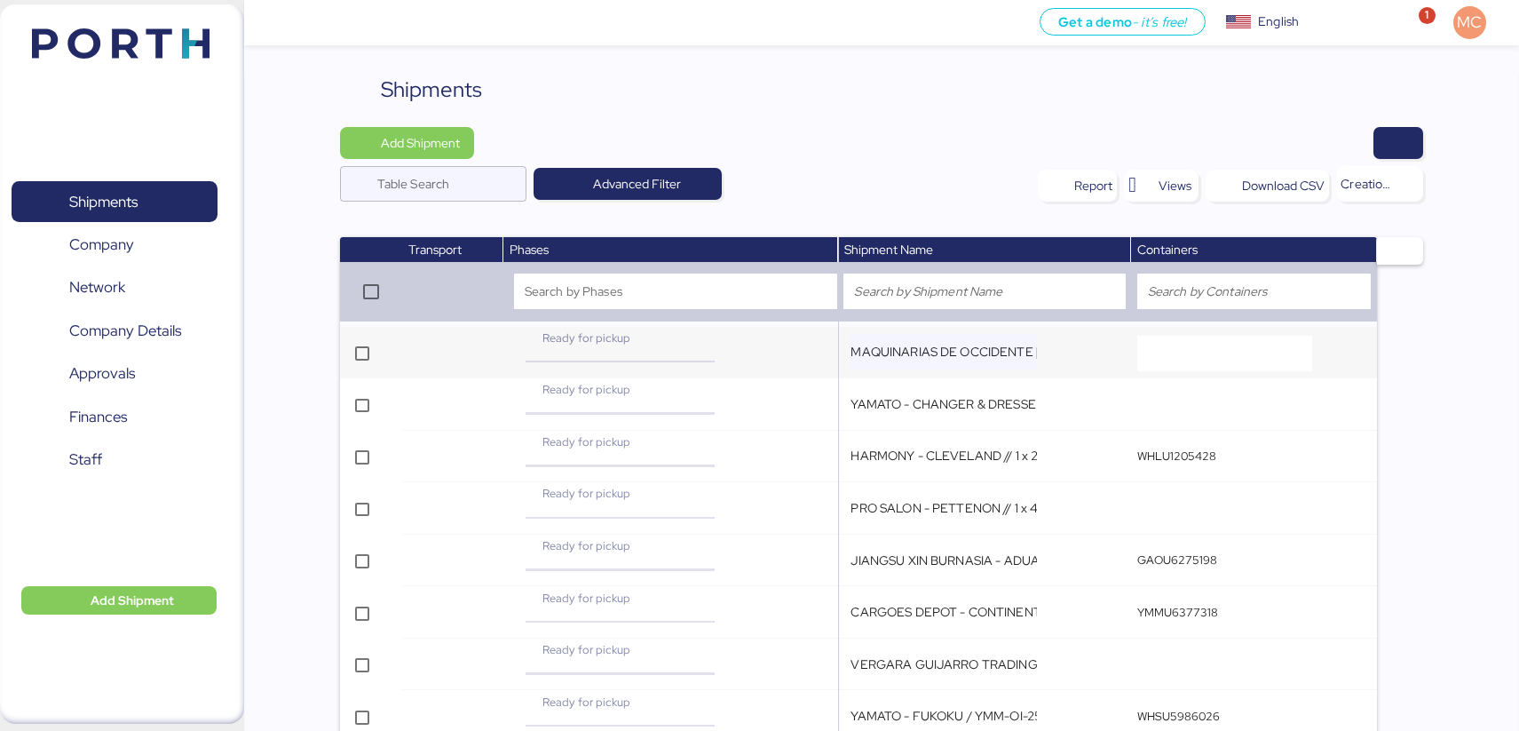
click at [952, 363] on input "MAQUINARIAS DE OCCIDENTE [PERSON_NAME] / EXW / MBL / HBL / LCL" at bounding box center [943, 352] width 186 height 36
click at [1091, 356] on td "MAQUINARIAS DE OCCIDENTE [PERSON_NAME] / EXW / MBL / HBL / LCL" at bounding box center [984, 353] width 293 height 52
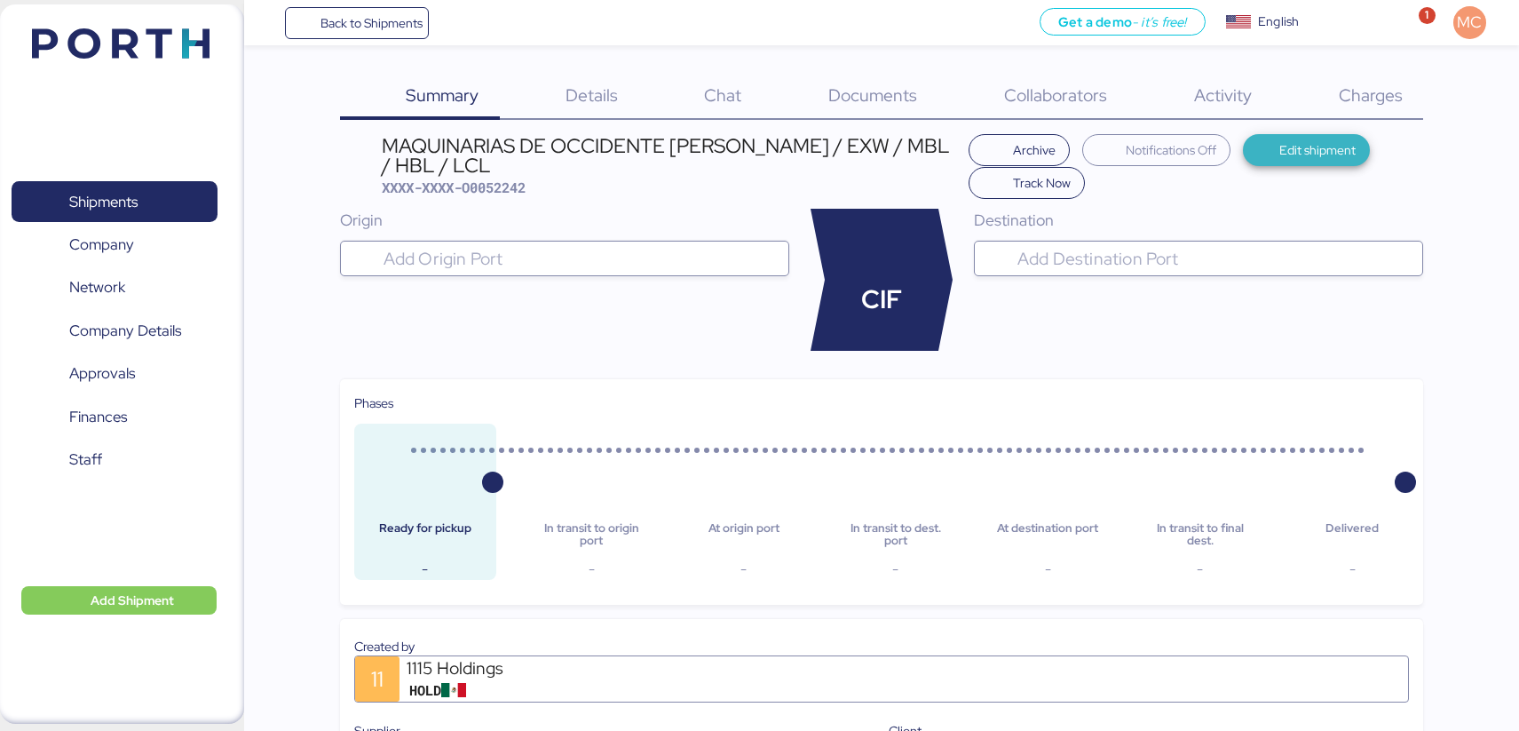
click at [1309, 150] on span "Edit shipment" at bounding box center [1317, 149] width 76 height 21
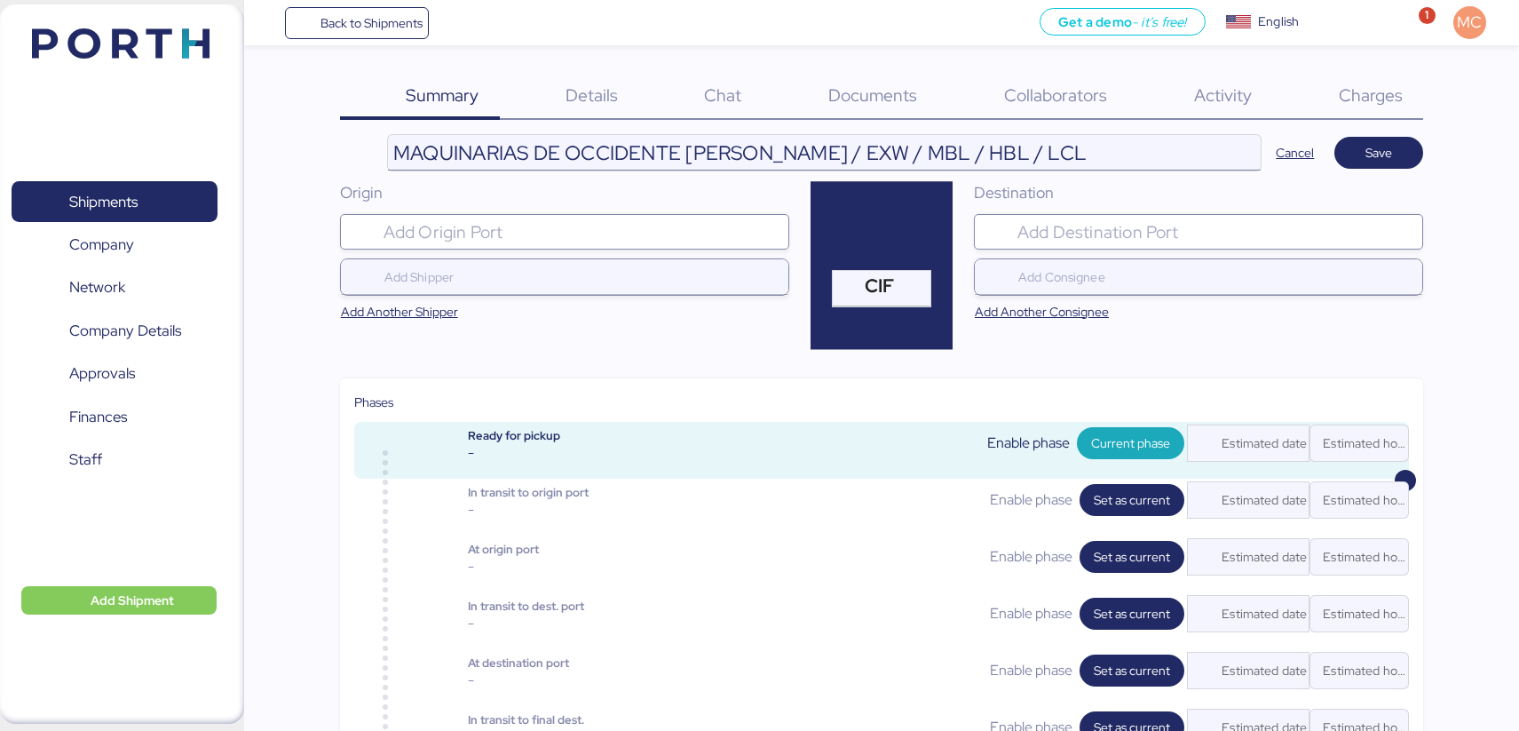
click at [755, 155] on input "MAQUINARIAS DE OCCIDENTE [PERSON_NAME] / EXW / MBL / HBL / LCL" at bounding box center [824, 153] width 873 height 36
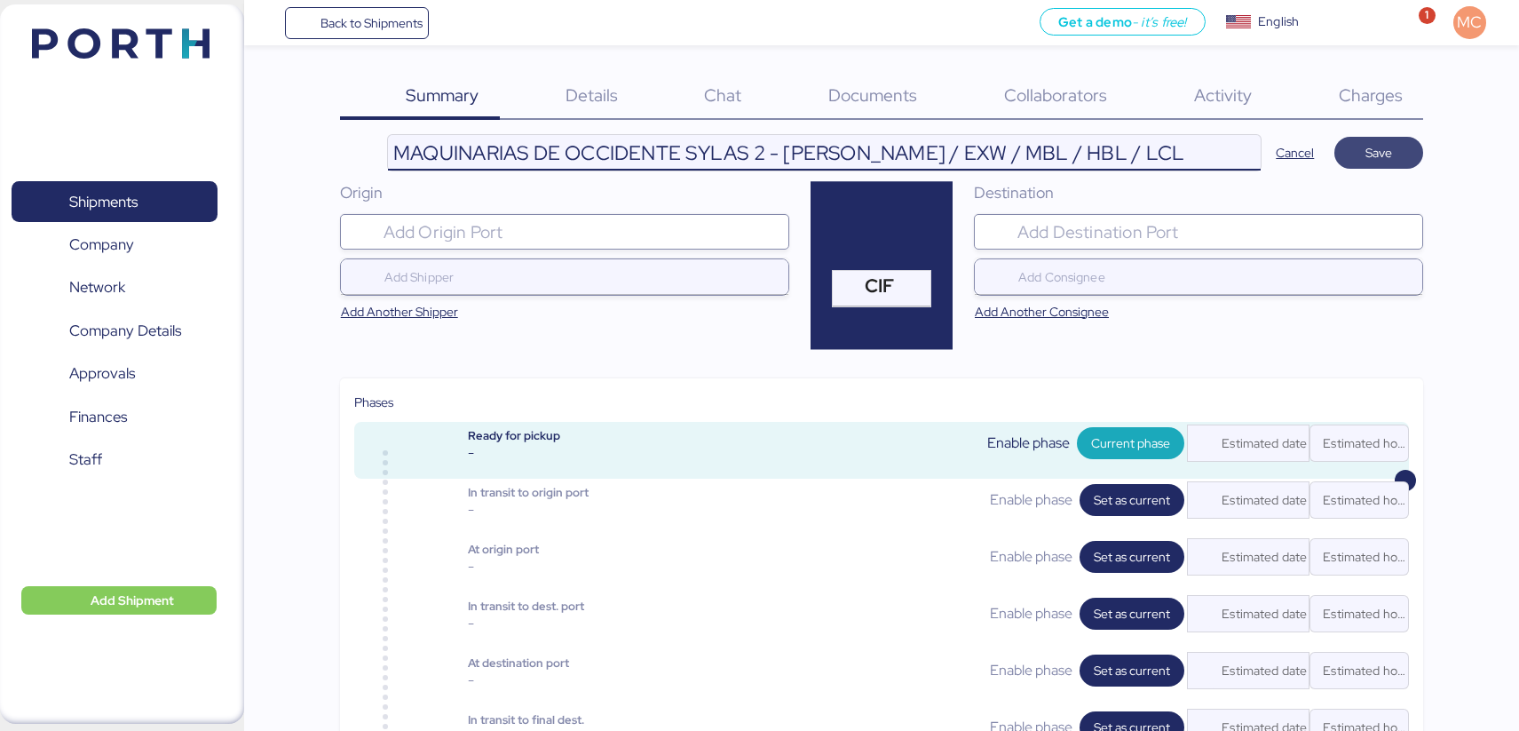
type input "MAQUINARIAS DE OCCIDENTE SYLAS 2 - [PERSON_NAME] / EXW / MBL / HBL / LCL"
click at [1384, 146] on span "Save" at bounding box center [1378, 152] width 27 height 21
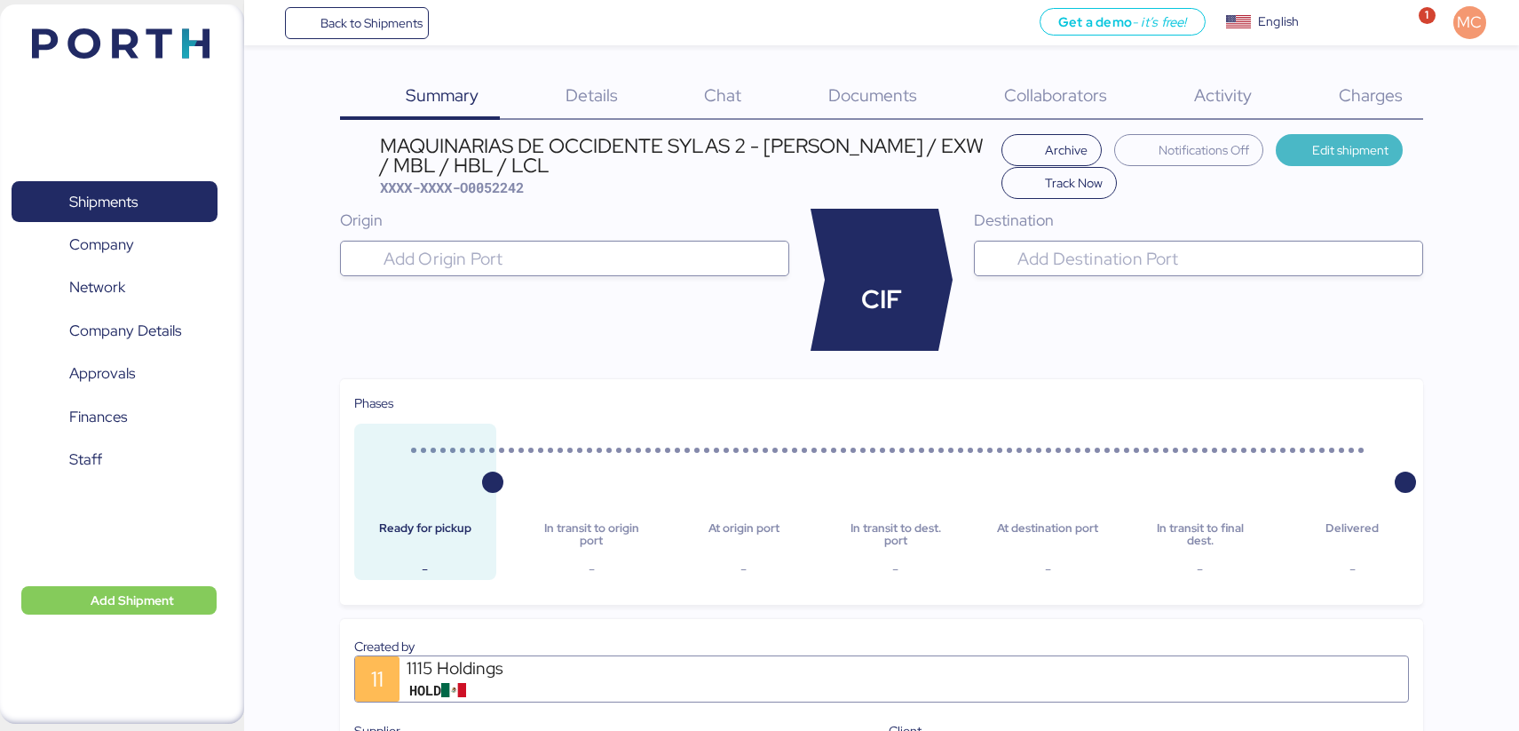
click at [1312, 154] on span "Edit shipment" at bounding box center [1350, 149] width 76 height 21
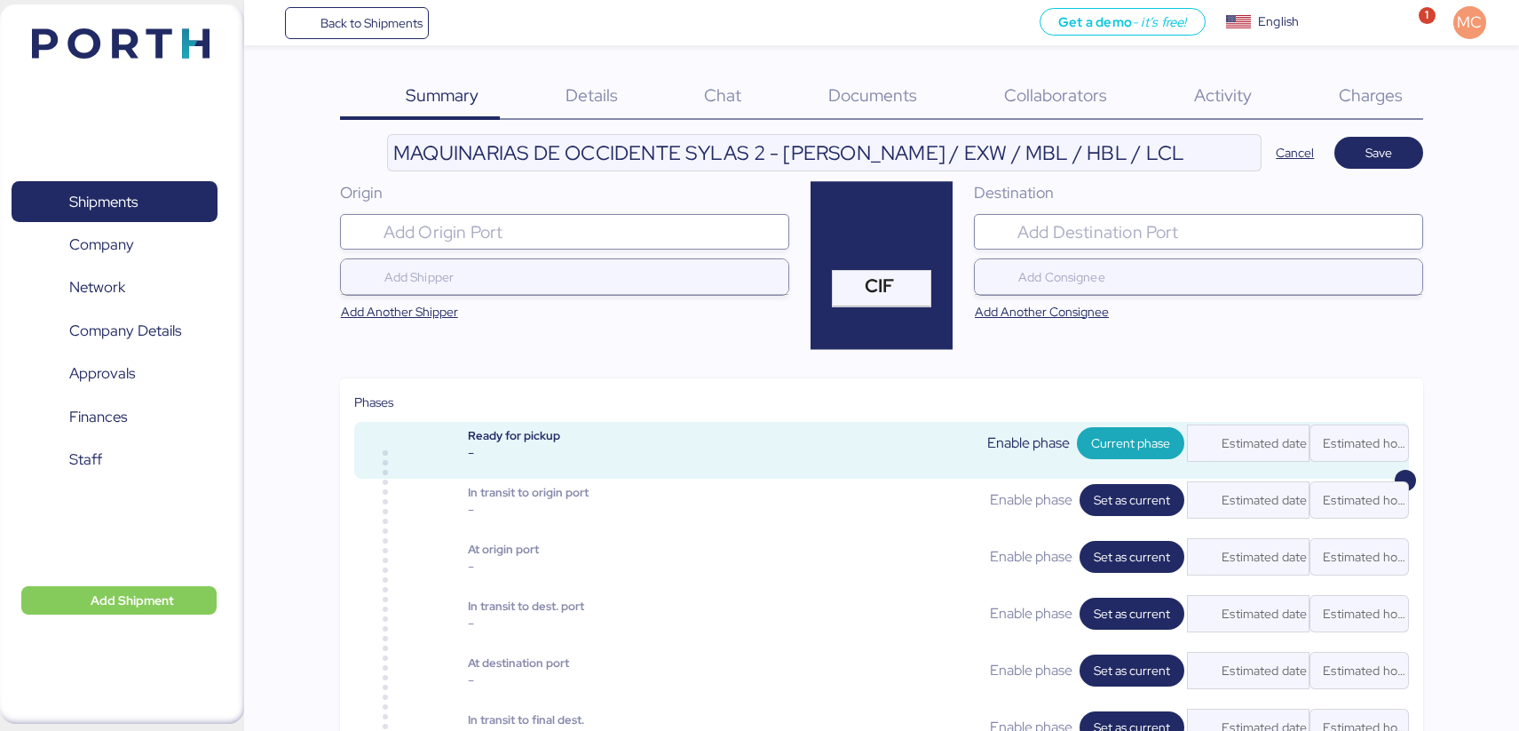
click at [659, 229] on input "search" at bounding box center [580, 231] width 401 height 21
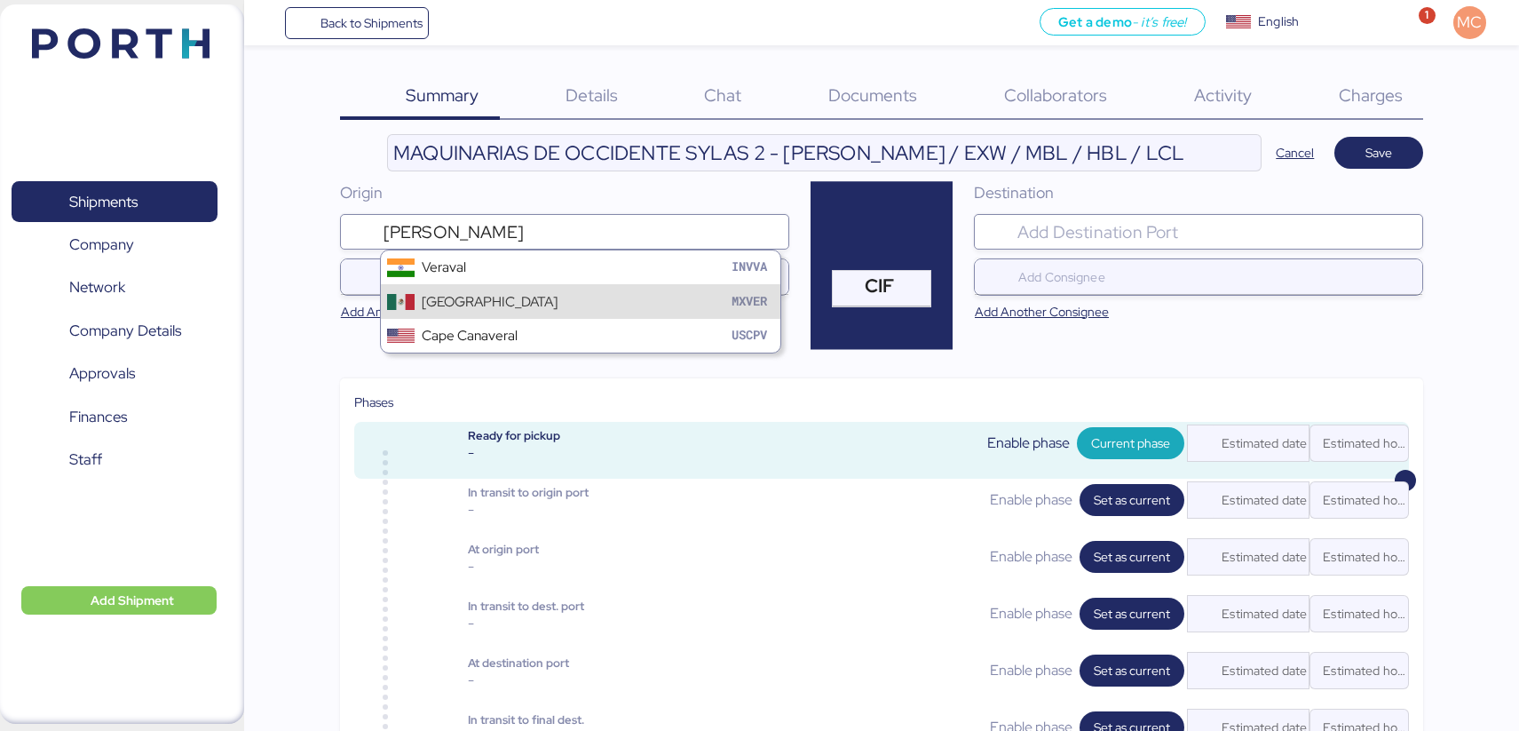
type input "vera"
click at [563, 295] on div "Veracruz MXVER" at bounding box center [580, 301] width 399 height 34
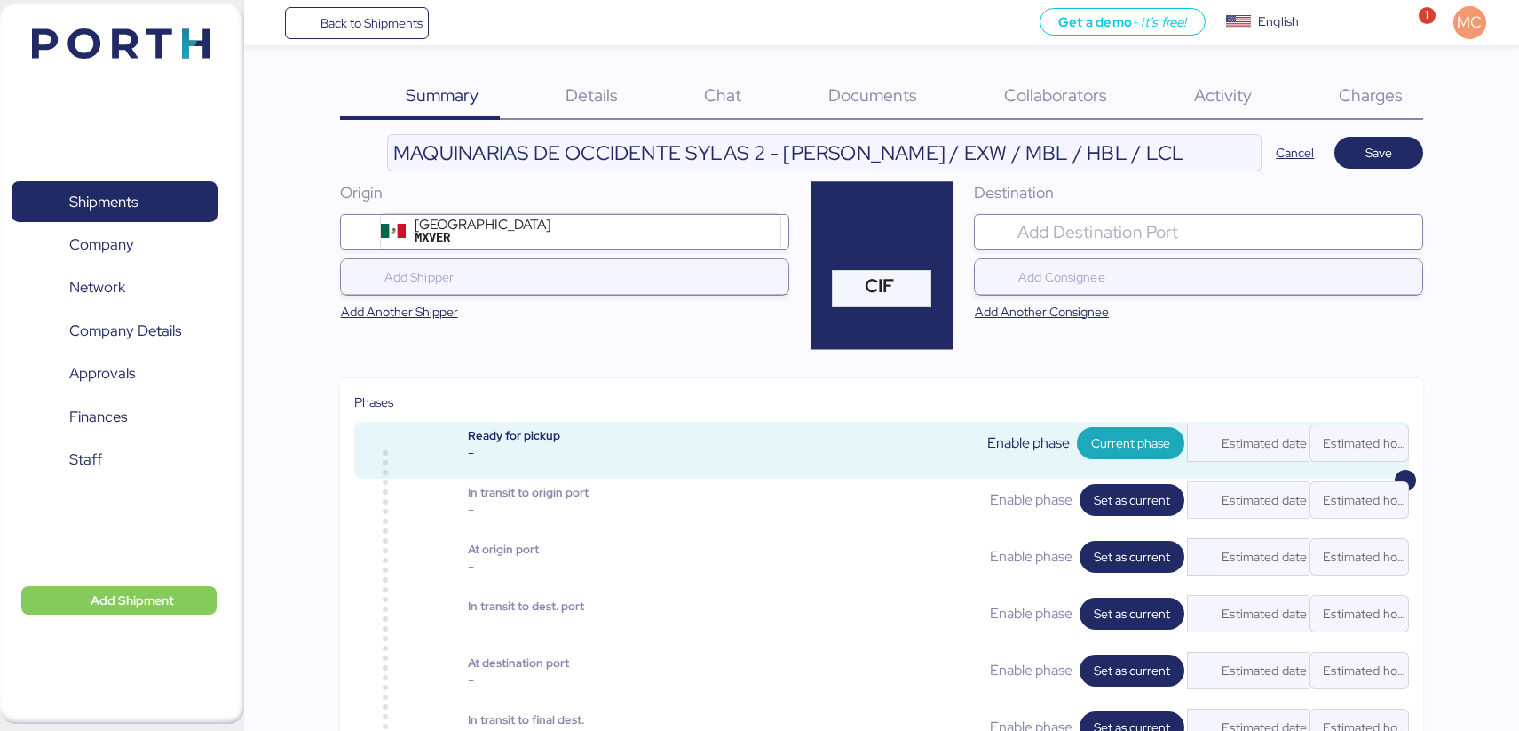
click at [1081, 246] on div at bounding box center [1214, 232] width 401 height 36
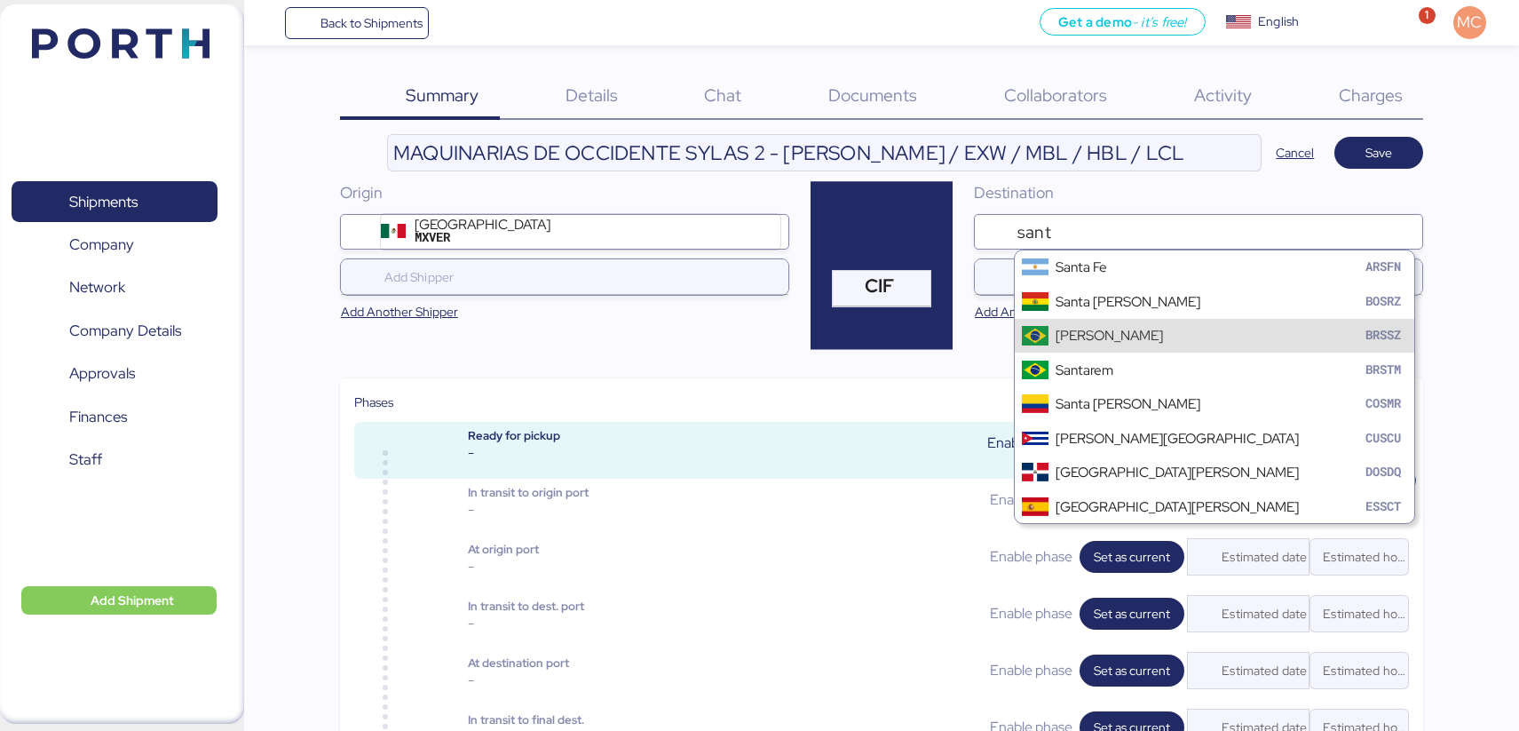
type input "sant"
click at [1055, 345] on div "Santos BRSSZ" at bounding box center [1214, 336] width 399 height 34
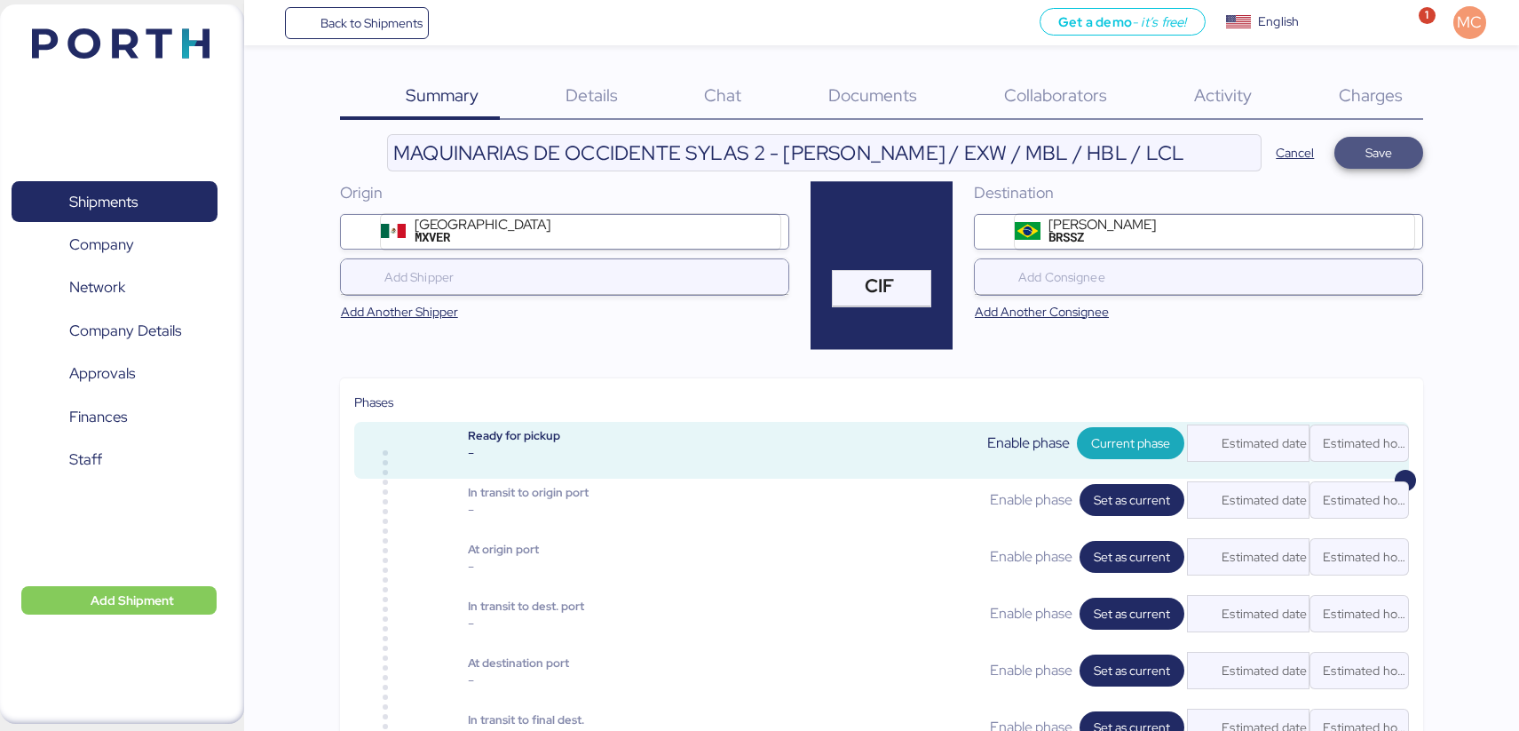
click at [1391, 154] on span "Save" at bounding box center [1378, 152] width 27 height 21
